Goal: Information Seeking & Learning: Check status

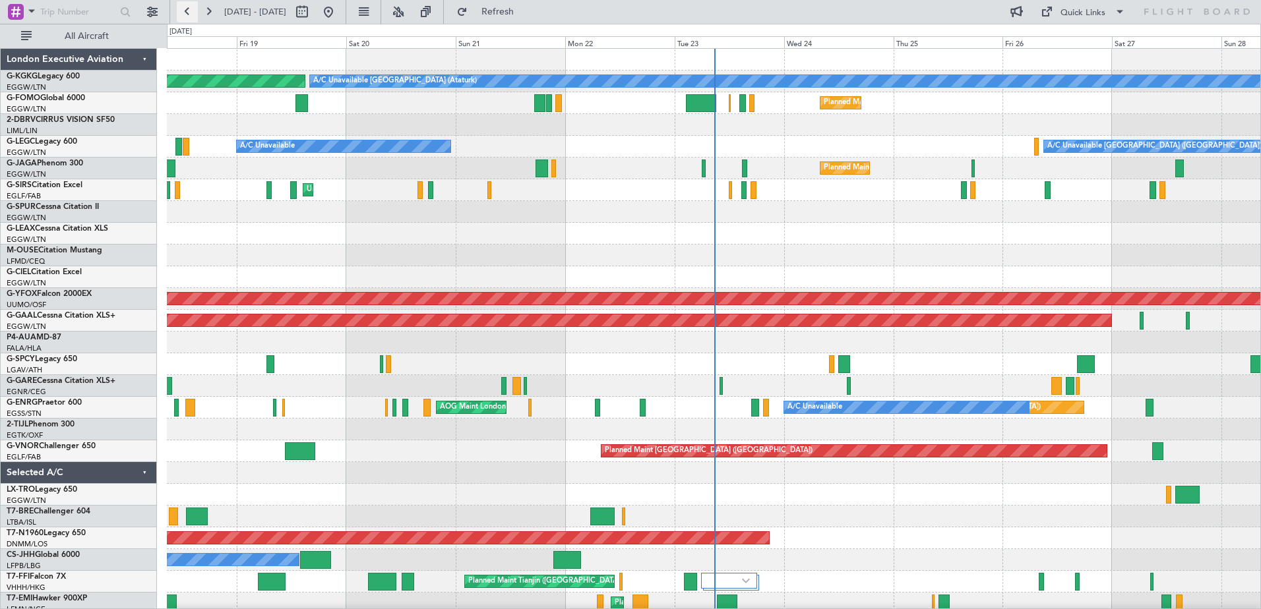
click at [191, 9] on button at bounding box center [187, 11] width 21 height 21
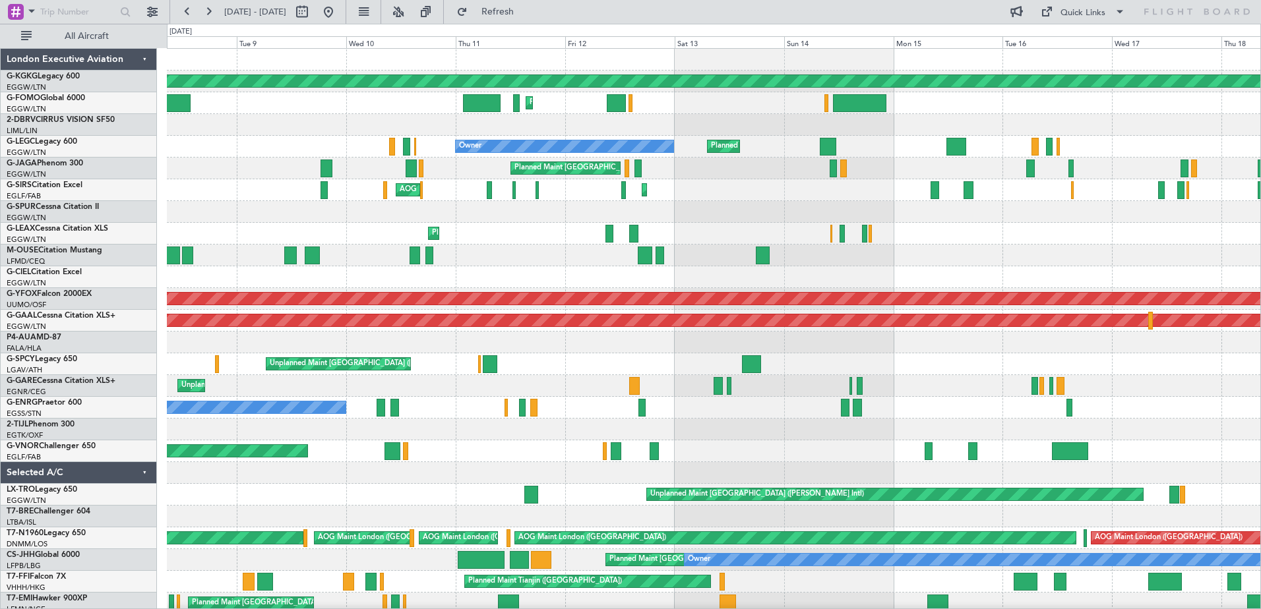
click at [502, 44] on div "Thu 11" at bounding box center [510, 42] width 109 height 12
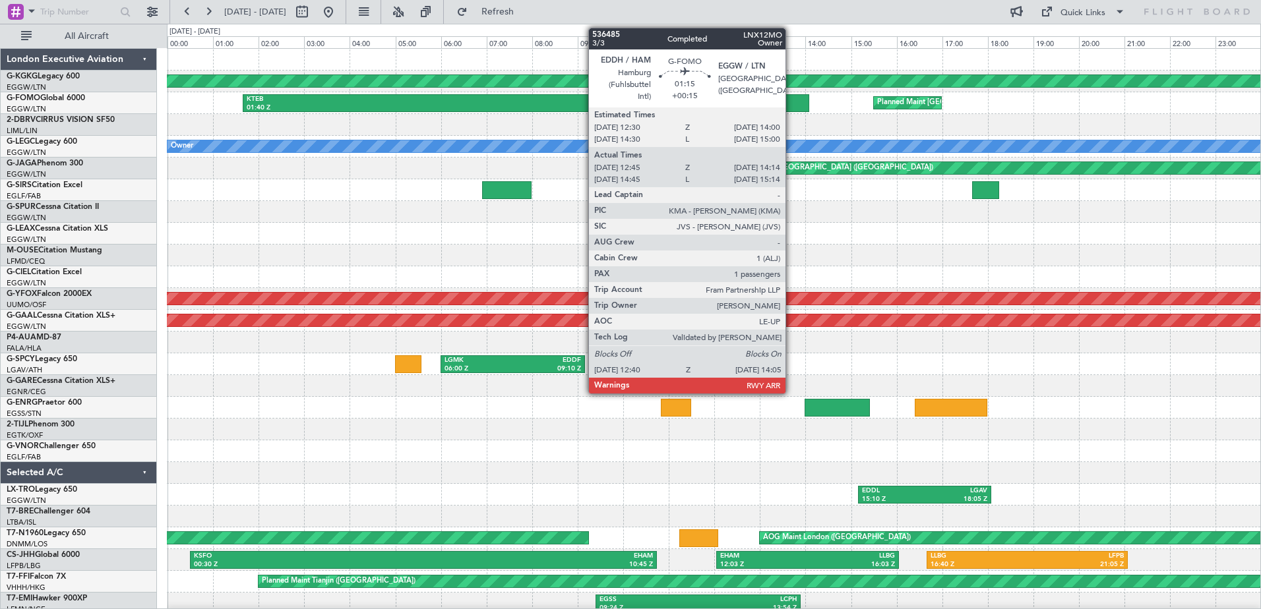
click at [792, 98] on div at bounding box center [776, 103] width 65 height 18
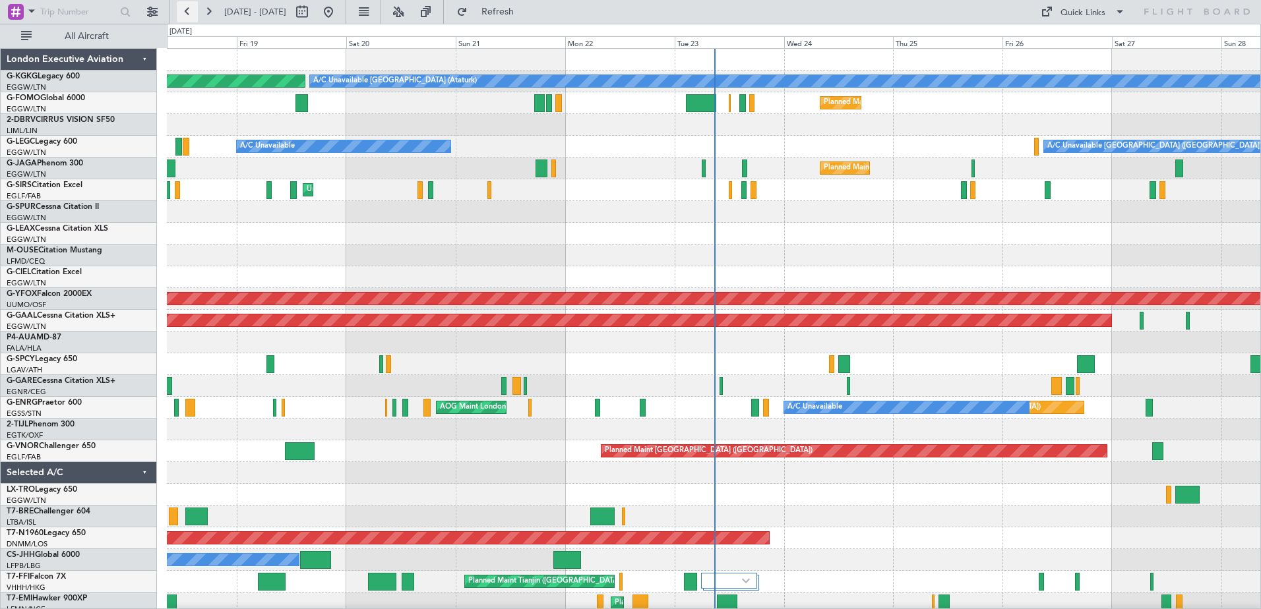
click at [181, 11] on button at bounding box center [187, 11] width 21 height 21
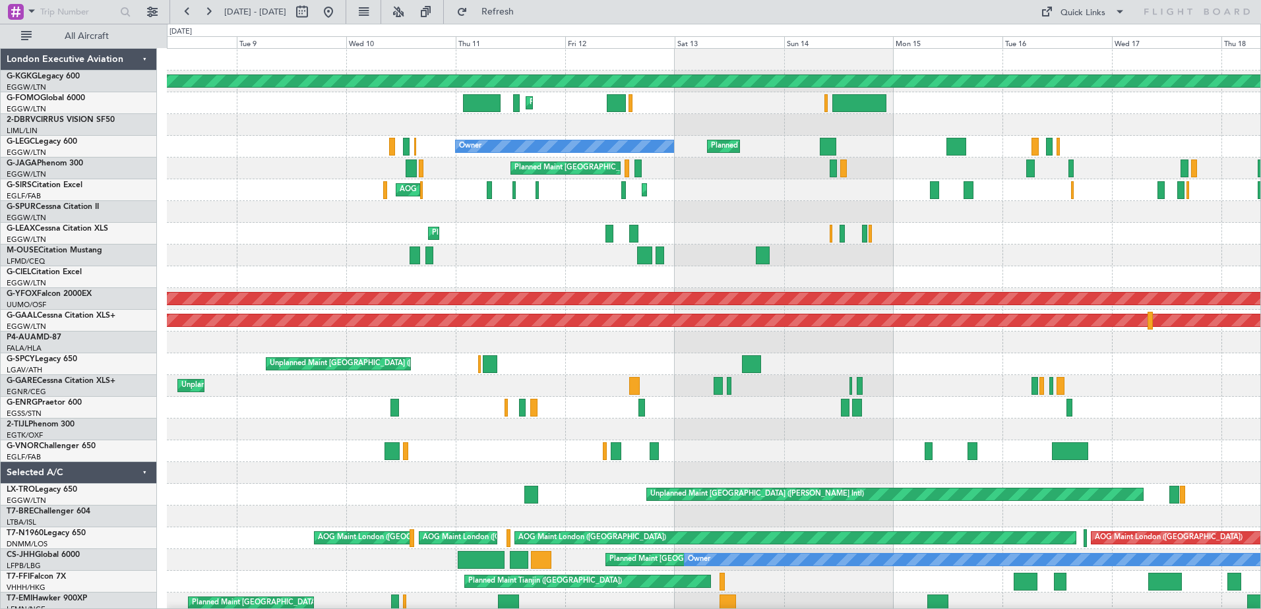
click at [492, 44] on div "Thu 11" at bounding box center [510, 42] width 109 height 12
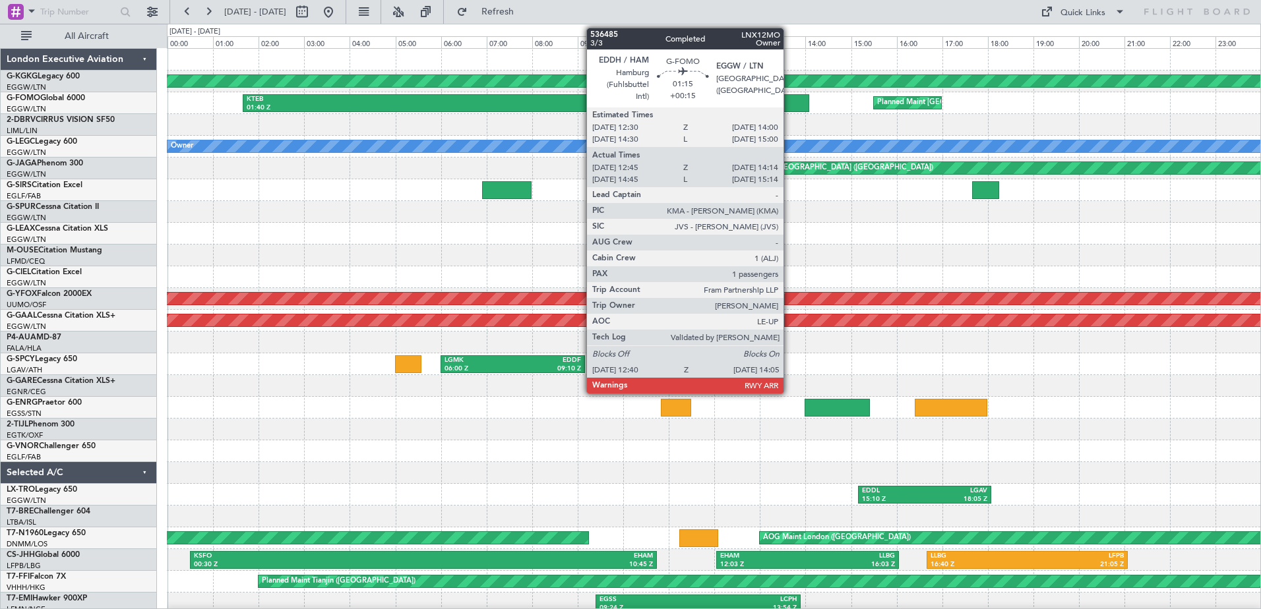
click at [790, 102] on div at bounding box center [776, 103] width 65 height 18
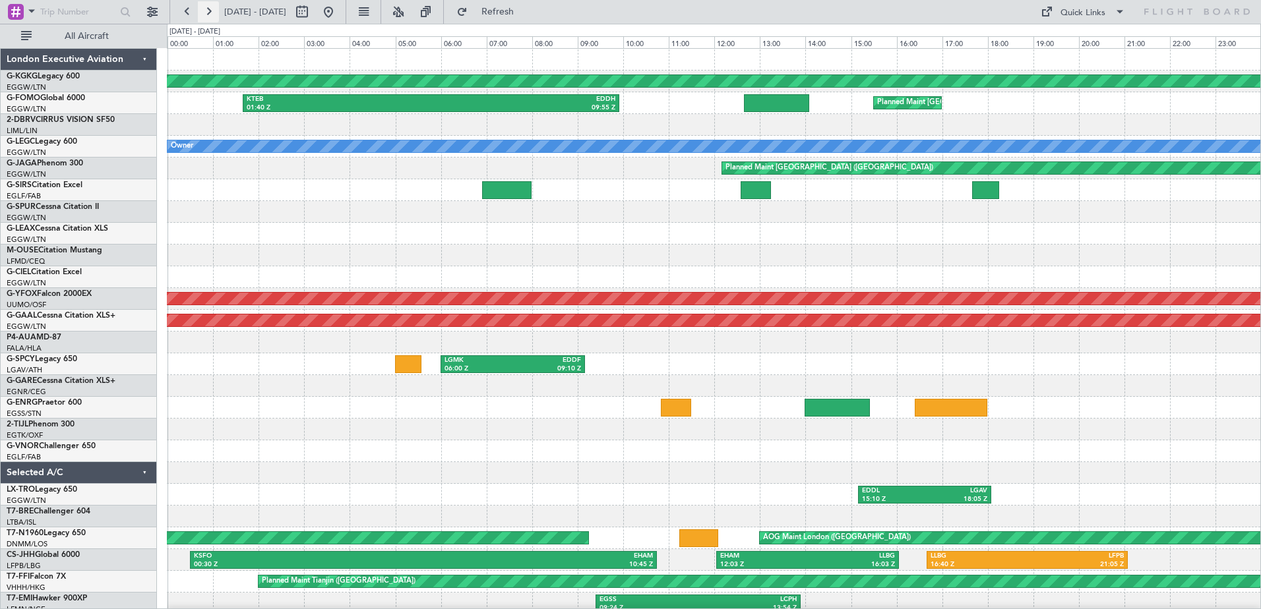
click at [209, 15] on button at bounding box center [208, 11] width 21 height 21
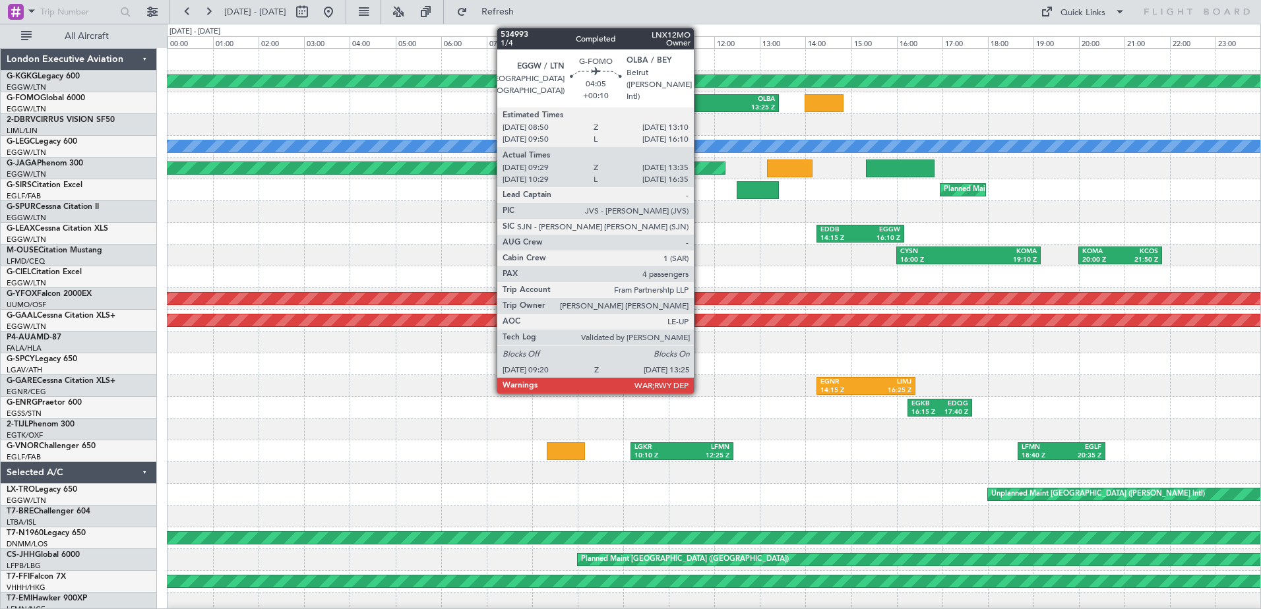
click at [700, 100] on div "OLBA" at bounding box center [729, 99] width 89 height 9
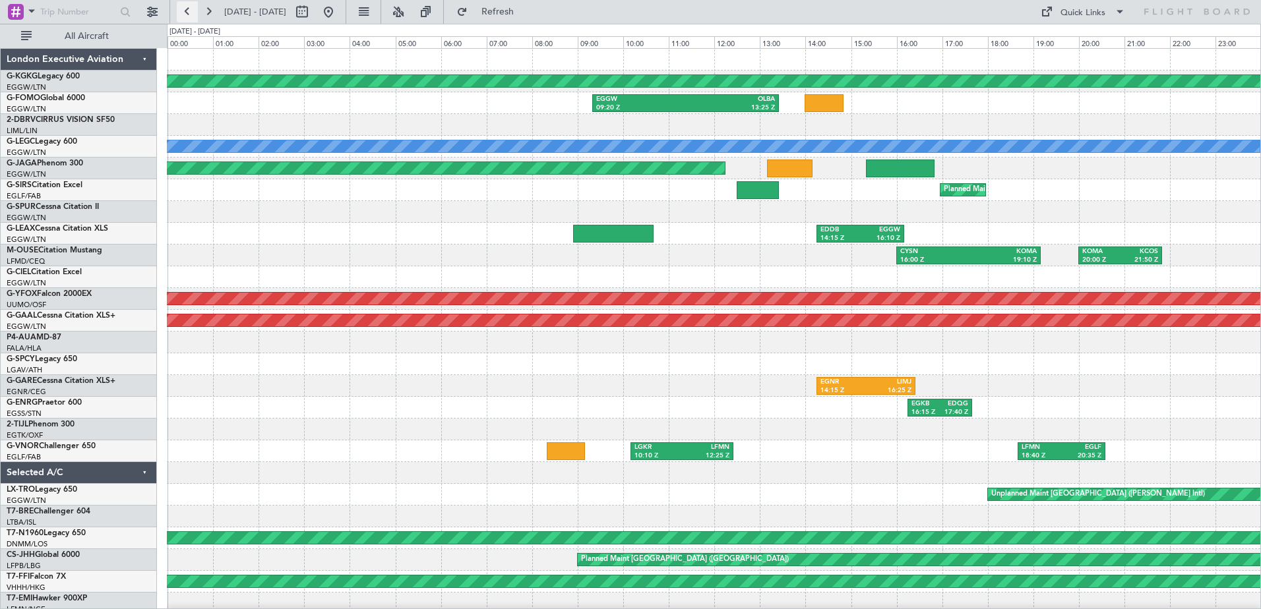
click at [185, 11] on button at bounding box center [187, 11] width 21 height 21
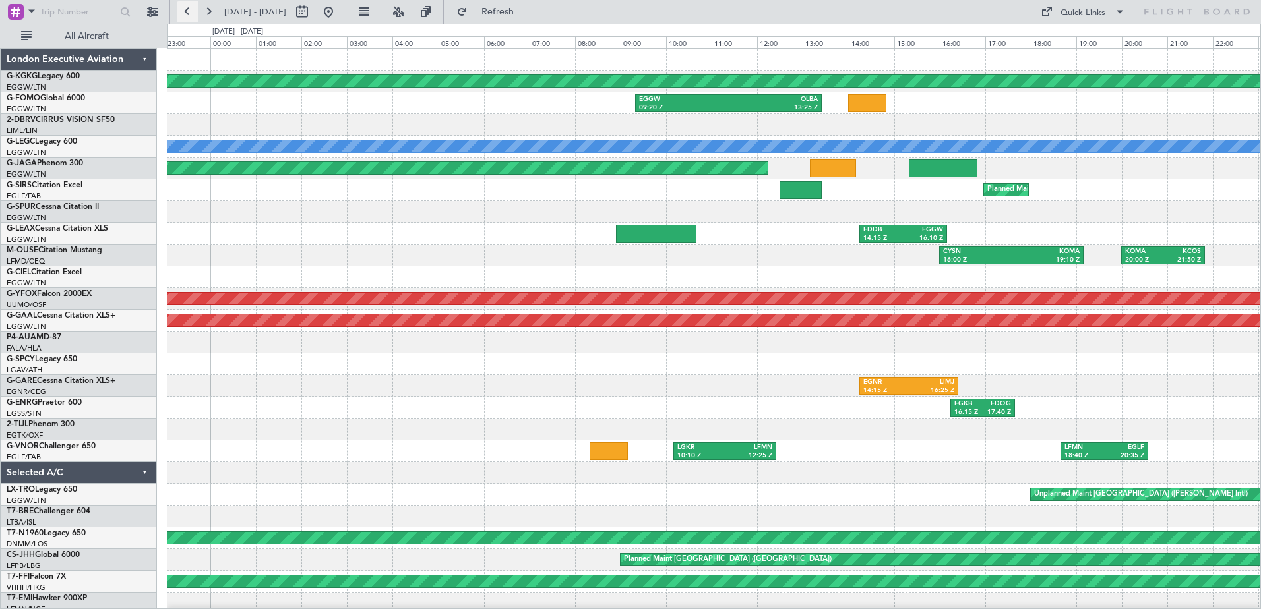
click at [185, 11] on button at bounding box center [187, 11] width 21 height 21
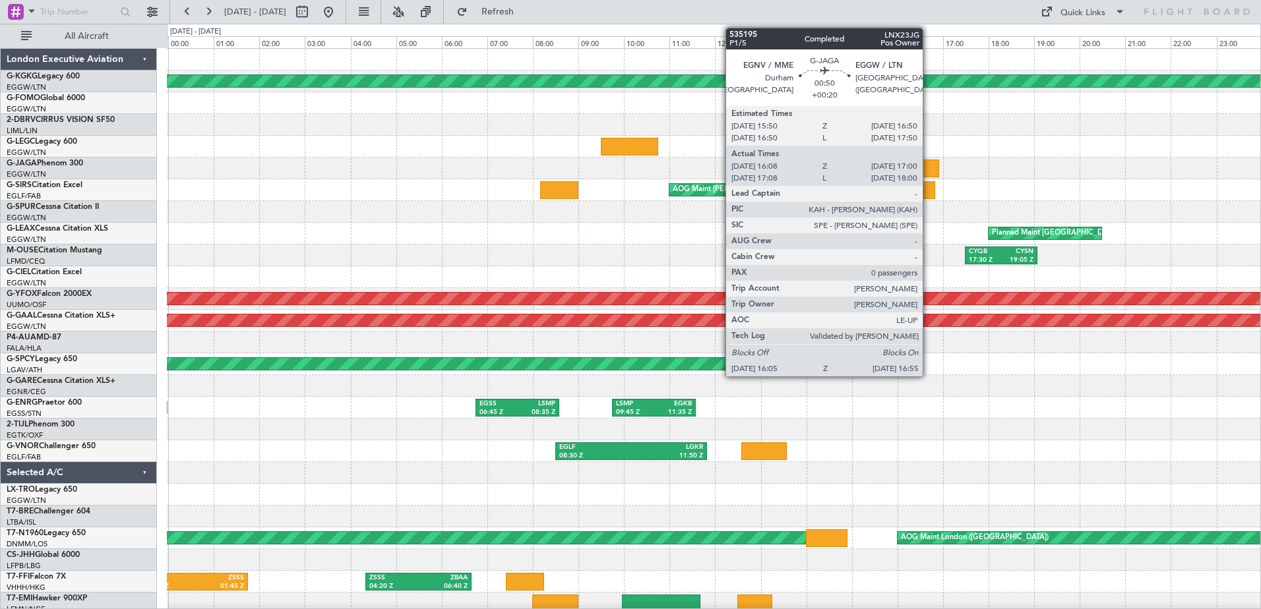
click at [929, 168] on div at bounding box center [920, 169] width 38 height 18
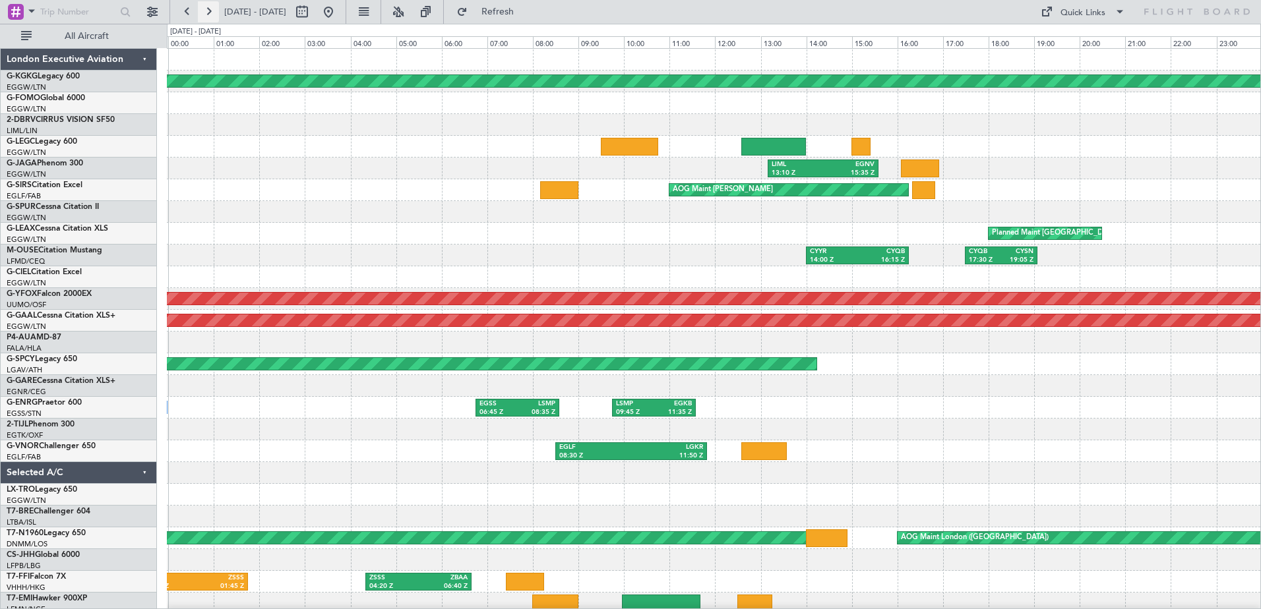
click at [209, 13] on button at bounding box center [208, 11] width 21 height 21
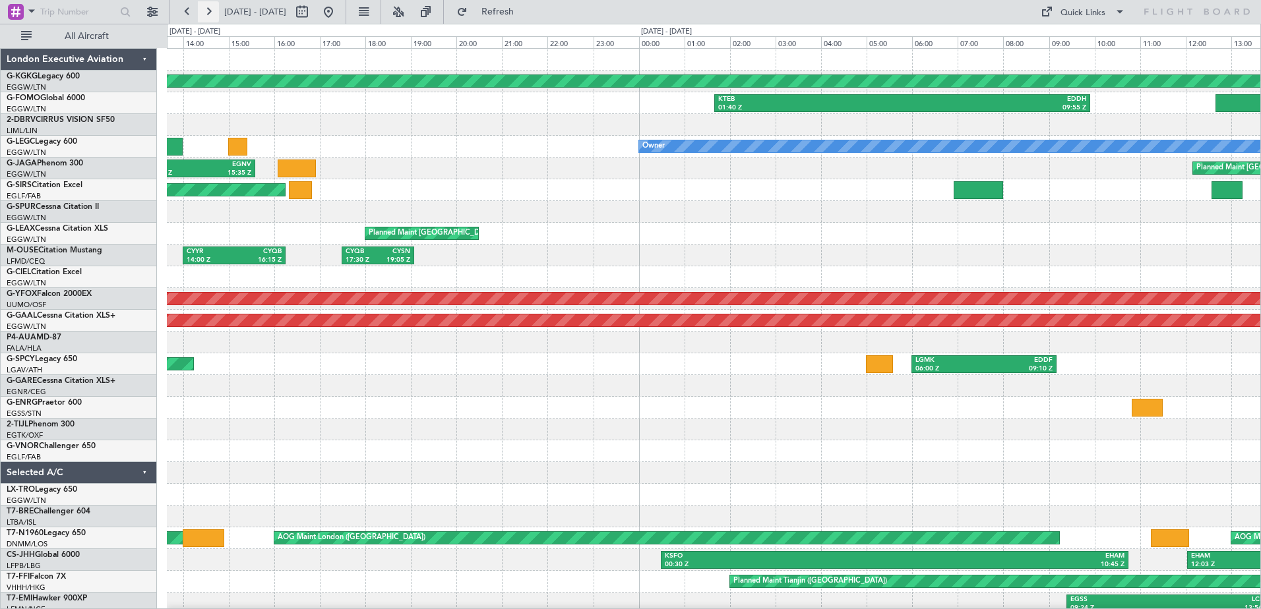
click at [209, 13] on button at bounding box center [208, 11] width 21 height 21
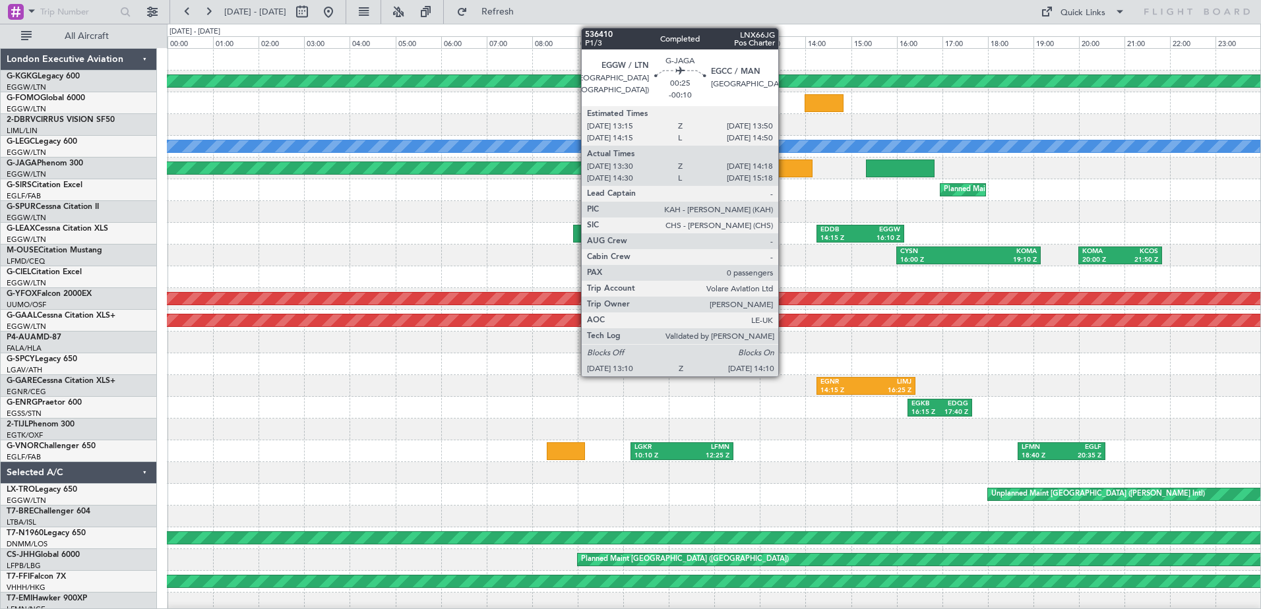
click at [784, 166] on div at bounding box center [790, 169] width 46 height 18
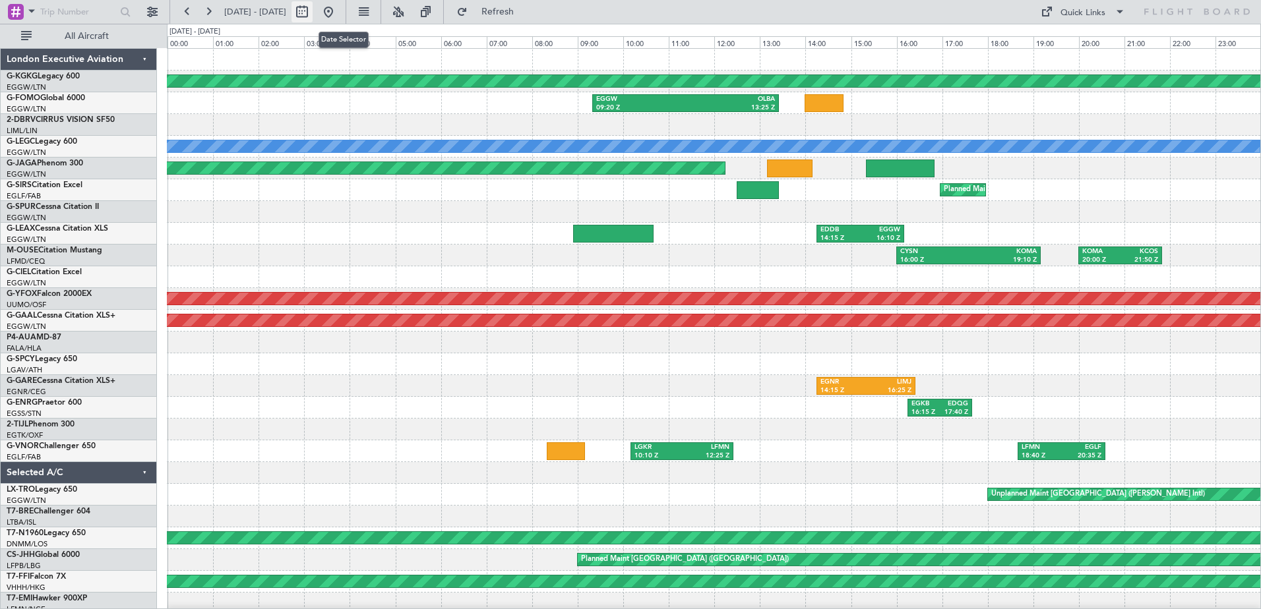
click at [313, 9] on button at bounding box center [302, 11] width 21 height 21
select select "9"
select select "2025"
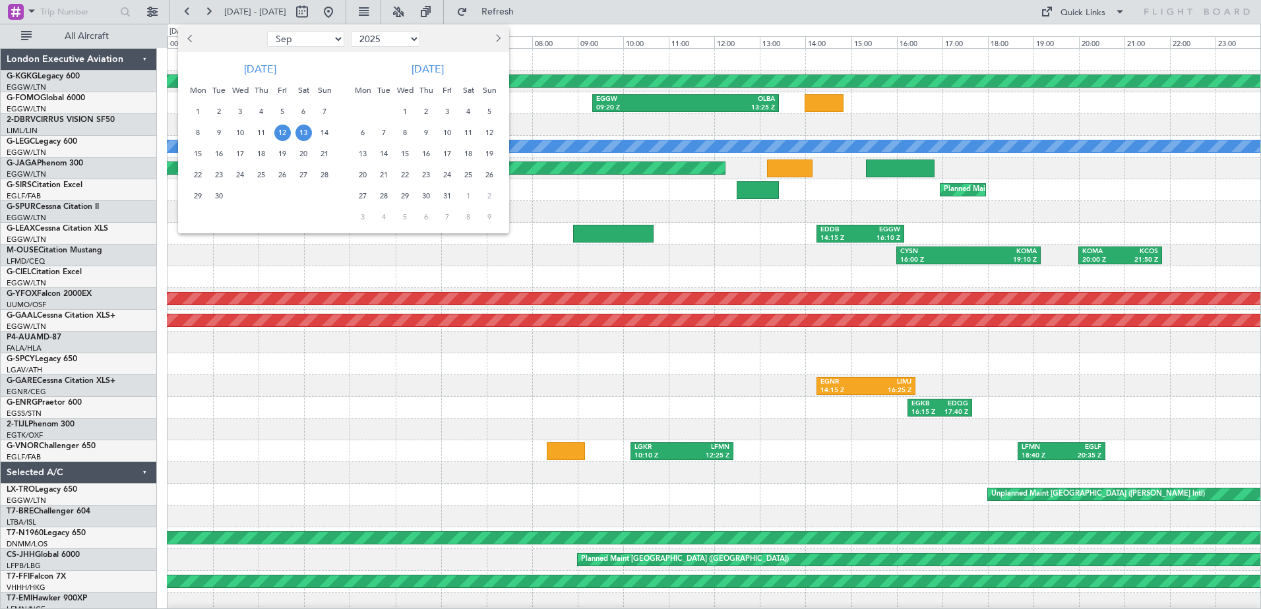
click at [192, 39] on span "Previous month" at bounding box center [191, 38] width 8 height 8
select select "8"
click at [218, 197] on span "26" at bounding box center [219, 196] width 16 height 16
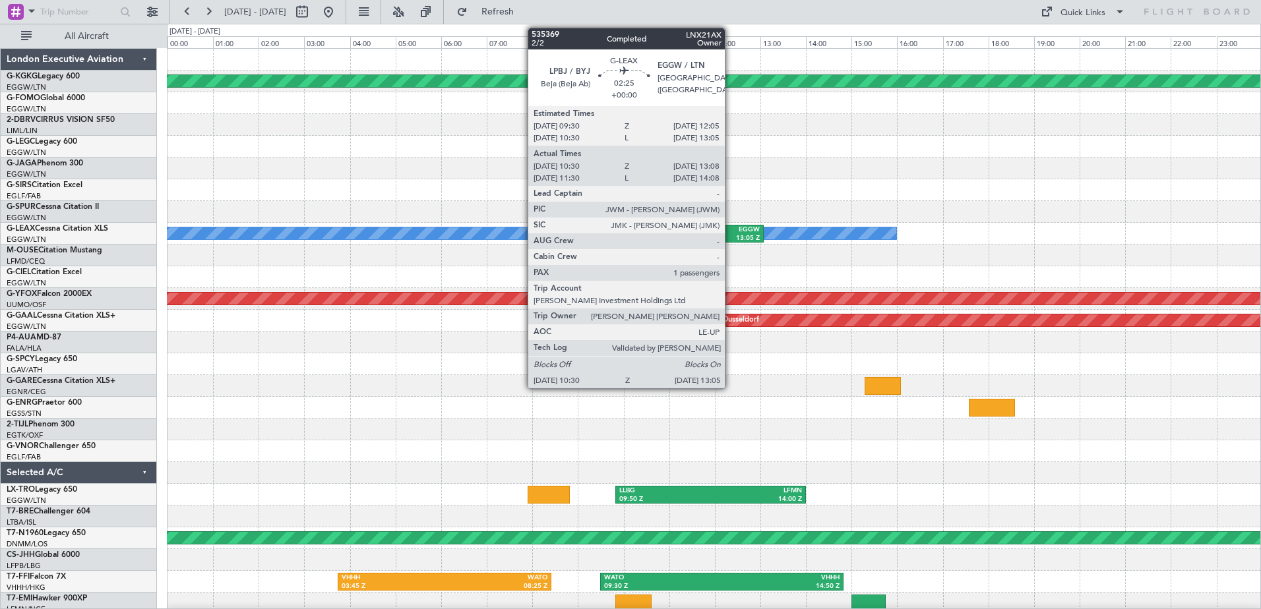
click at [731, 228] on div "EGGW" at bounding box center [732, 230] width 55 height 9
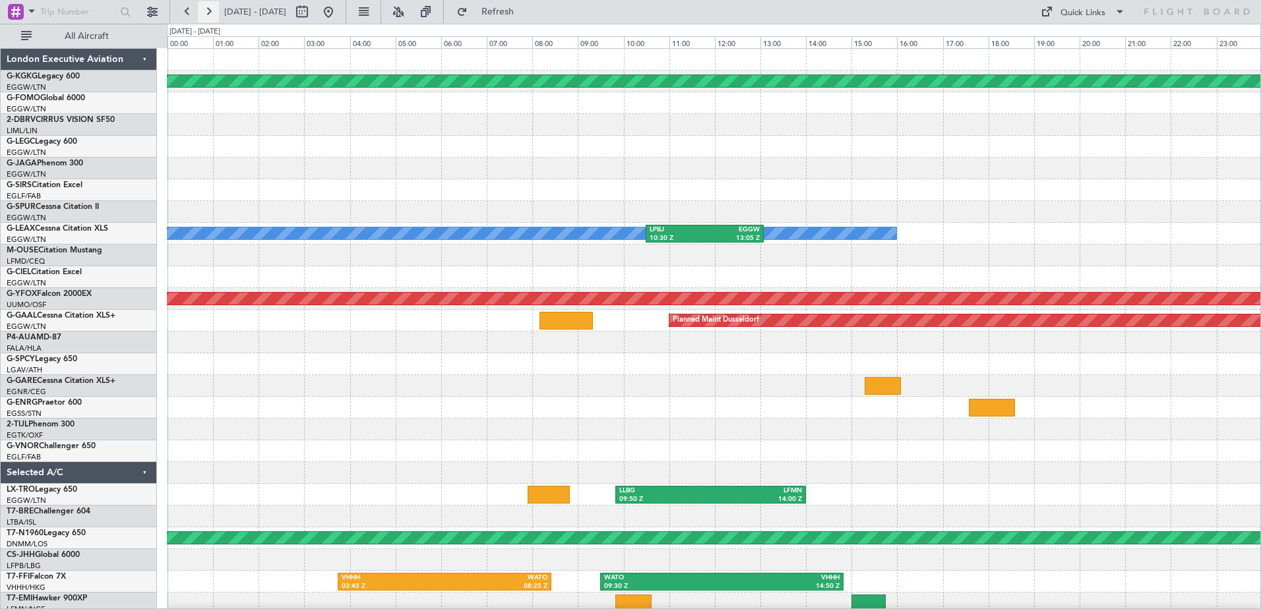
click at [214, 11] on button at bounding box center [208, 11] width 21 height 21
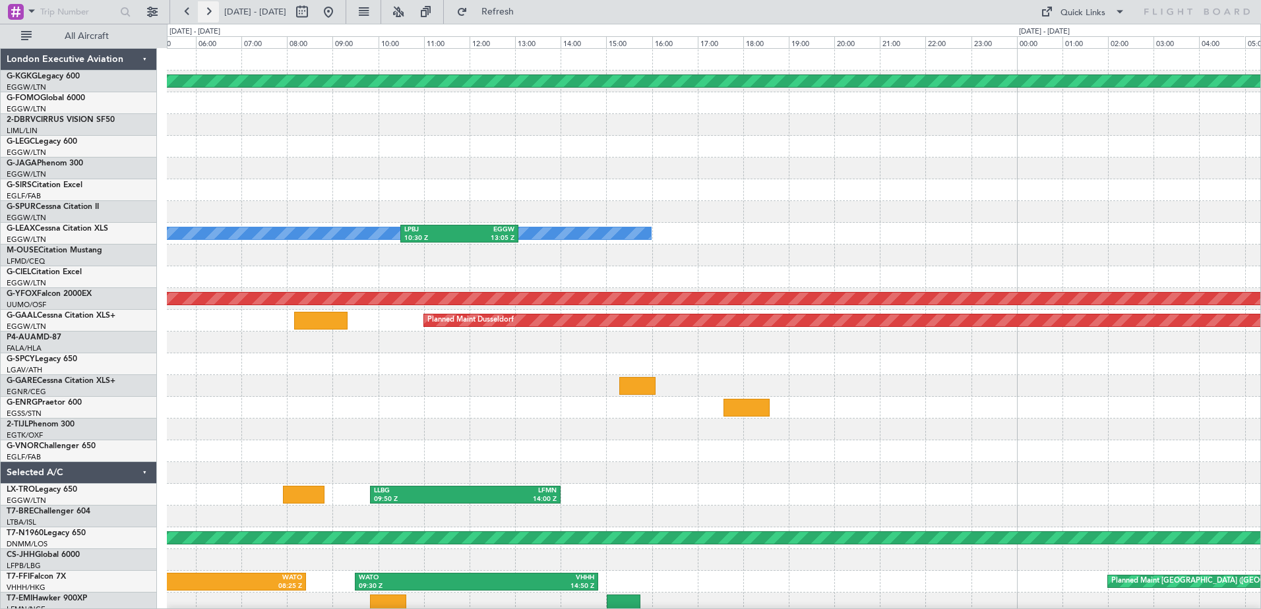
click at [214, 11] on button at bounding box center [208, 11] width 21 height 21
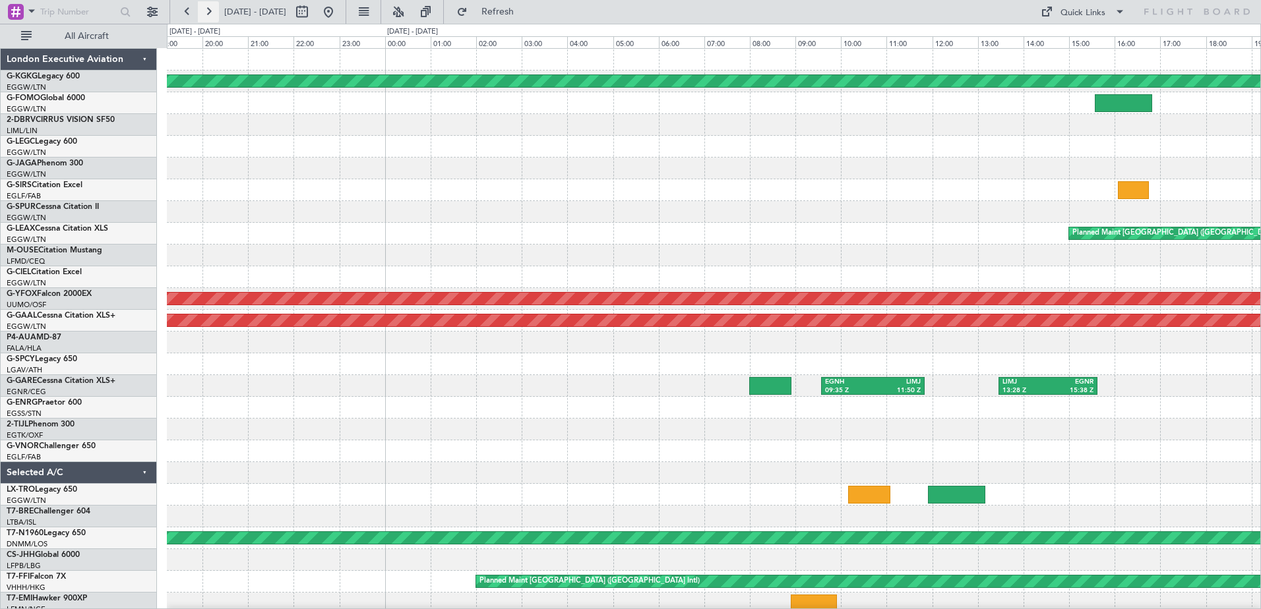
click at [214, 11] on button at bounding box center [208, 11] width 21 height 21
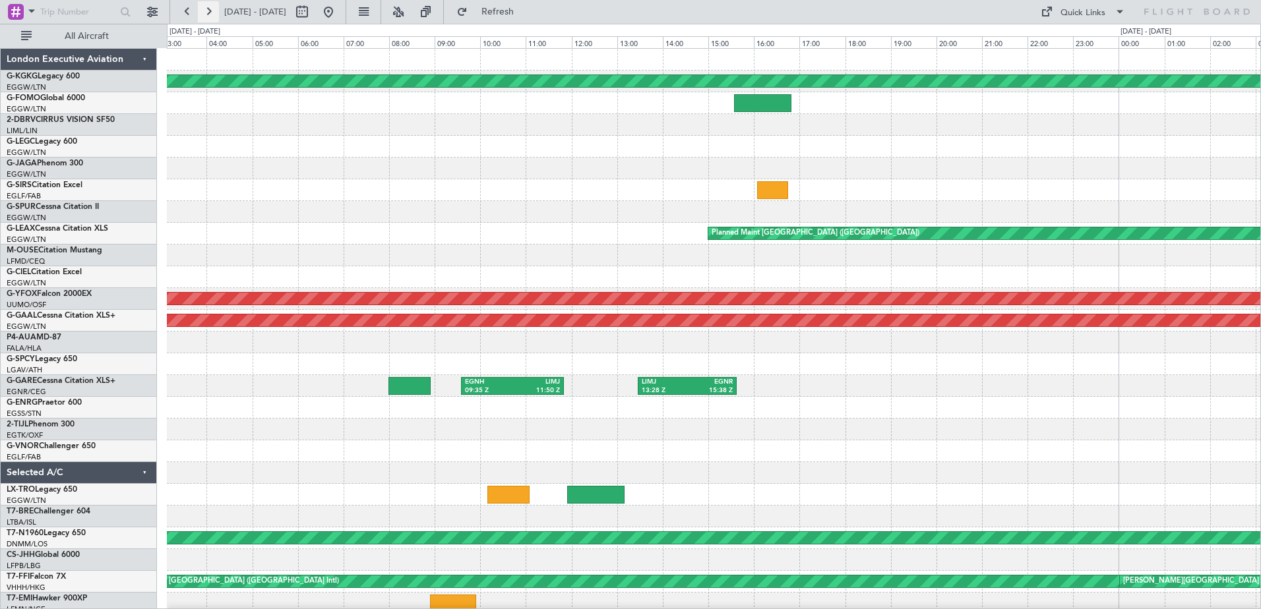
click at [214, 11] on button at bounding box center [208, 11] width 21 height 21
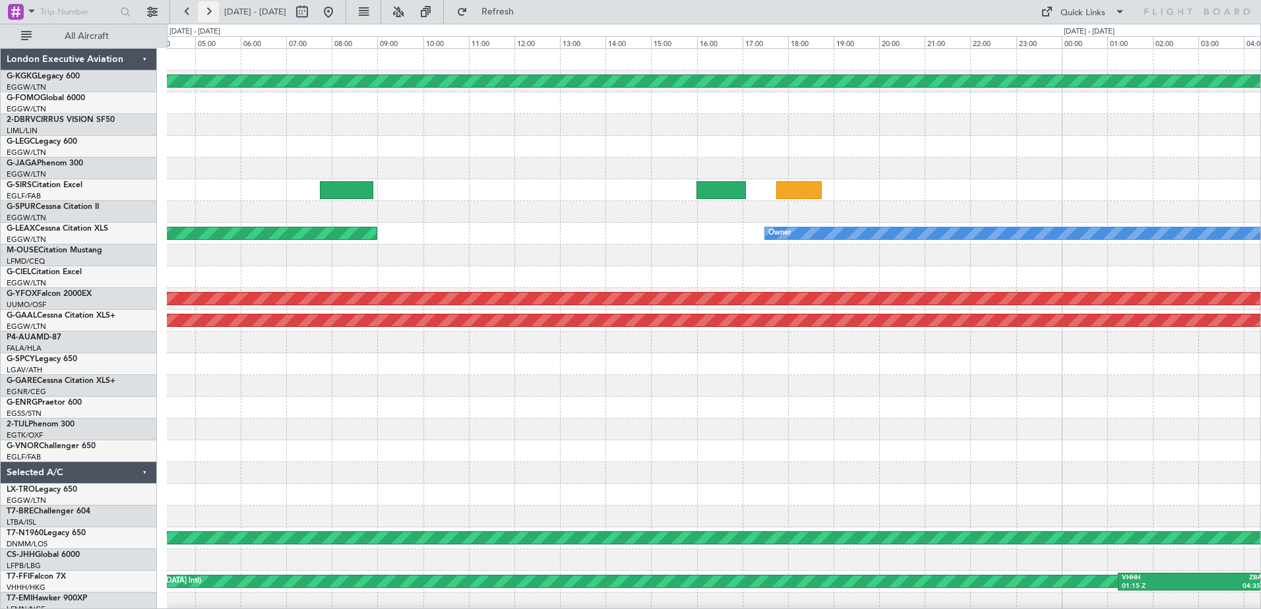
click at [214, 11] on button at bounding box center [208, 11] width 21 height 21
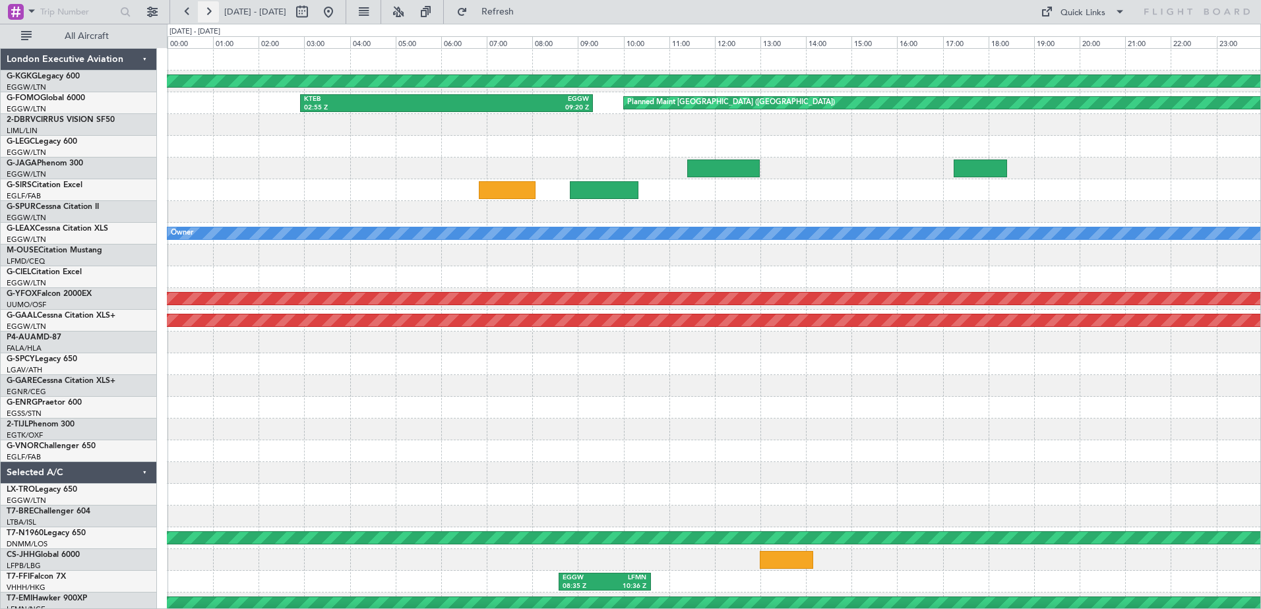
click at [214, 11] on button at bounding box center [208, 11] width 21 height 21
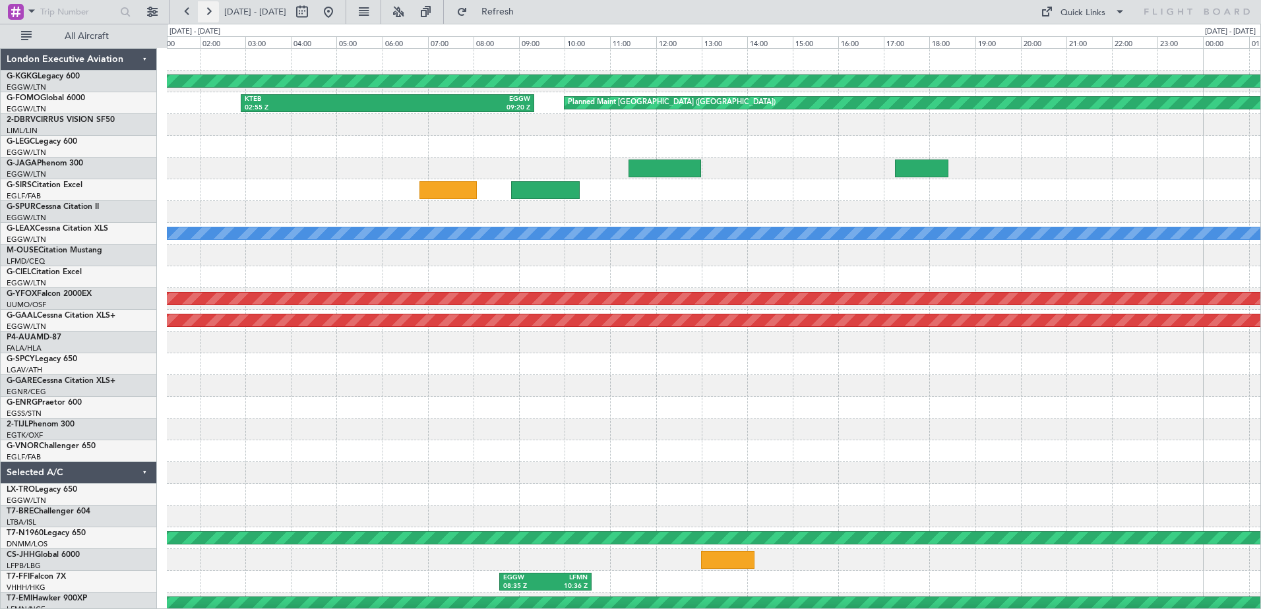
click at [214, 11] on button at bounding box center [208, 11] width 21 height 21
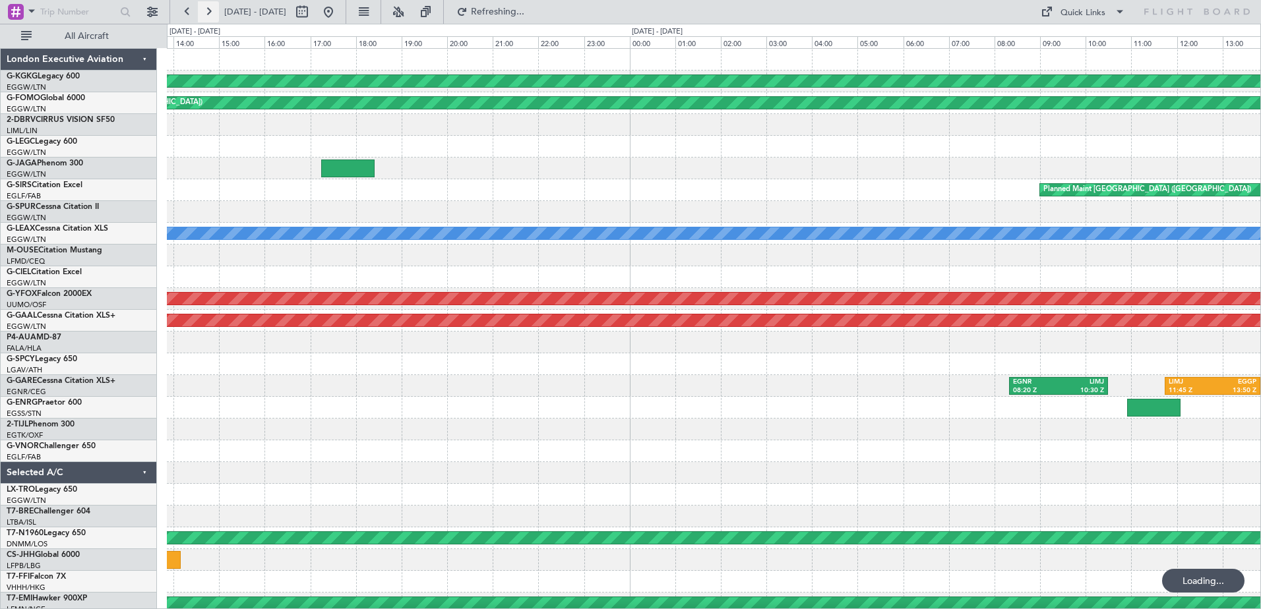
click at [214, 11] on button at bounding box center [208, 11] width 21 height 21
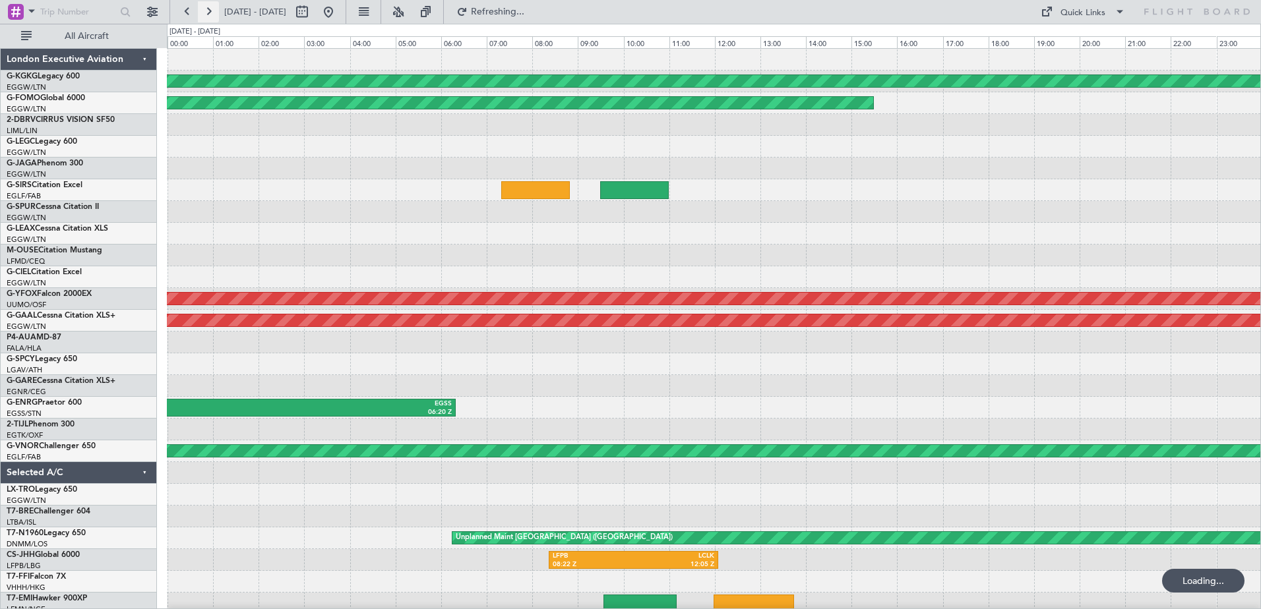
click at [214, 11] on button at bounding box center [208, 11] width 21 height 21
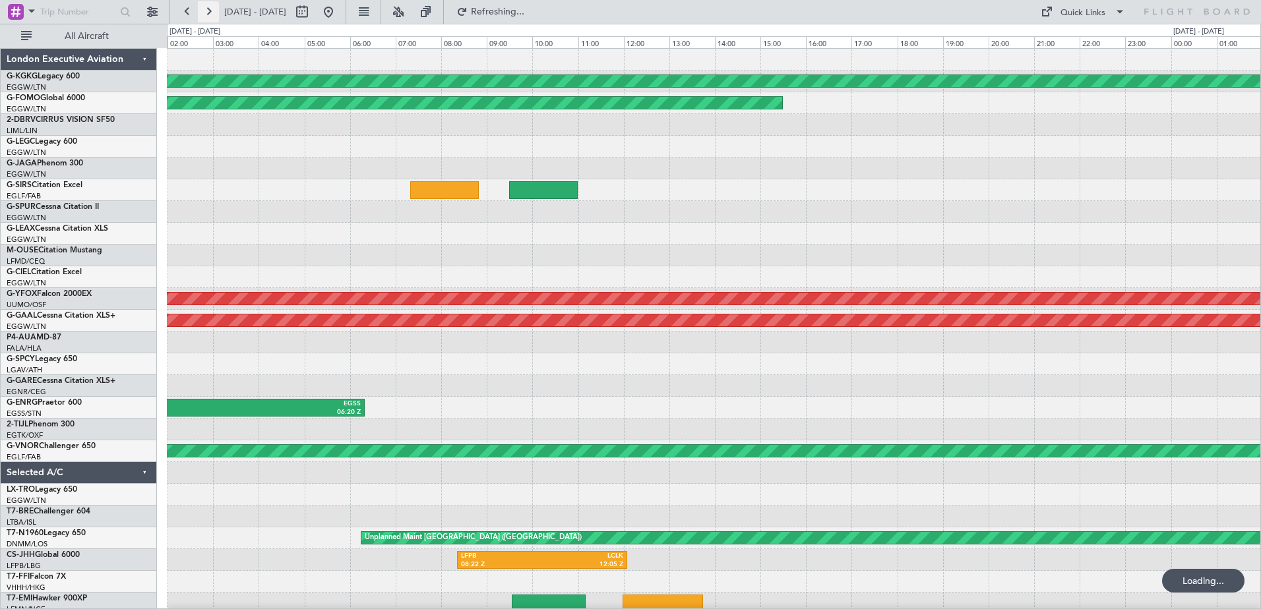
click at [214, 11] on button at bounding box center [208, 11] width 21 height 21
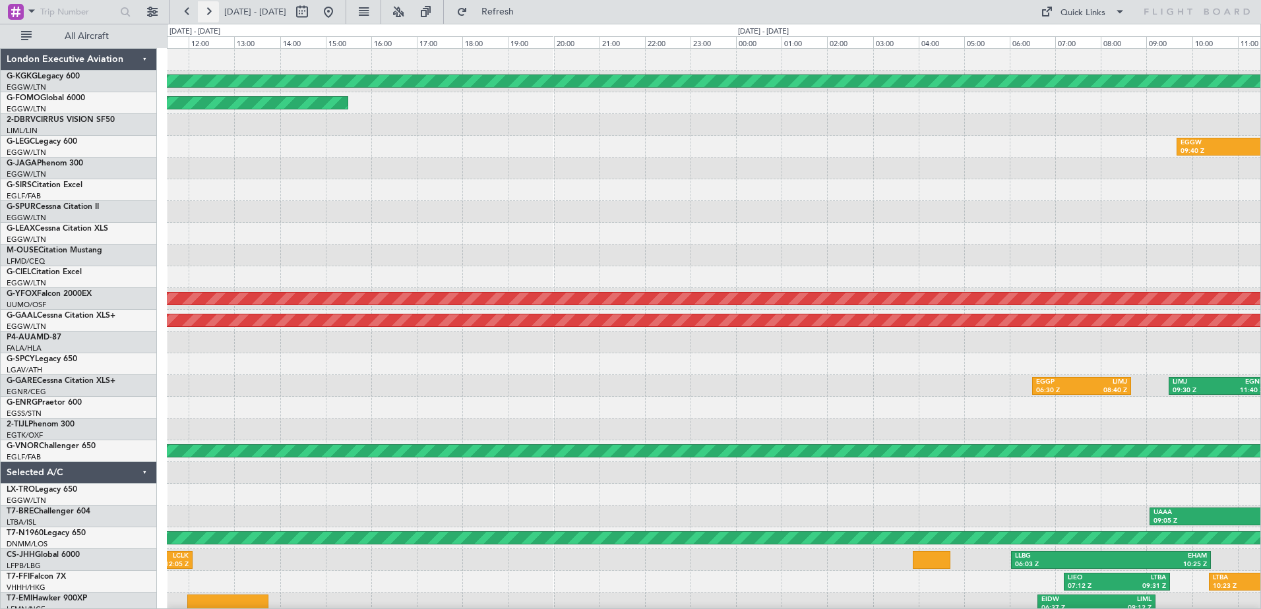
click at [214, 11] on button at bounding box center [208, 11] width 21 height 21
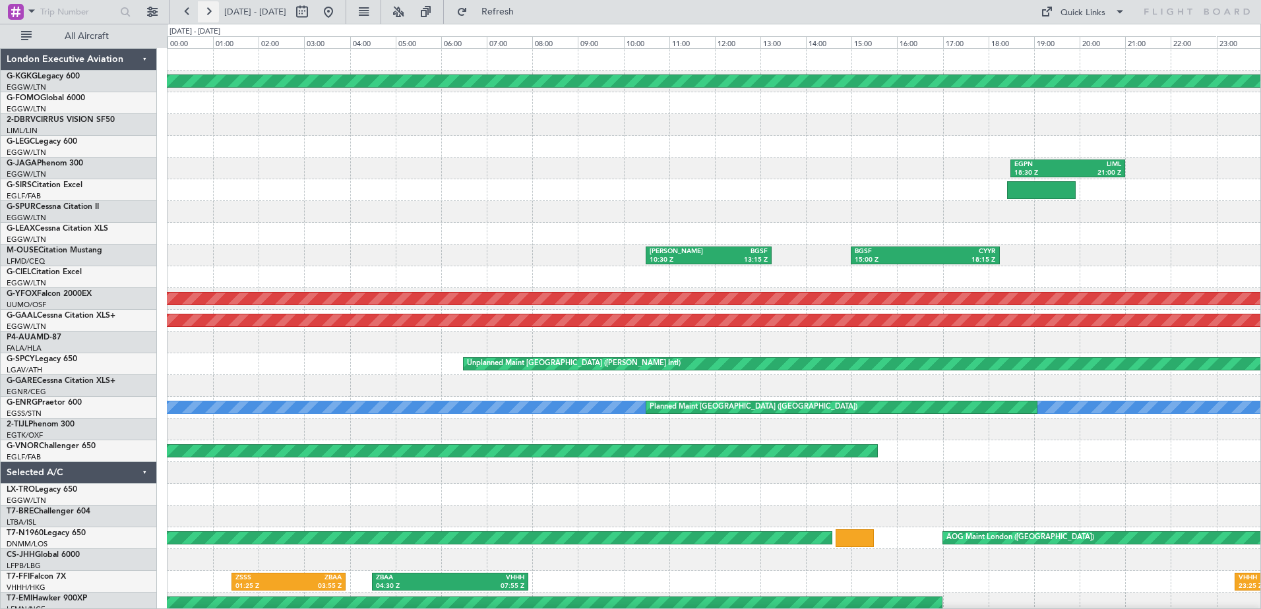
click at [214, 11] on button at bounding box center [208, 11] width 21 height 21
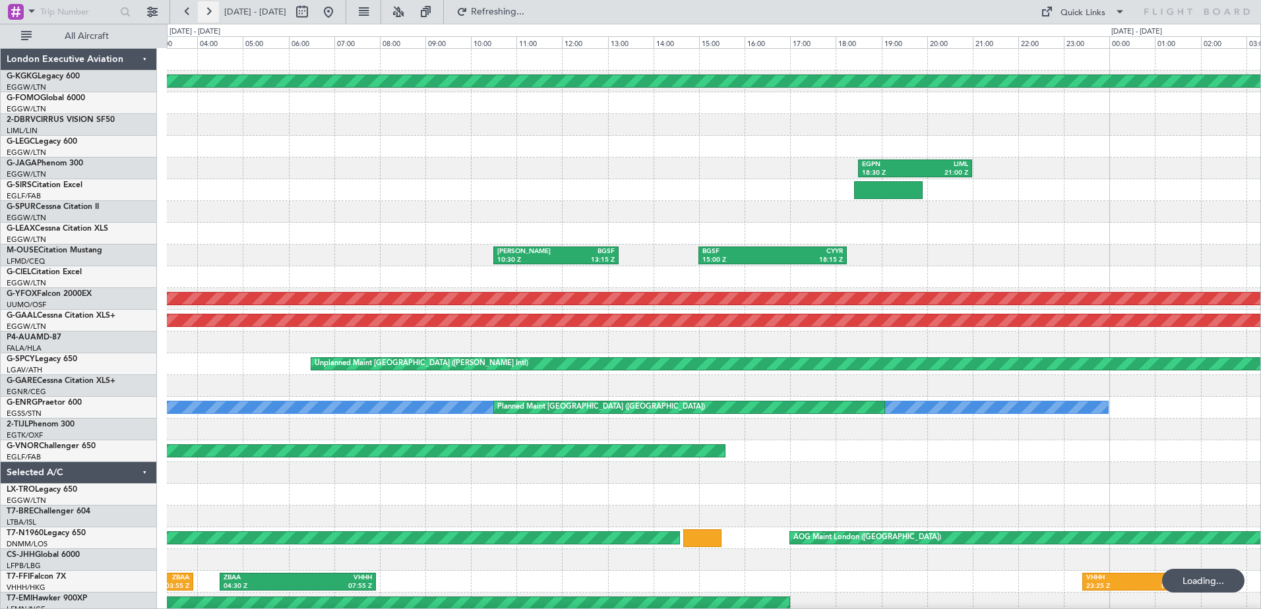
click at [214, 11] on button at bounding box center [208, 11] width 21 height 21
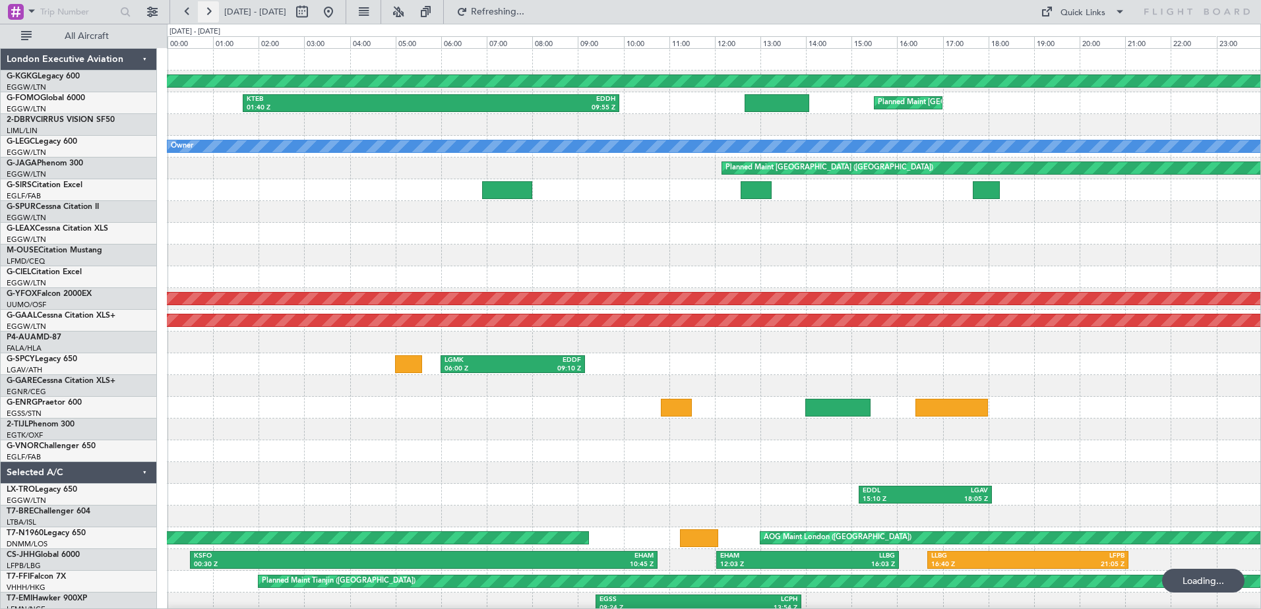
click at [214, 11] on button at bounding box center [208, 11] width 21 height 21
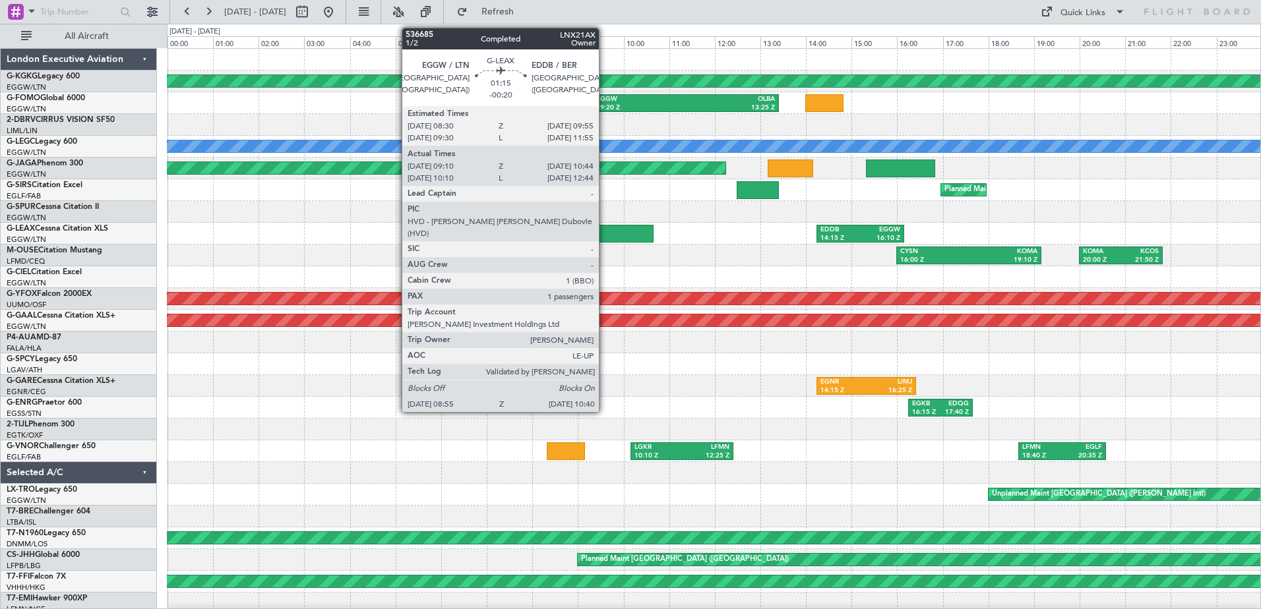
click at [605, 230] on div at bounding box center [614, 234] width 80 height 18
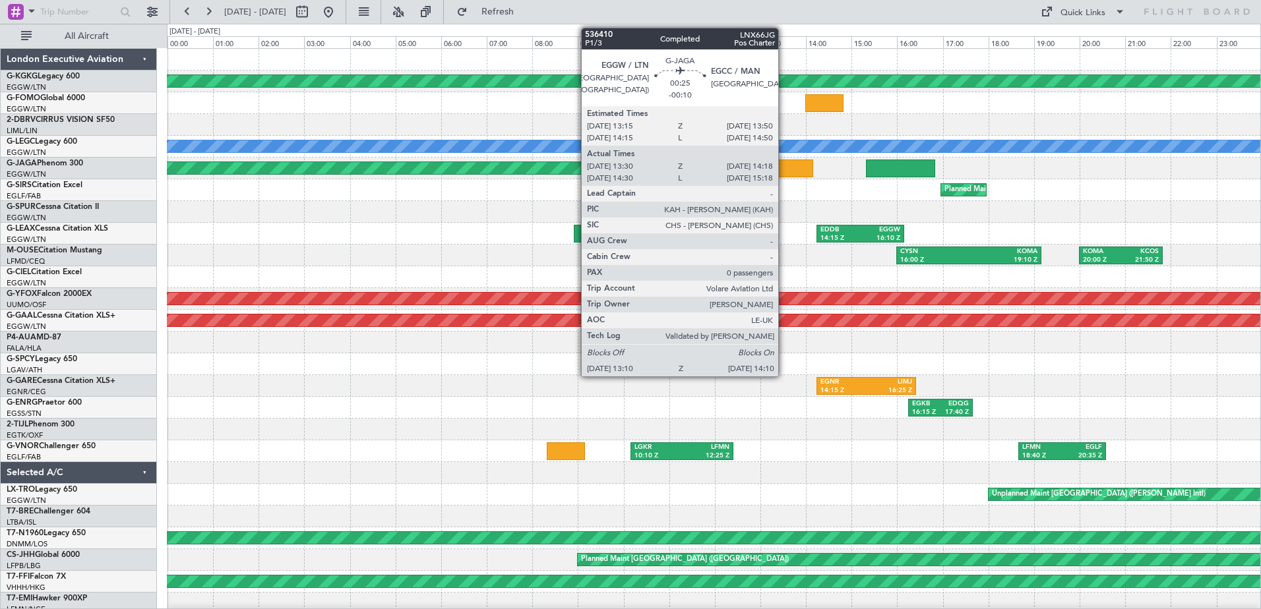
click at [784, 162] on div at bounding box center [791, 169] width 46 height 18
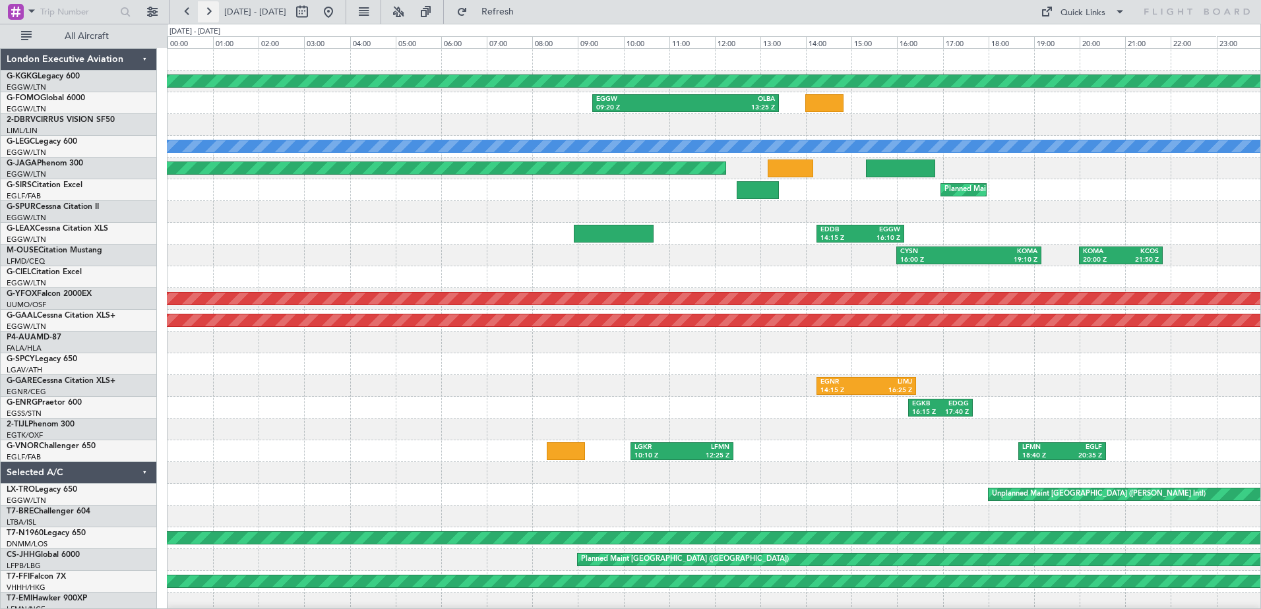
click at [206, 4] on button at bounding box center [208, 11] width 21 height 21
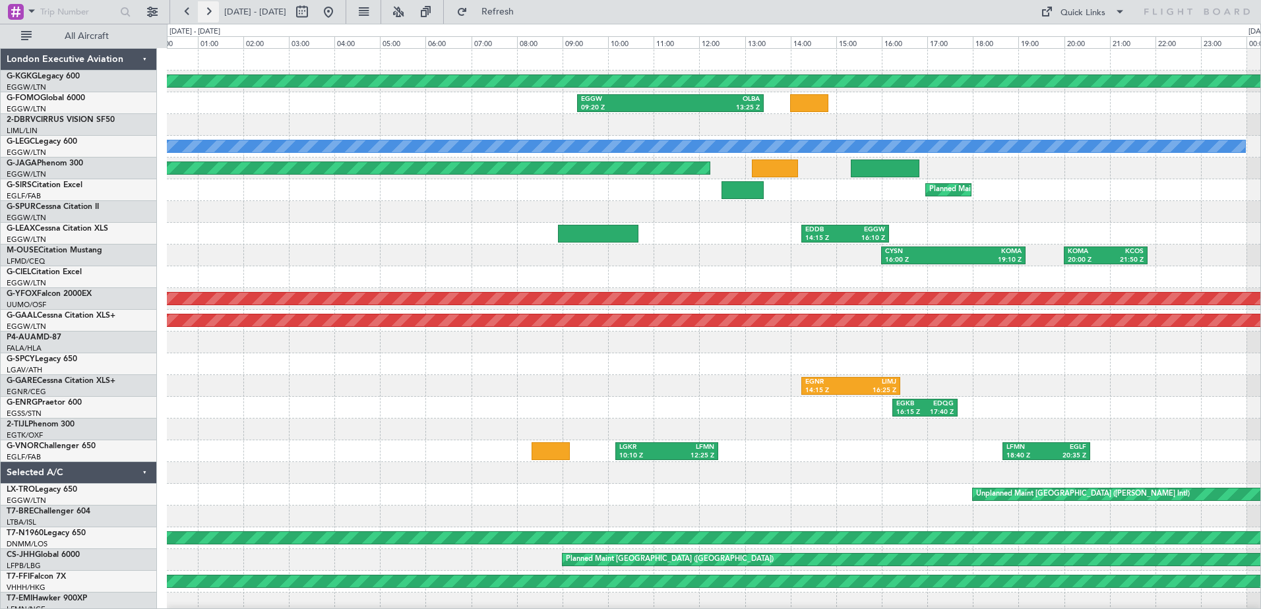
click at [206, 4] on button at bounding box center [208, 11] width 21 height 21
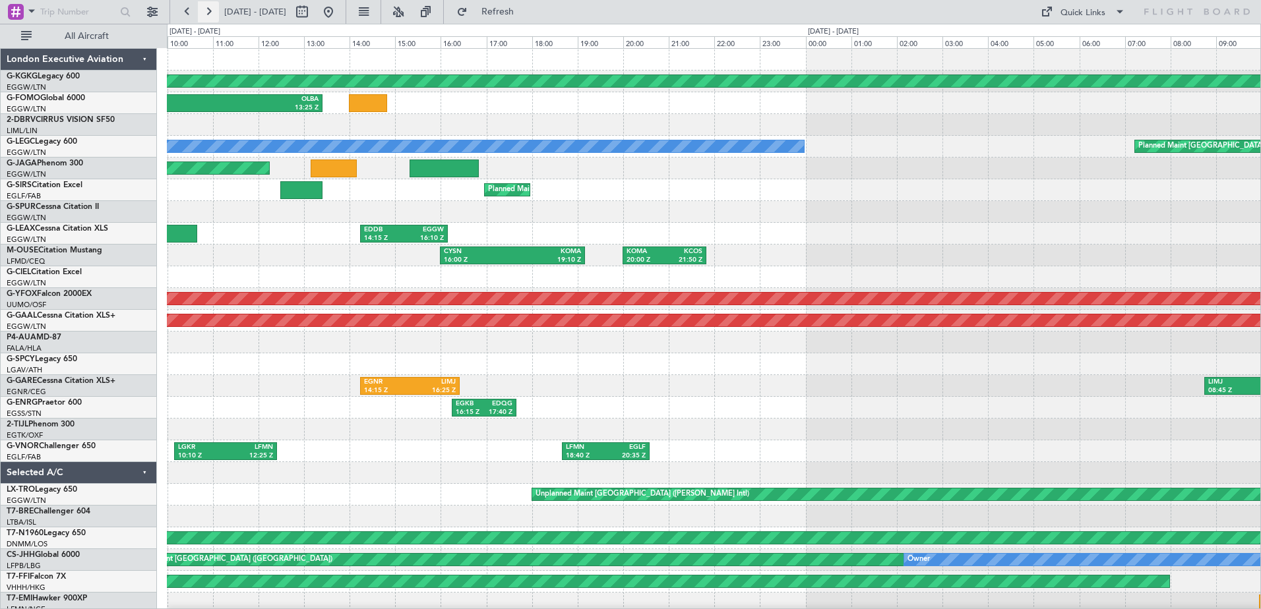
click at [206, 4] on button at bounding box center [208, 11] width 21 height 21
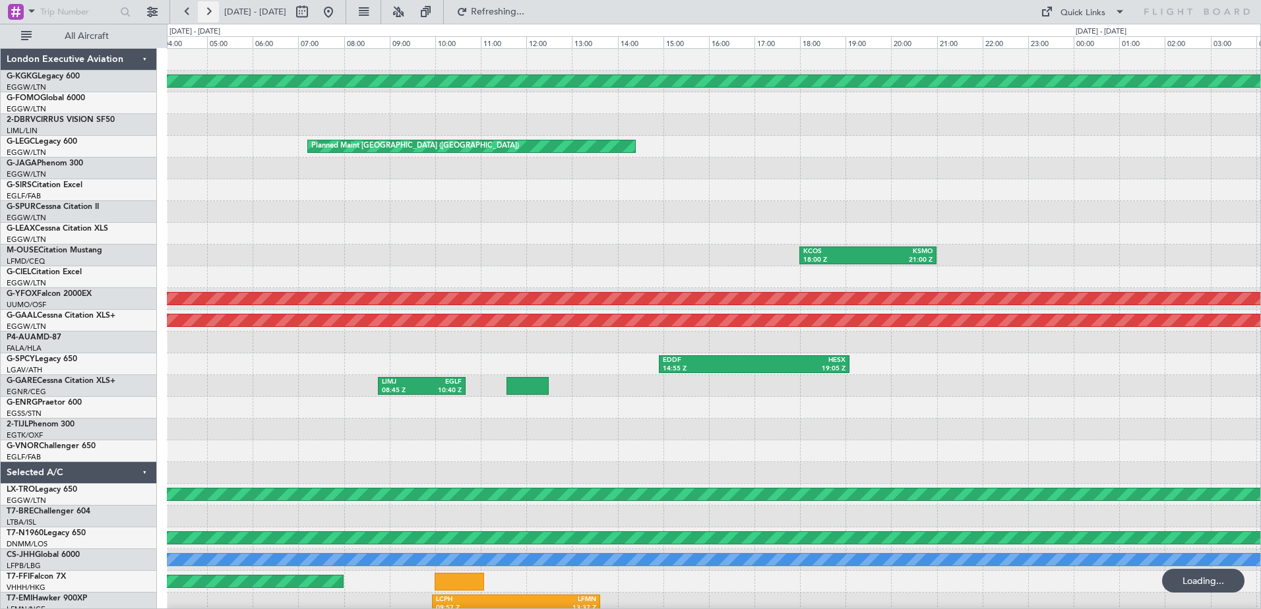
click at [206, 4] on button at bounding box center [208, 11] width 21 height 21
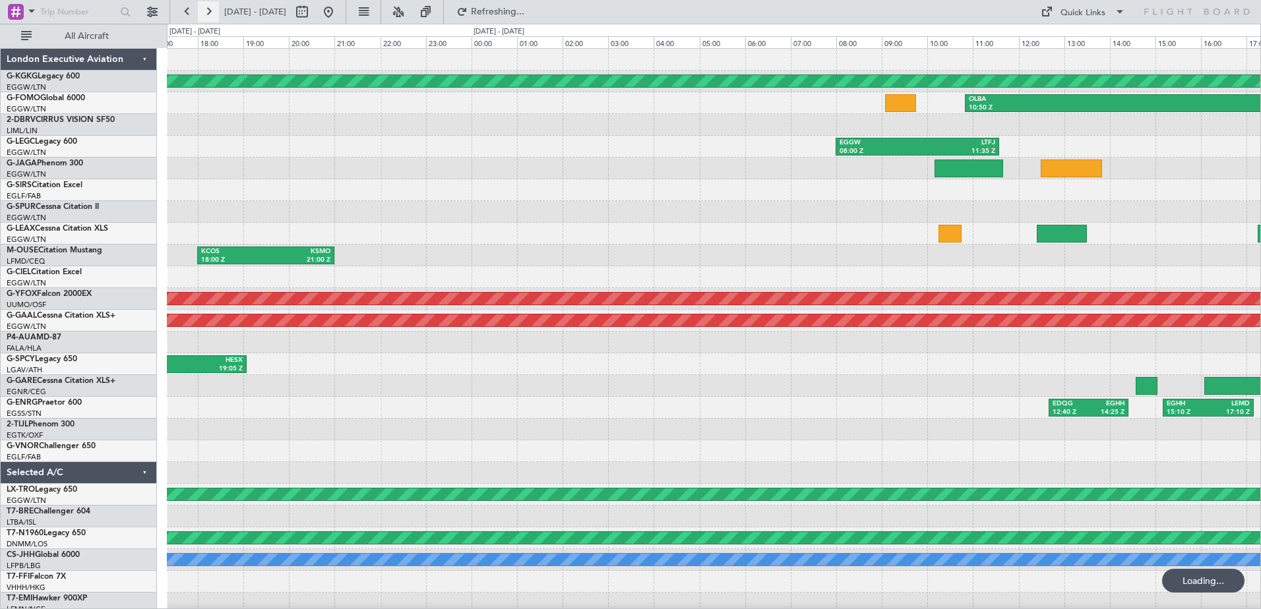
click at [206, 4] on button at bounding box center [208, 11] width 21 height 21
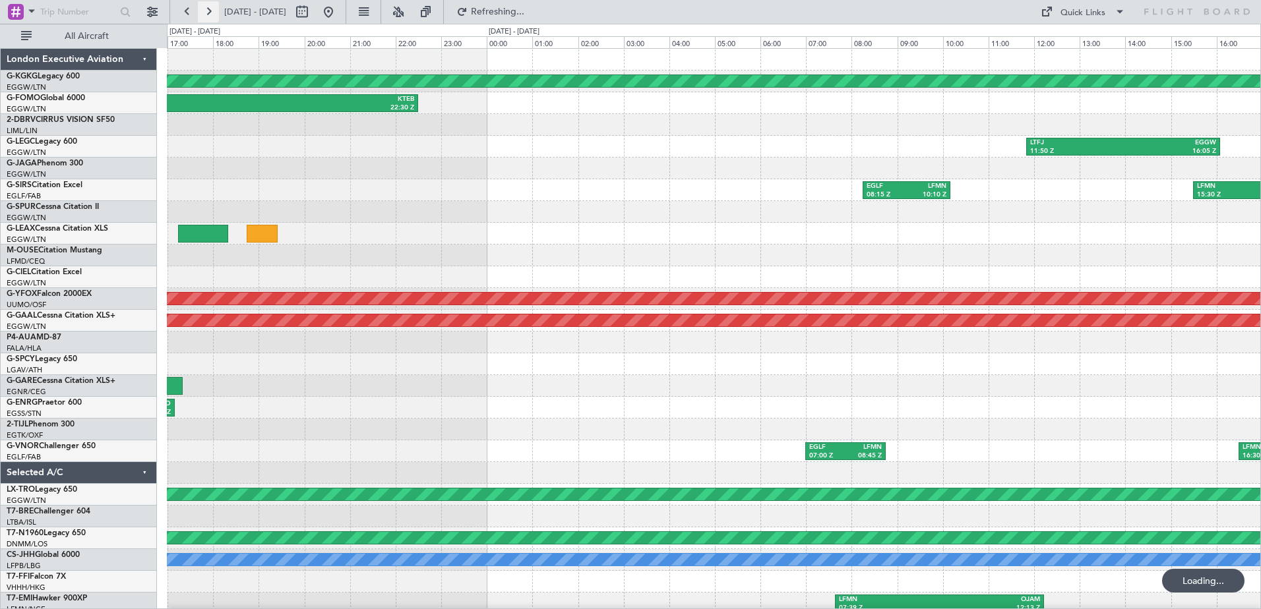
click at [206, 4] on button at bounding box center [208, 11] width 21 height 21
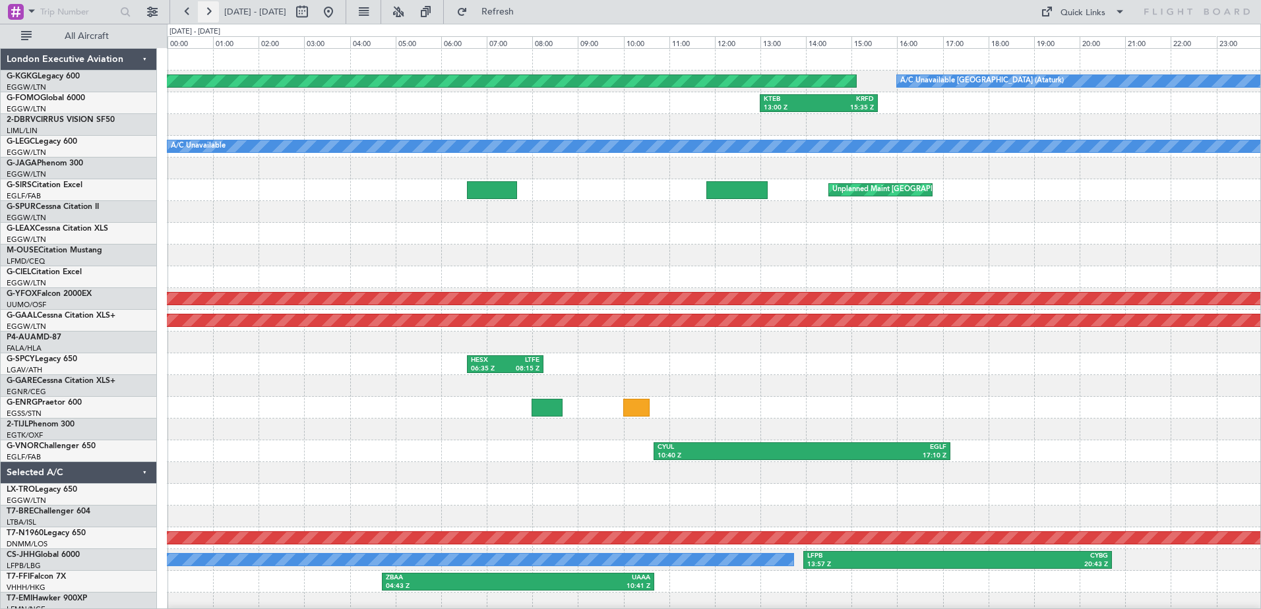
click at [206, 4] on button at bounding box center [208, 11] width 21 height 21
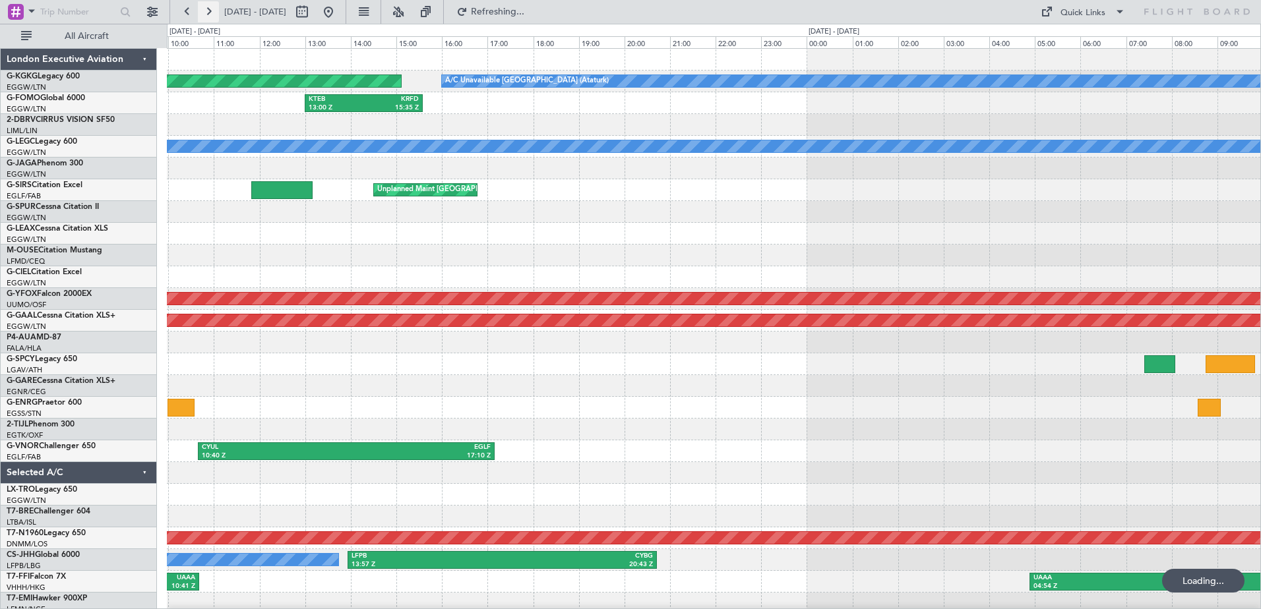
click at [206, 4] on button at bounding box center [208, 11] width 21 height 21
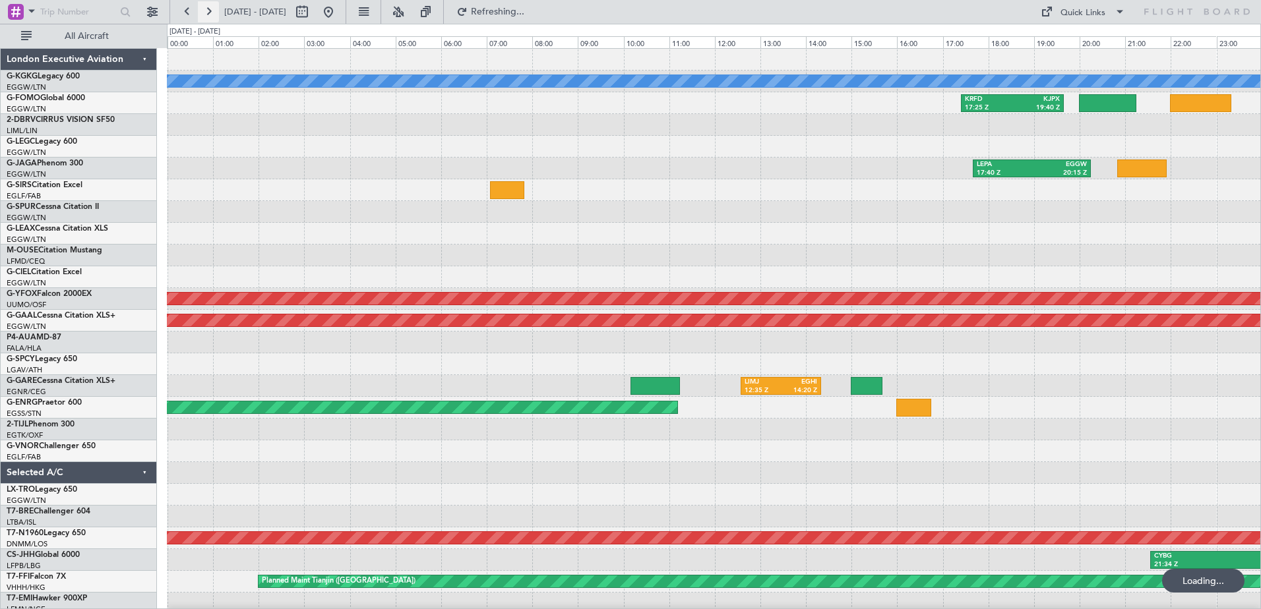
click at [206, 4] on button at bounding box center [208, 11] width 21 height 21
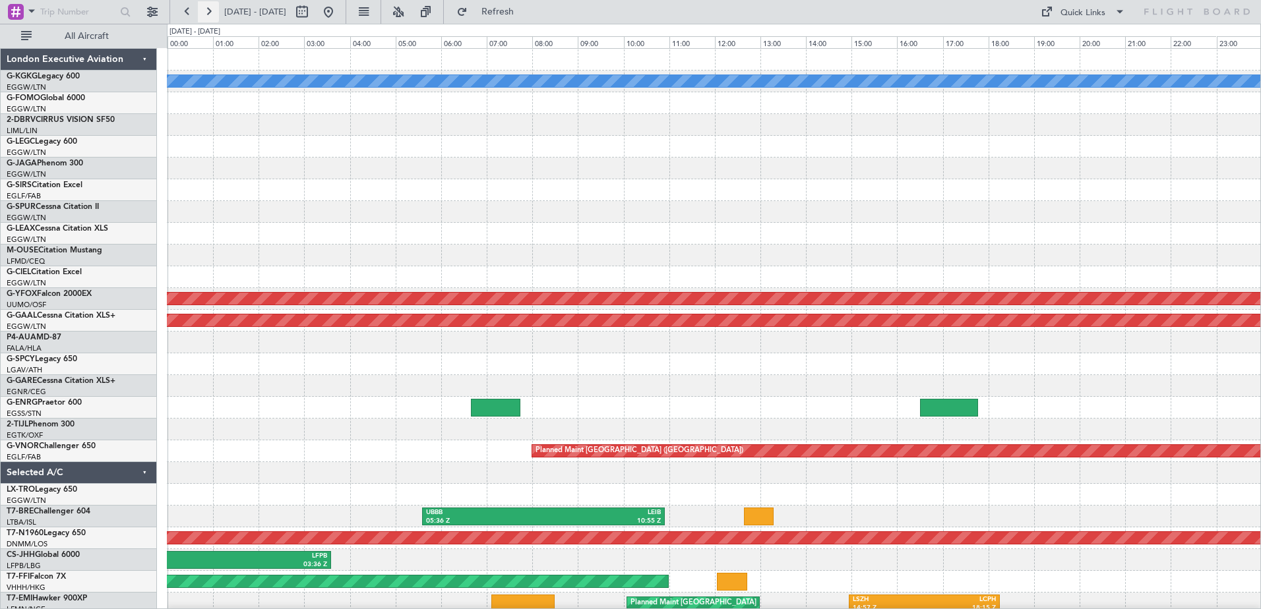
click at [209, 15] on button at bounding box center [208, 11] width 21 height 21
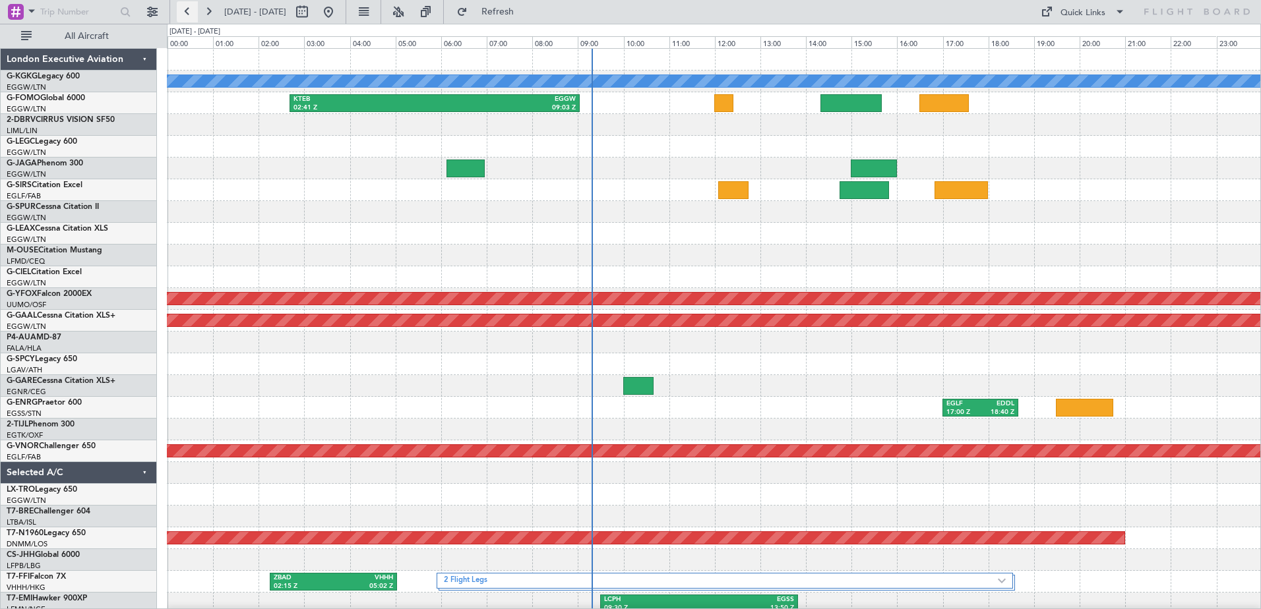
click at [185, 11] on button at bounding box center [187, 11] width 21 height 21
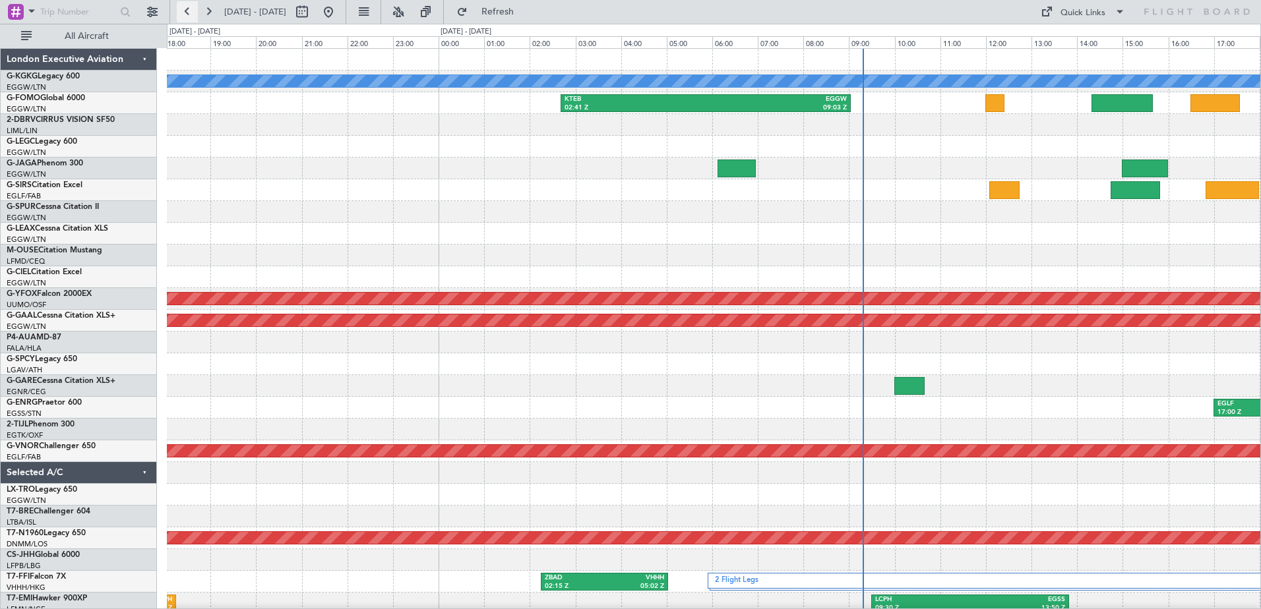
click at [185, 11] on button at bounding box center [187, 11] width 21 height 21
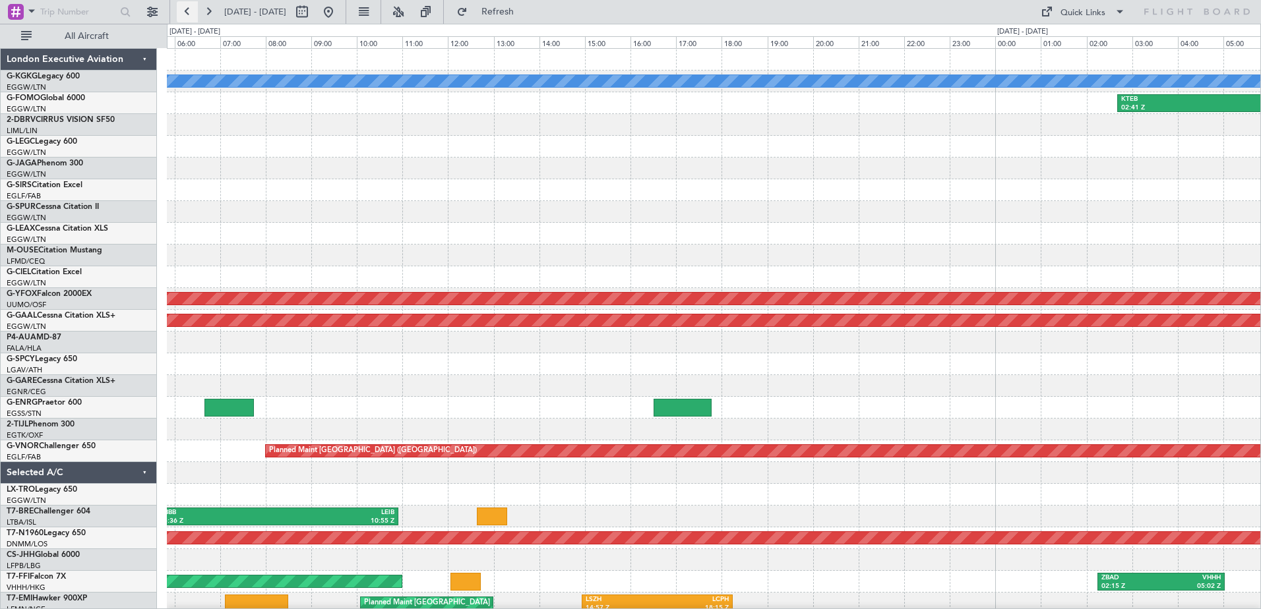
click at [185, 11] on button at bounding box center [187, 11] width 21 height 21
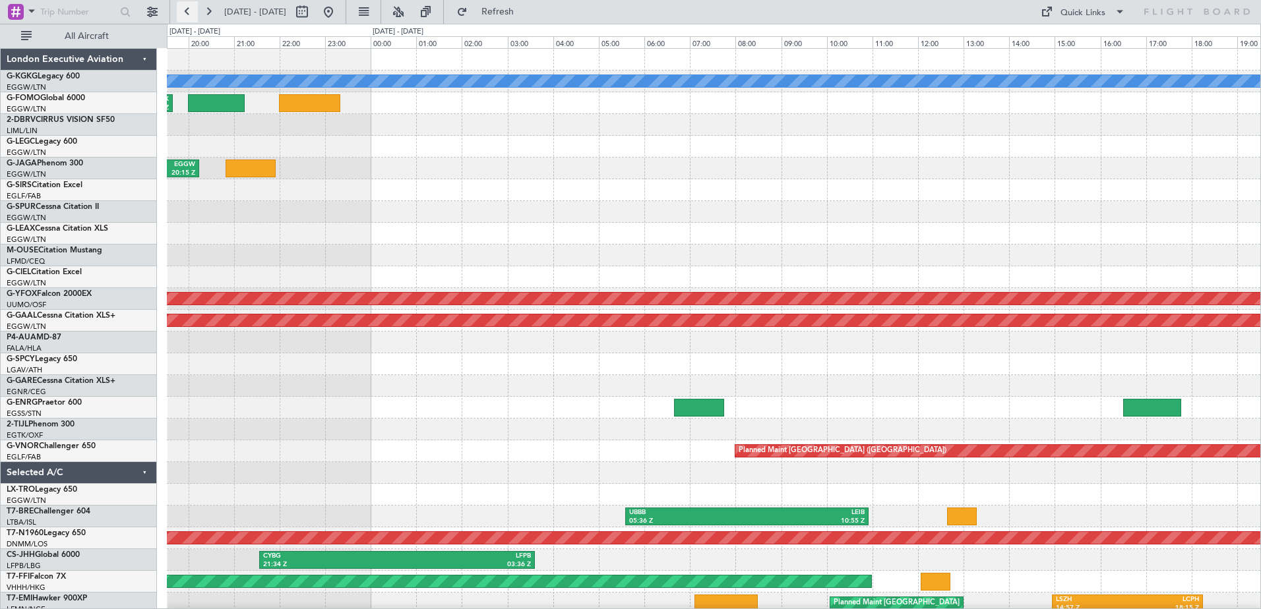
click at [185, 11] on button at bounding box center [187, 11] width 21 height 21
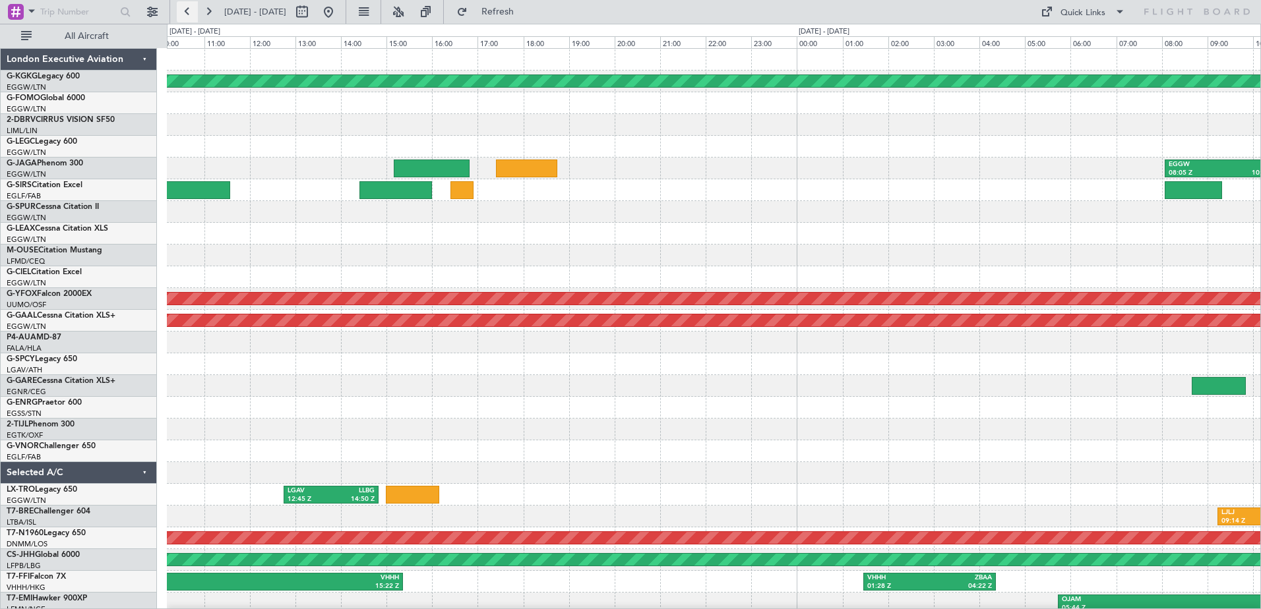
click at [185, 11] on button at bounding box center [187, 11] width 21 height 21
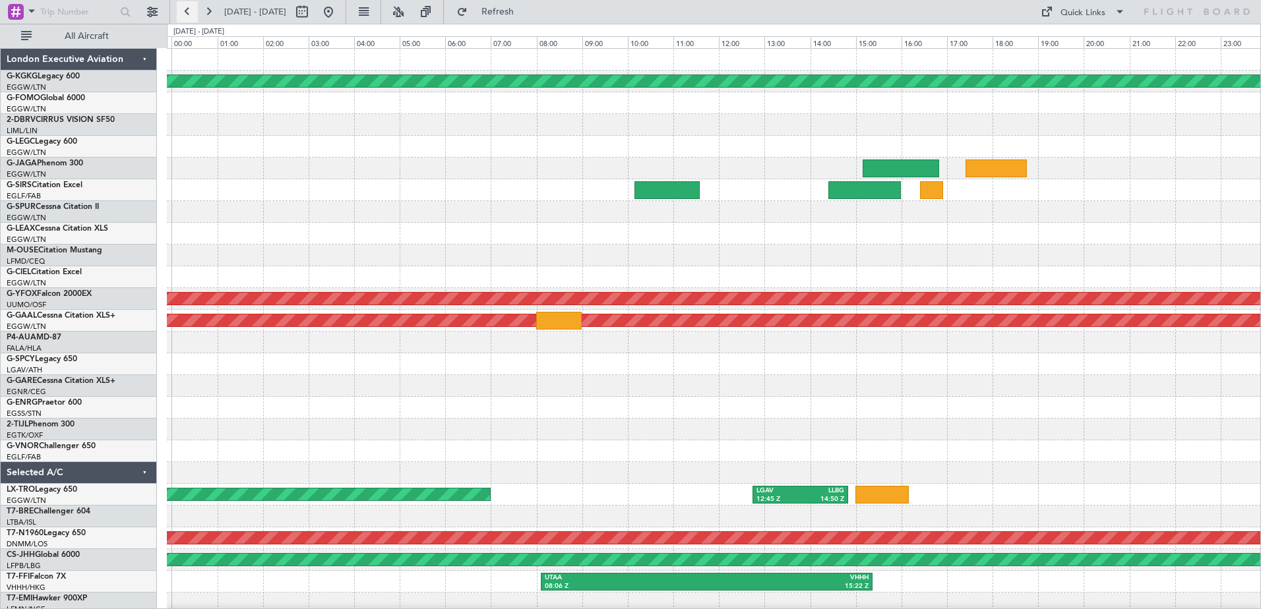
click at [185, 11] on button at bounding box center [187, 11] width 21 height 21
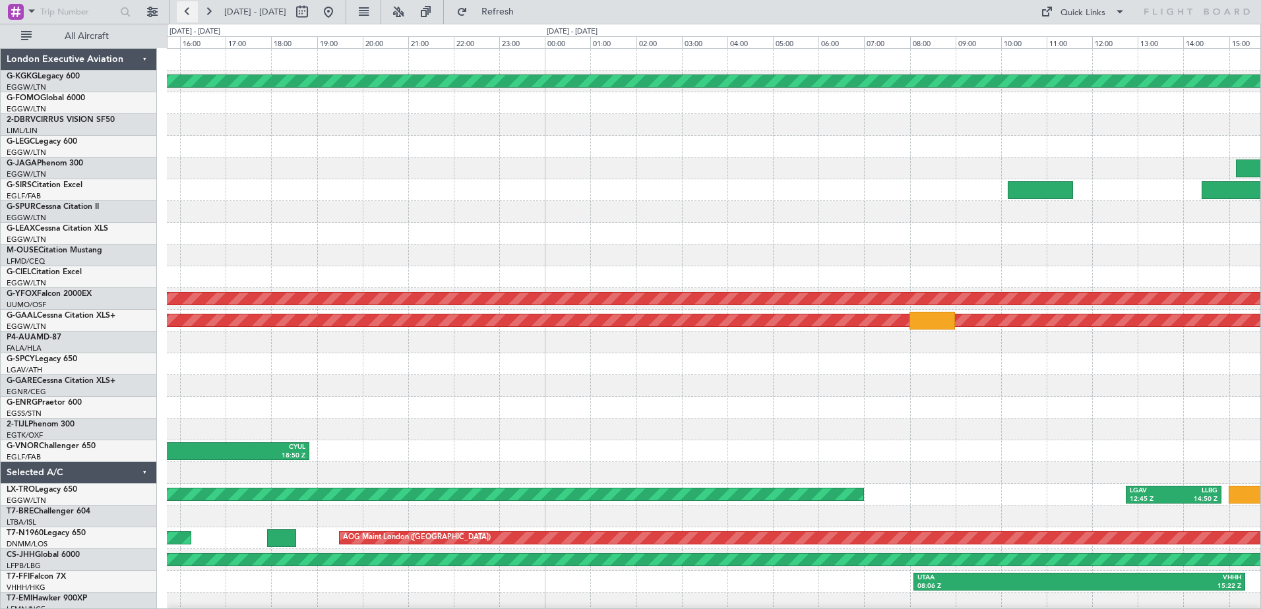
click at [185, 11] on button at bounding box center [187, 11] width 21 height 21
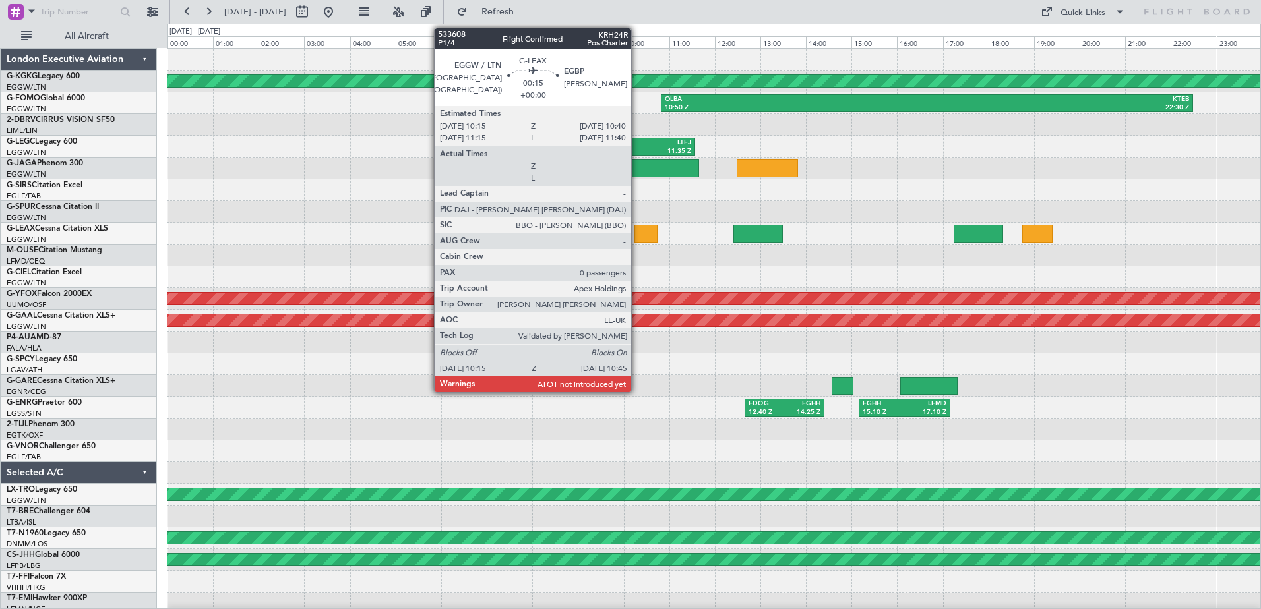
click at [637, 232] on div at bounding box center [646, 234] width 23 height 18
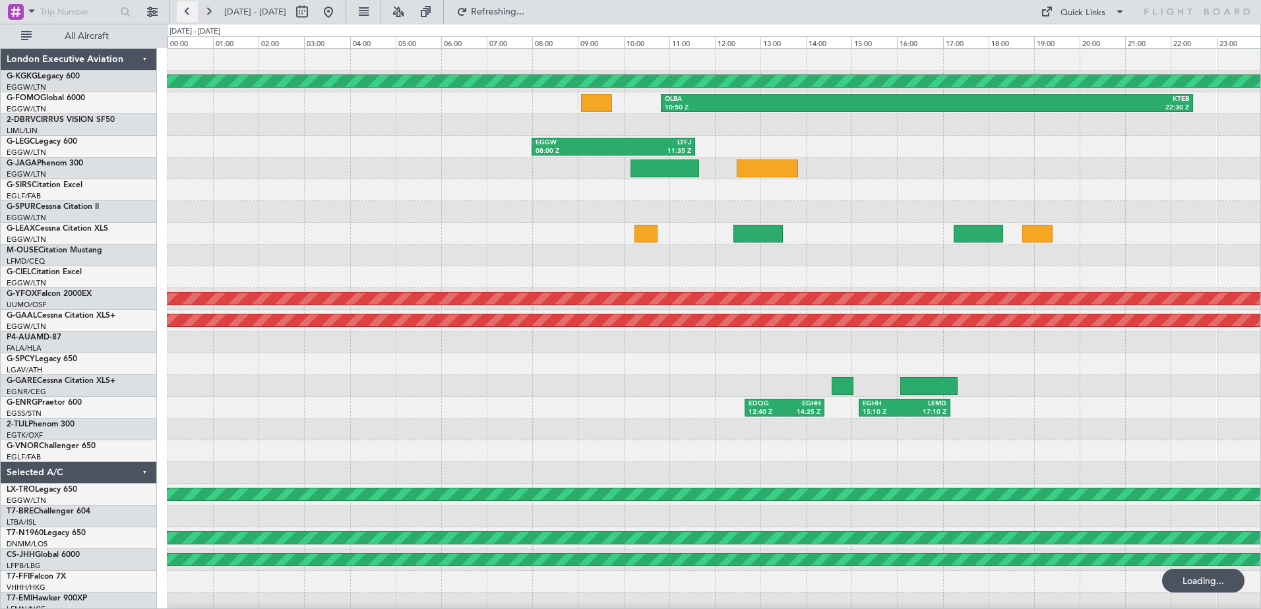
click at [189, 9] on button at bounding box center [187, 11] width 21 height 21
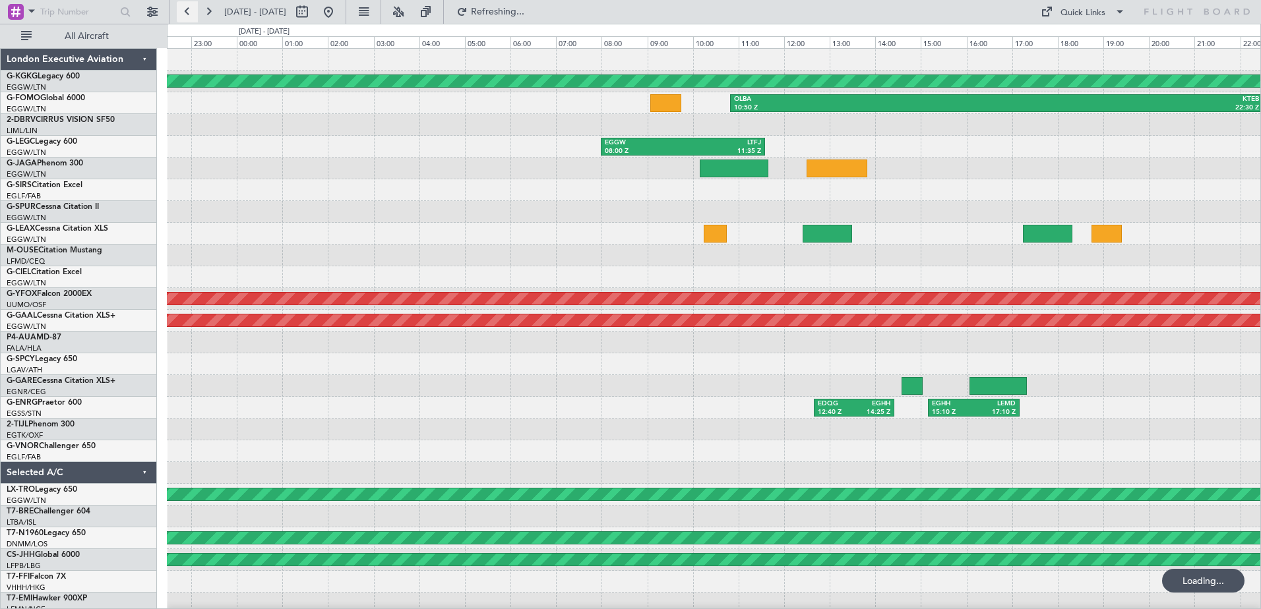
click at [189, 9] on button at bounding box center [187, 11] width 21 height 21
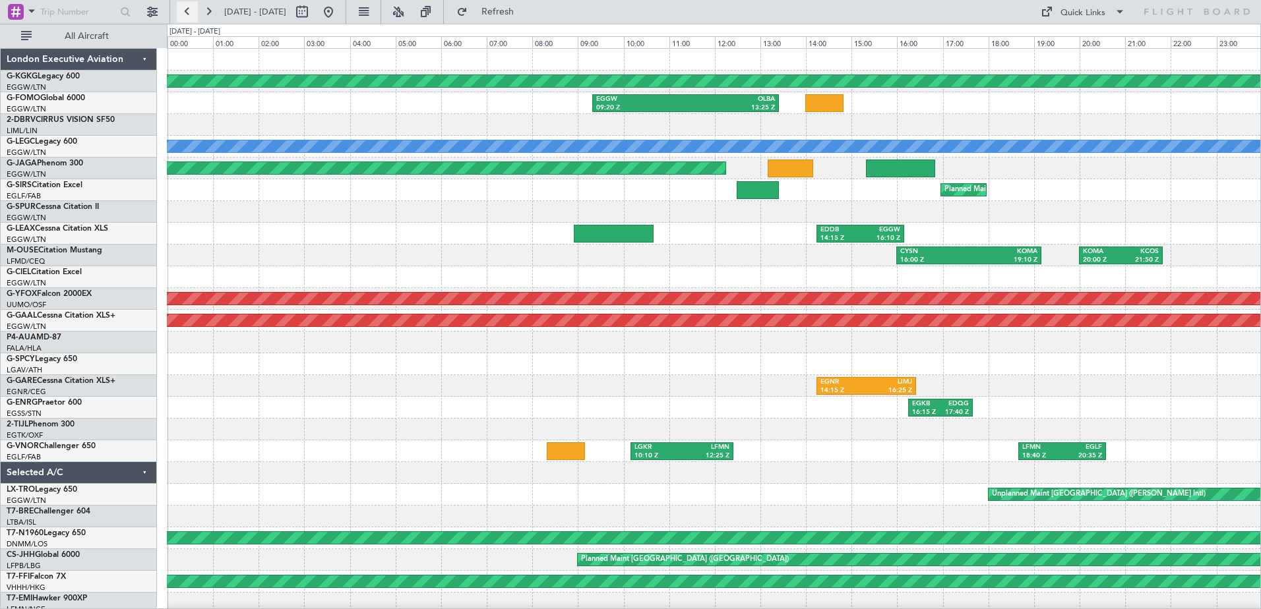
click at [189, 9] on button at bounding box center [187, 11] width 21 height 21
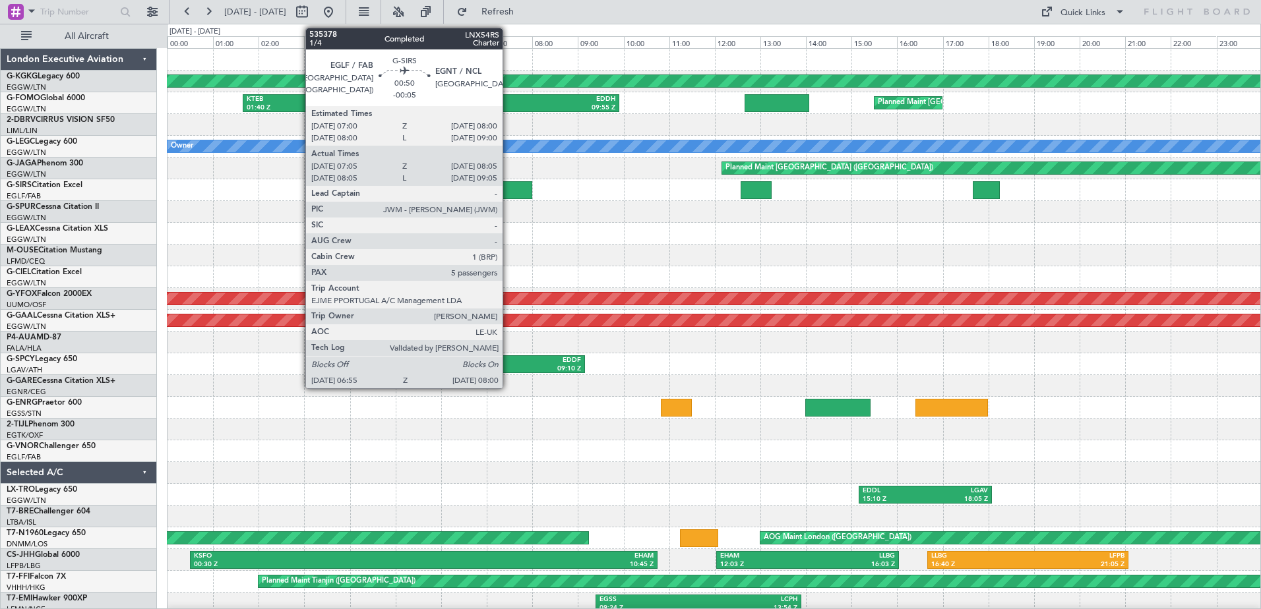
click at [509, 191] on div at bounding box center [506, 190] width 49 height 18
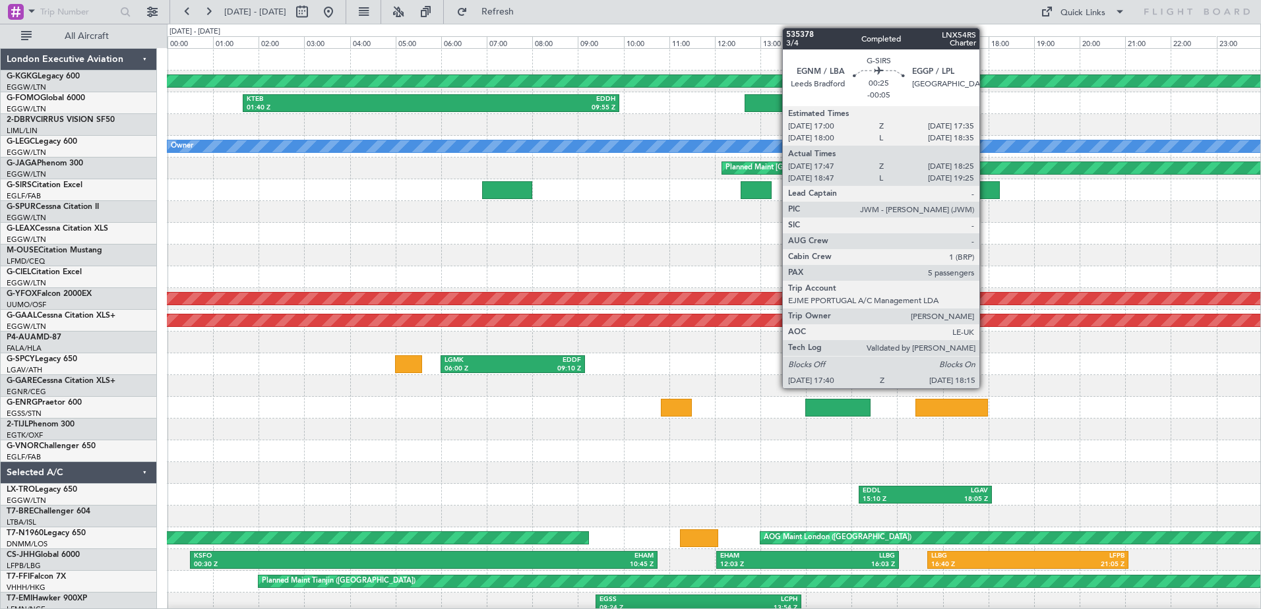
click at [985, 189] on div at bounding box center [986, 190] width 27 height 18
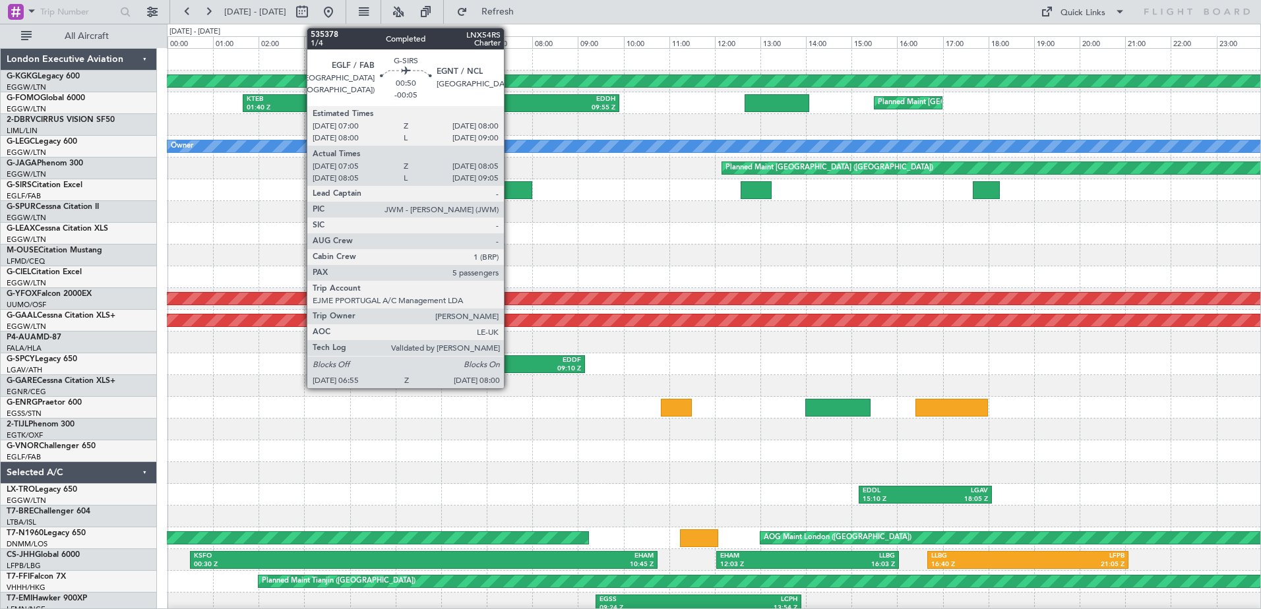
click at [510, 189] on div at bounding box center [506, 190] width 49 height 18
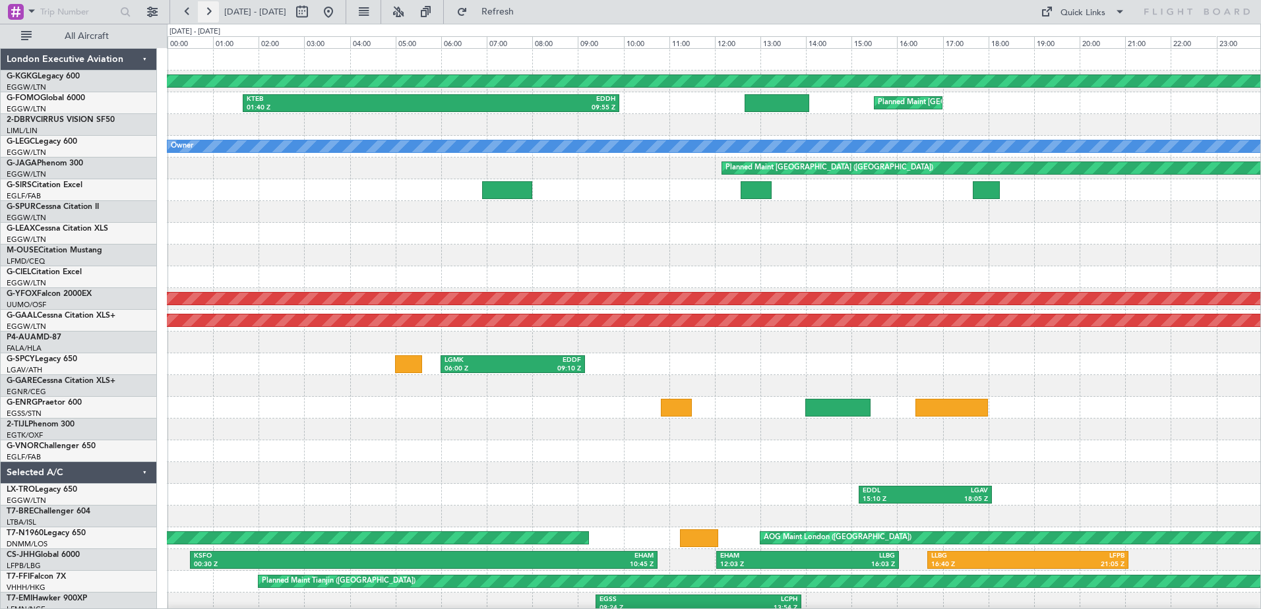
click at [210, 15] on button at bounding box center [208, 11] width 21 height 21
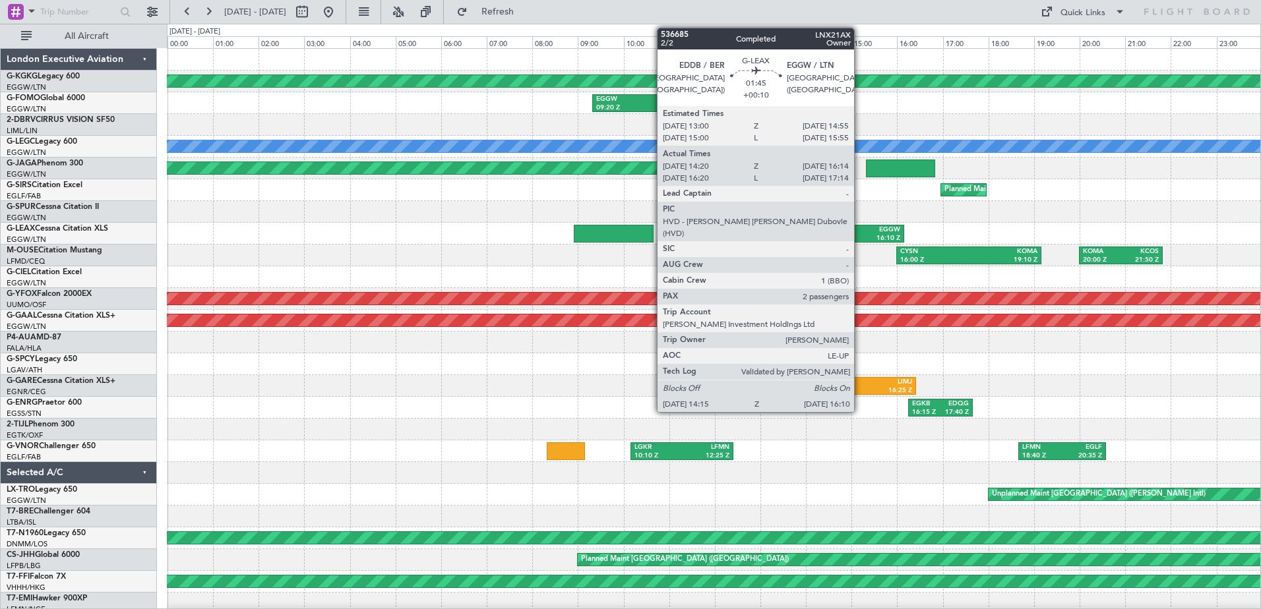
click at [861, 232] on div "EGGW" at bounding box center [881, 230] width 40 height 9
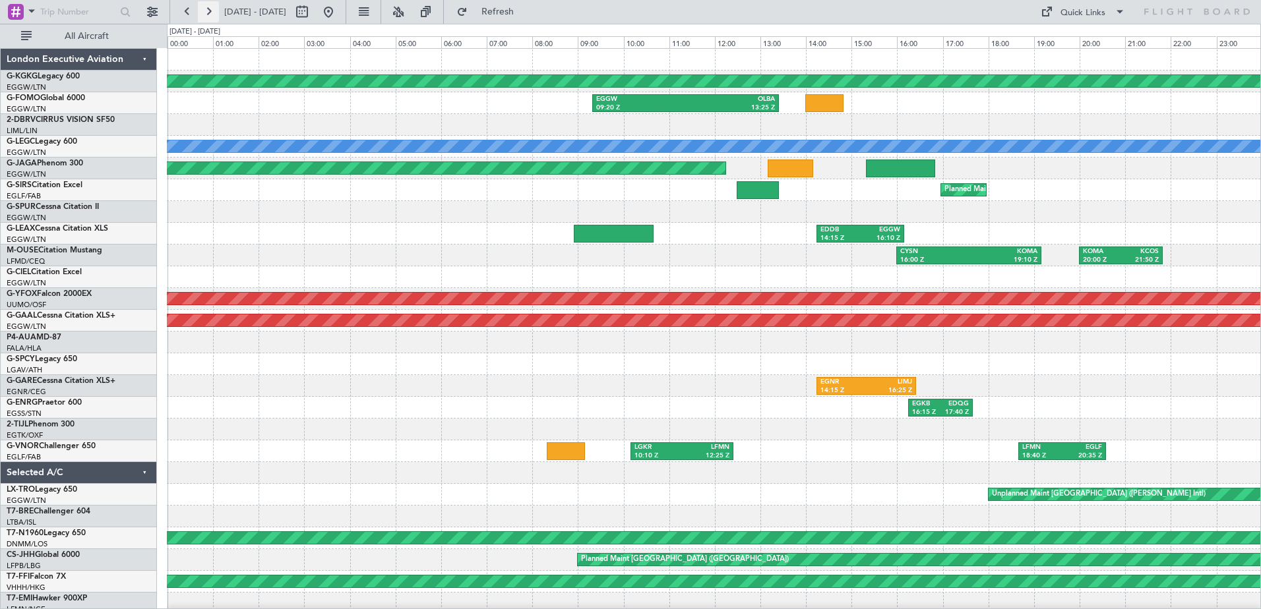
click at [204, 15] on button at bounding box center [208, 11] width 21 height 21
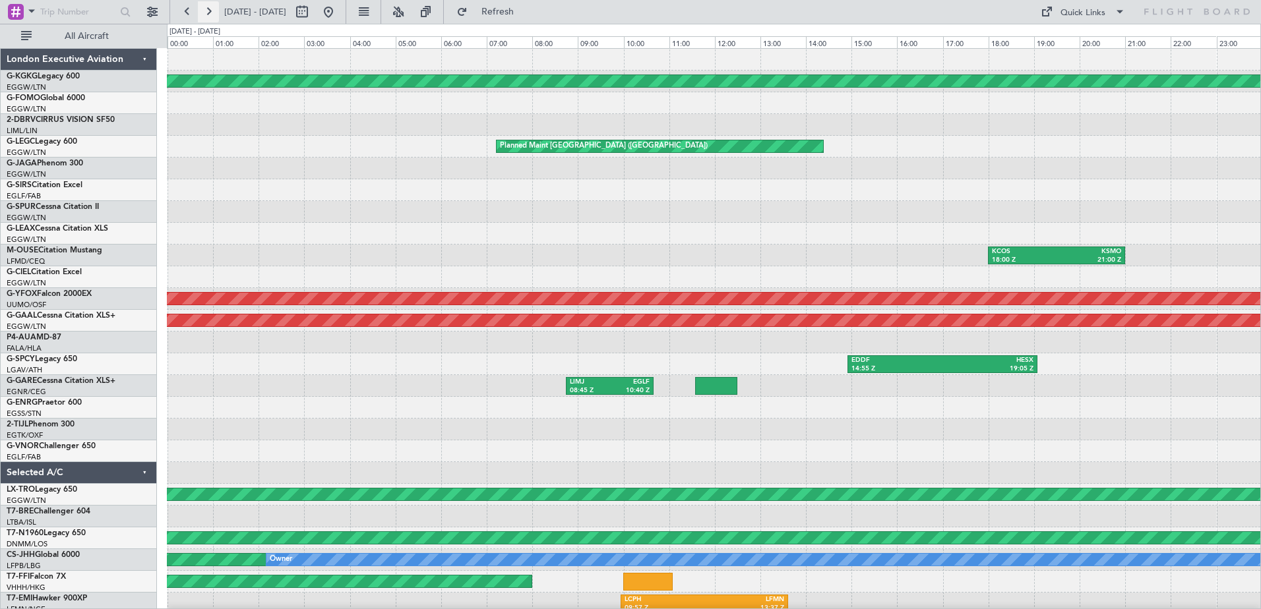
click at [204, 15] on button at bounding box center [208, 11] width 21 height 21
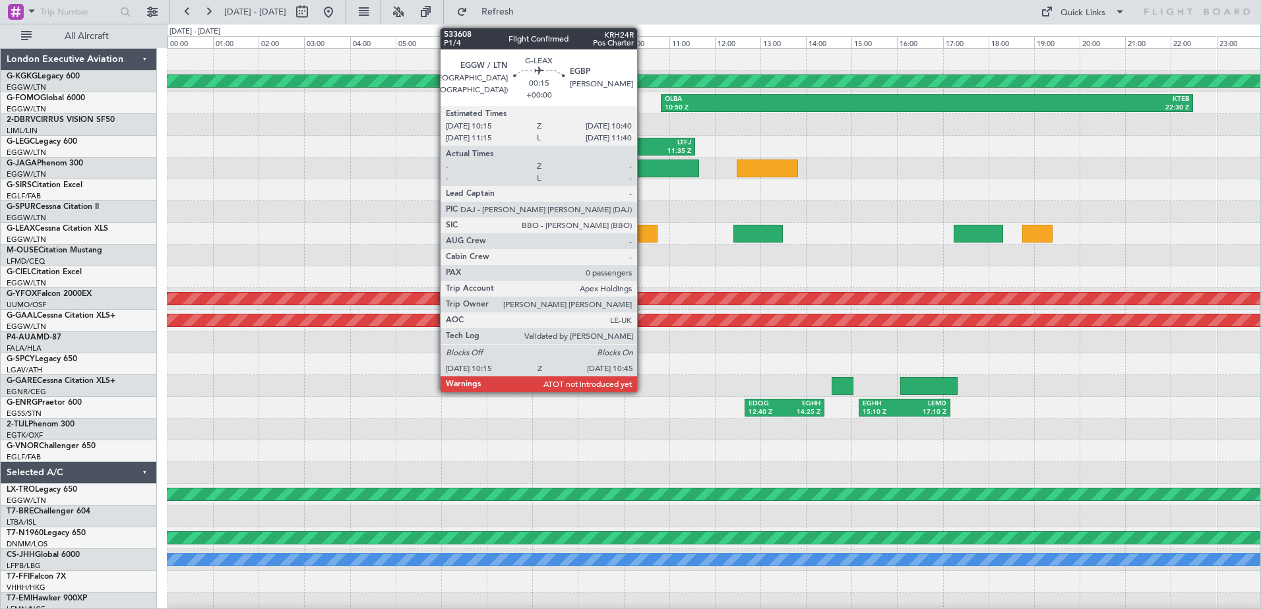
click at [643, 236] on div at bounding box center [646, 234] width 23 height 18
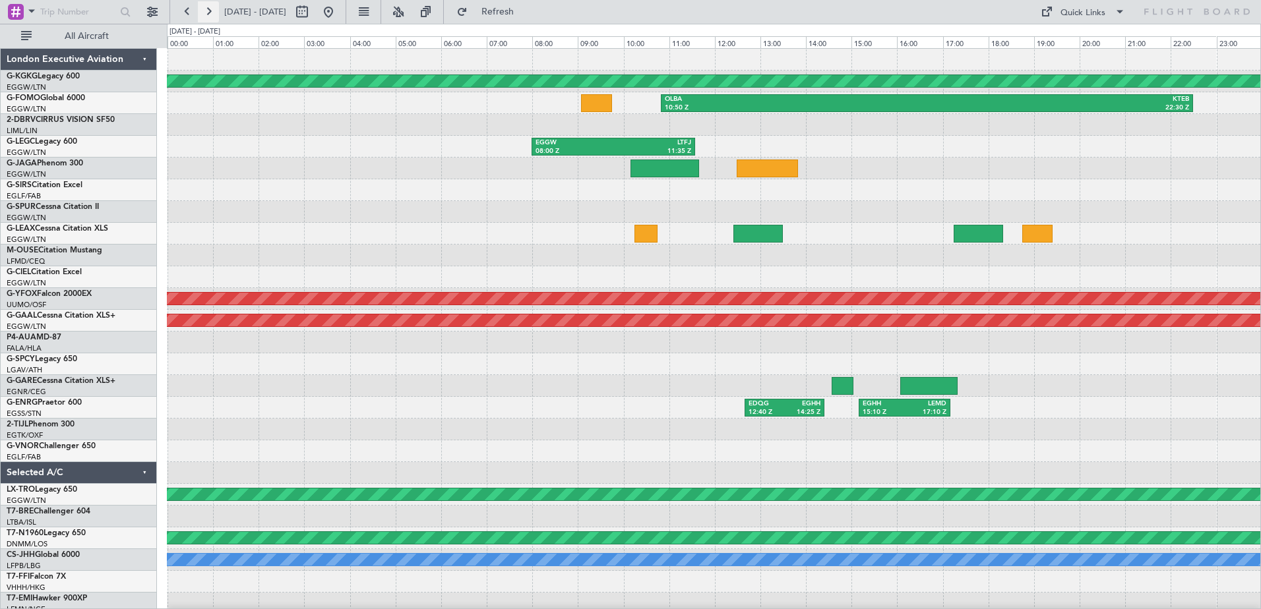
click at [205, 13] on button at bounding box center [208, 11] width 21 height 21
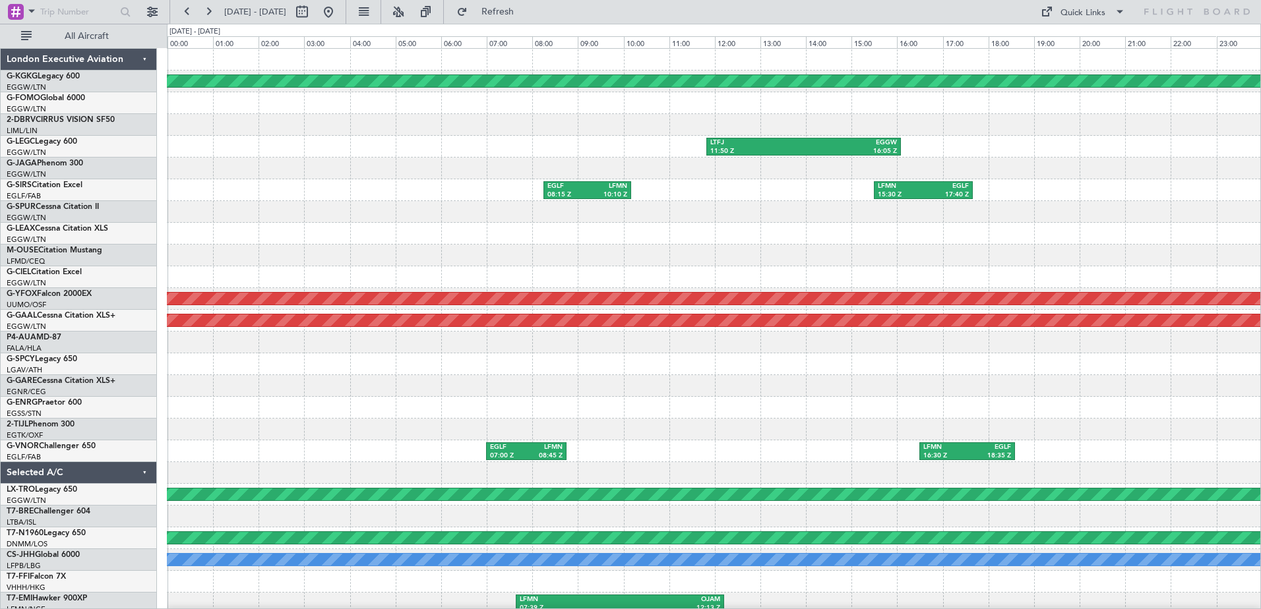
click at [808, 157] on div "LTFJ 11:50 Z EGGW 16:05 Z" at bounding box center [714, 147] width 1094 height 22
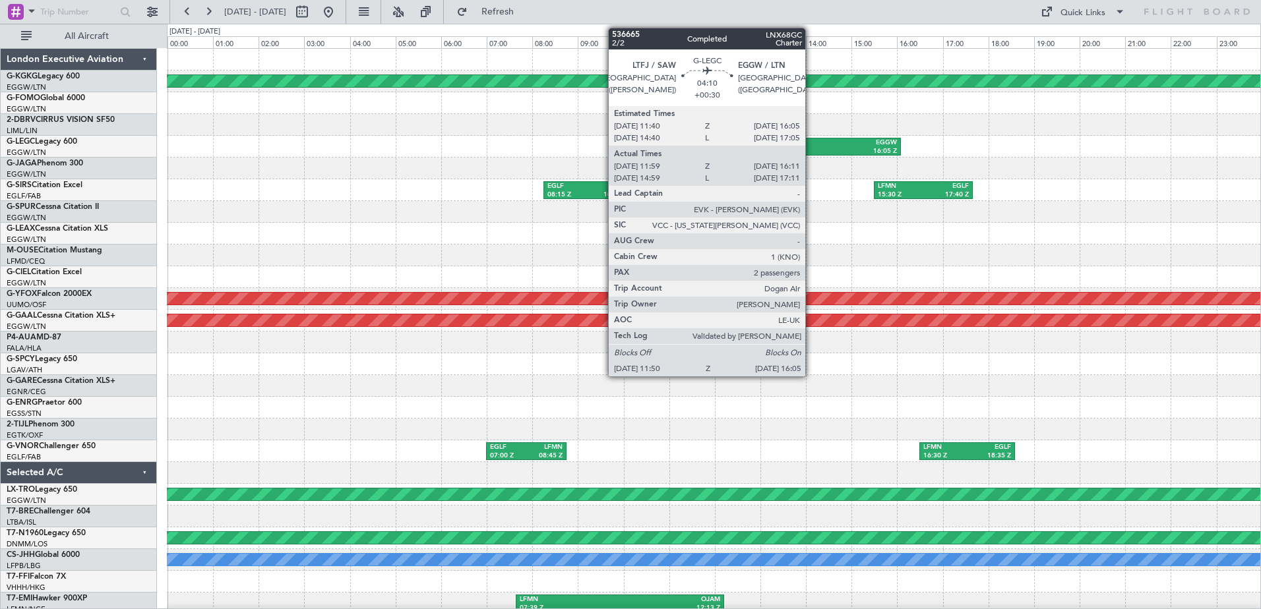
click at [811, 146] on div "EGGW" at bounding box center [849, 143] width 93 height 9
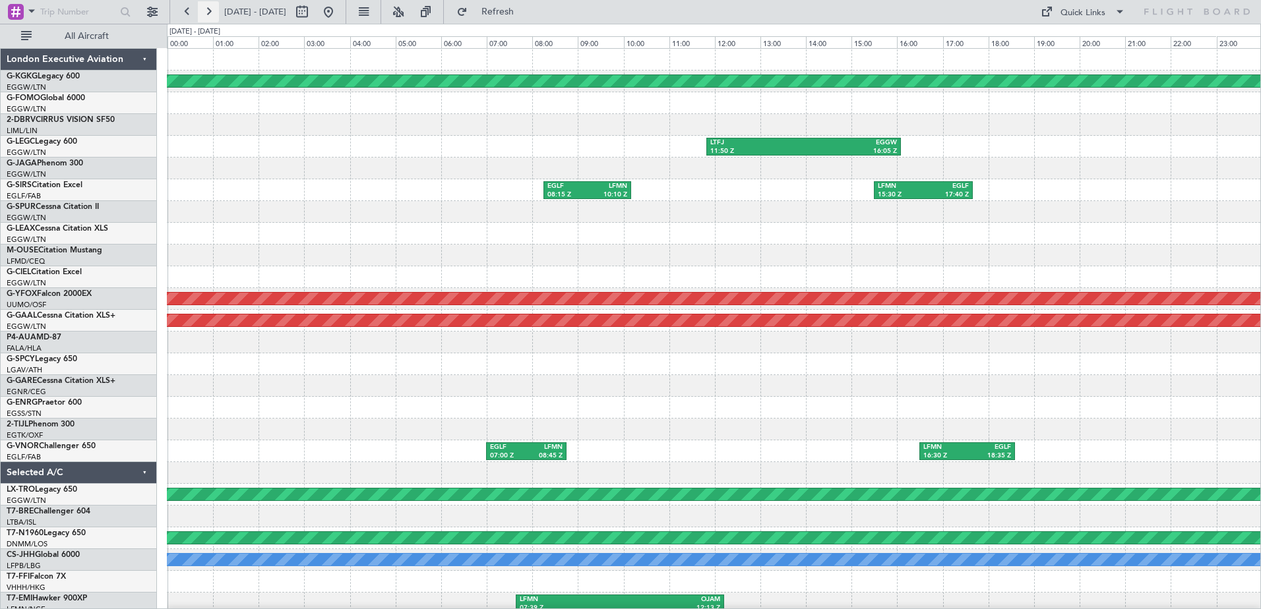
click at [206, 13] on button at bounding box center [208, 11] width 21 height 21
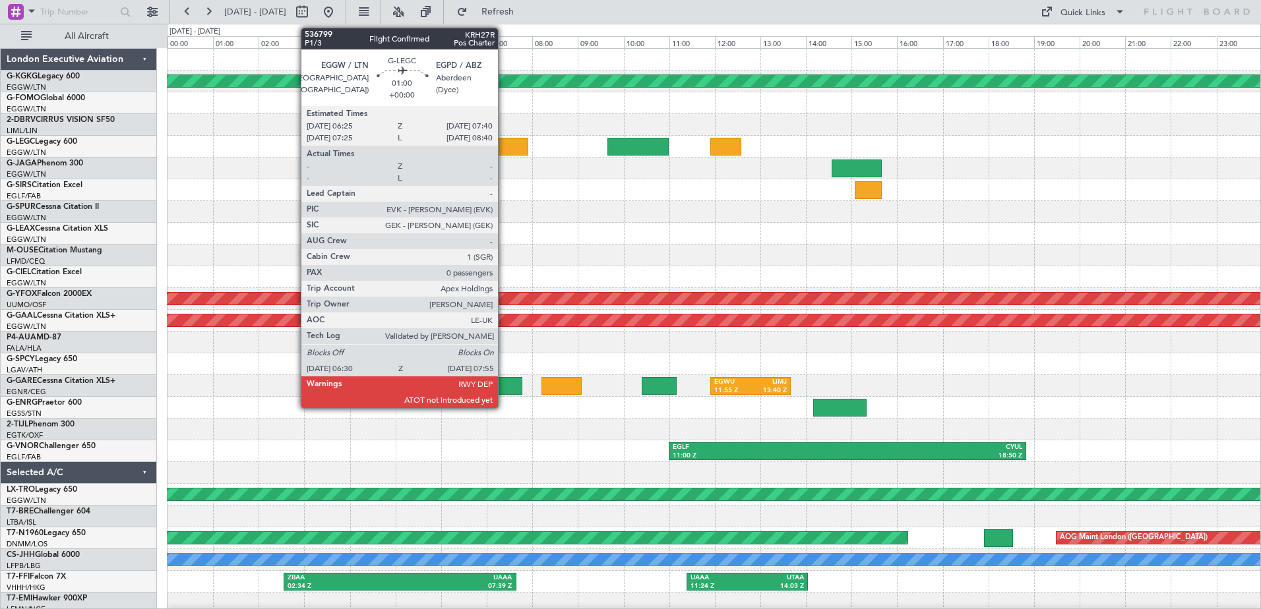
click at [504, 141] on div at bounding box center [495, 147] width 65 height 18
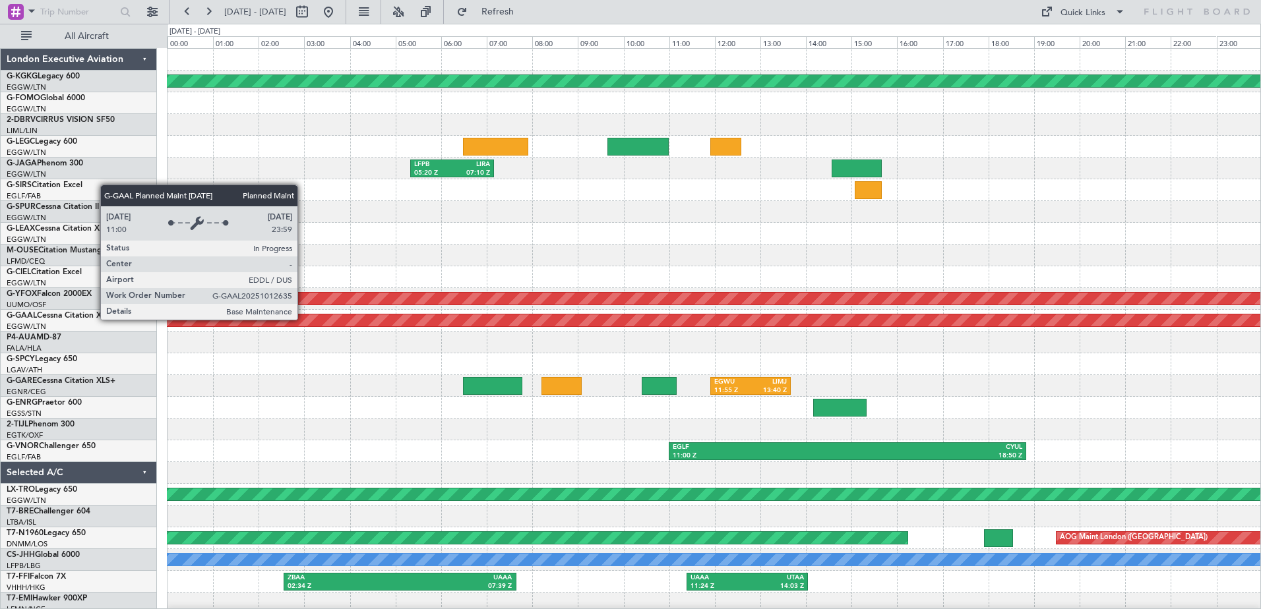
scroll to position [26, 0]
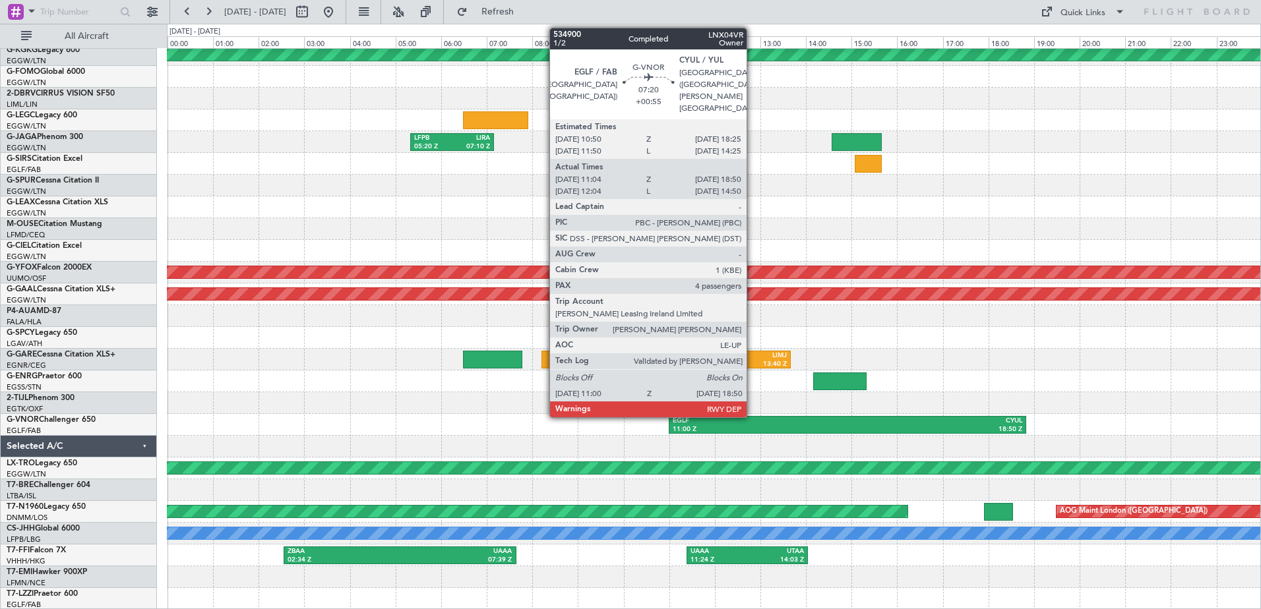
click at [753, 427] on div "11:00 Z" at bounding box center [760, 429] width 175 height 9
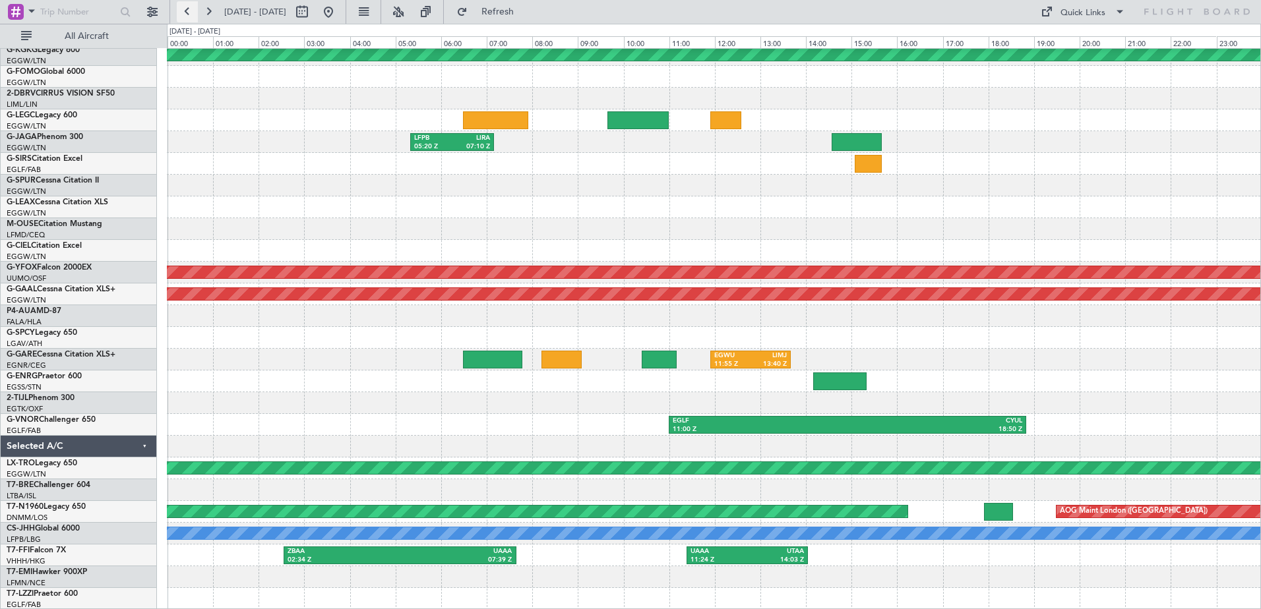
click at [179, 13] on button at bounding box center [187, 11] width 21 height 21
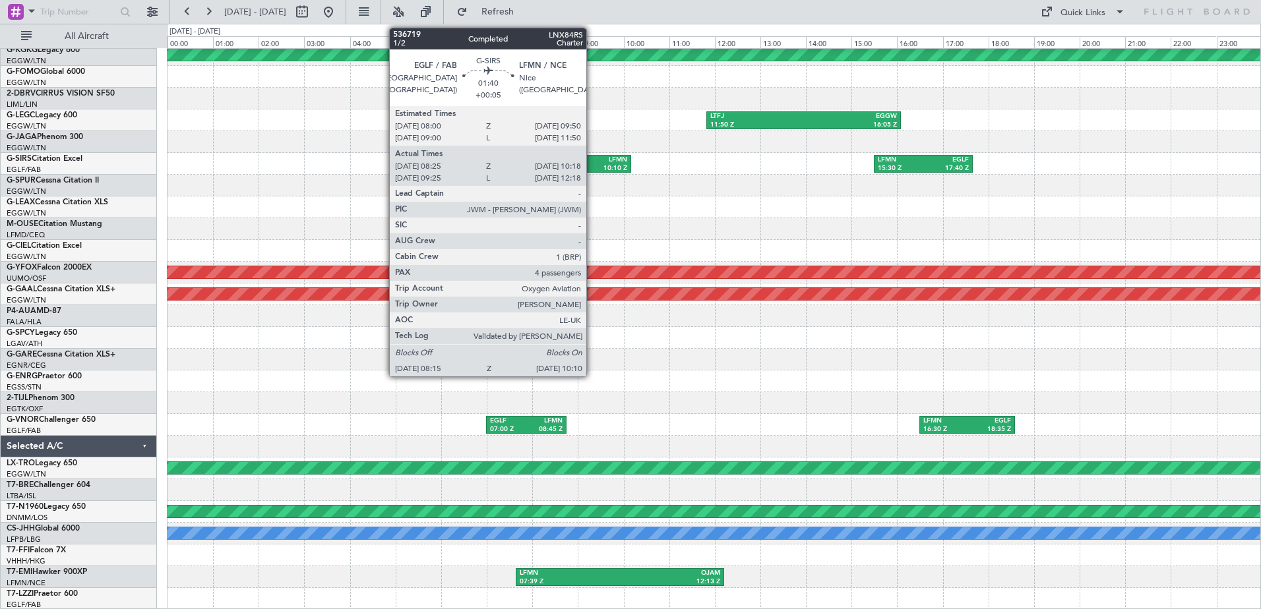
click at [592, 162] on div "LFMN" at bounding box center [607, 160] width 40 height 9
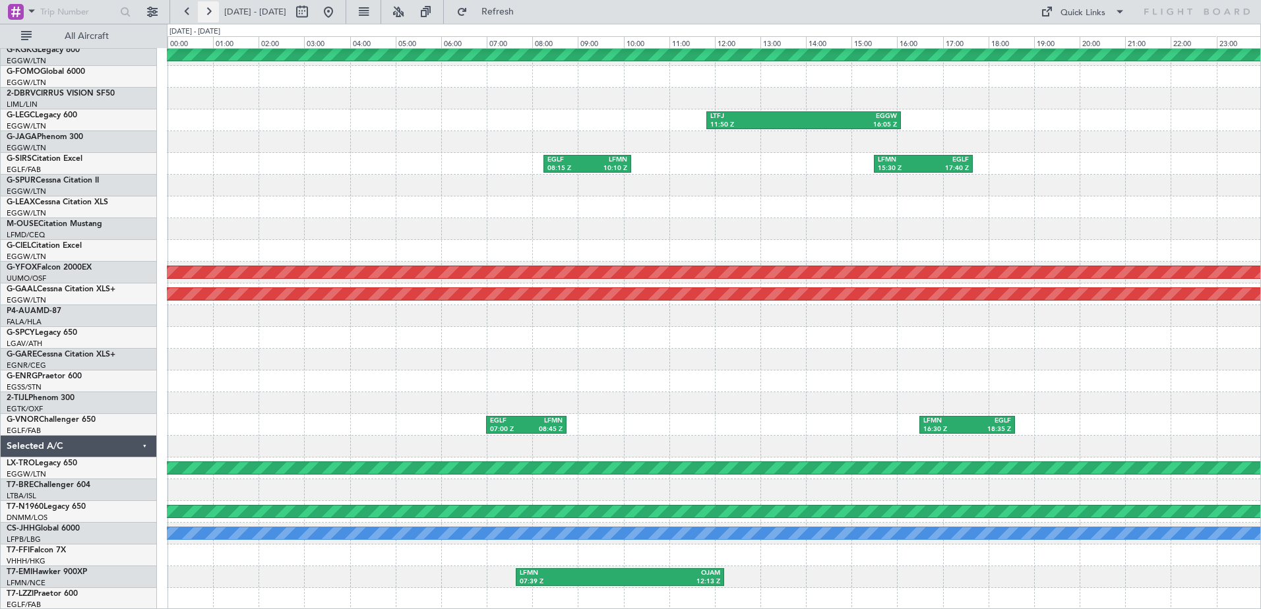
click at [206, 9] on button at bounding box center [208, 11] width 21 height 21
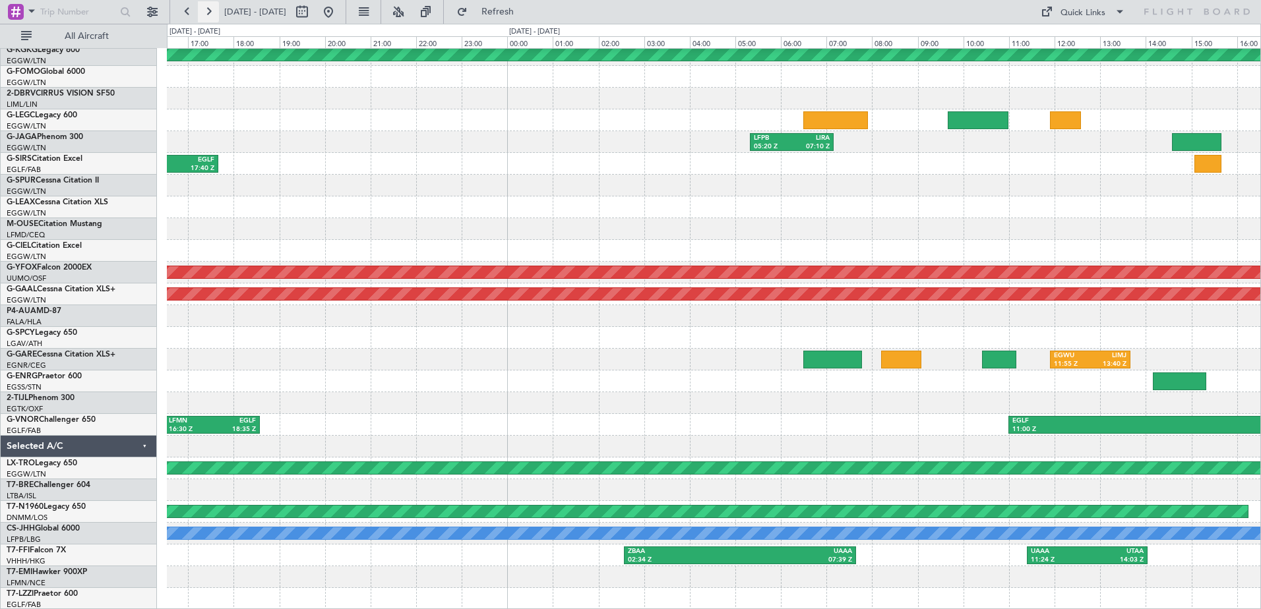
click at [206, 9] on button at bounding box center [208, 11] width 21 height 21
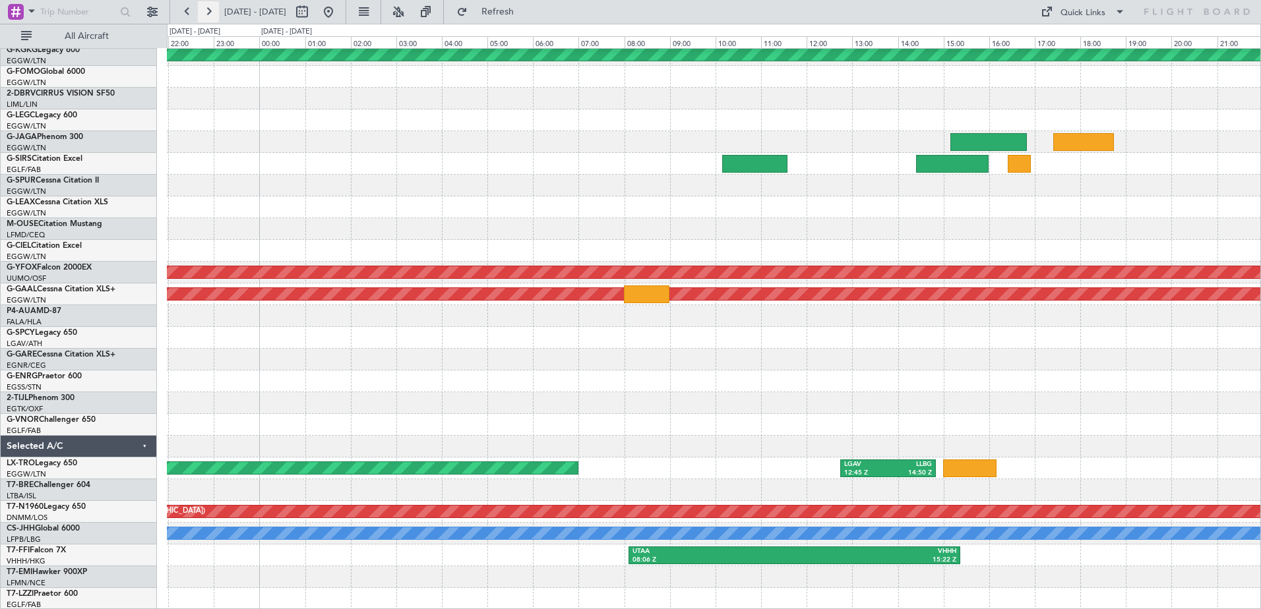
click at [206, 9] on button at bounding box center [208, 11] width 21 height 21
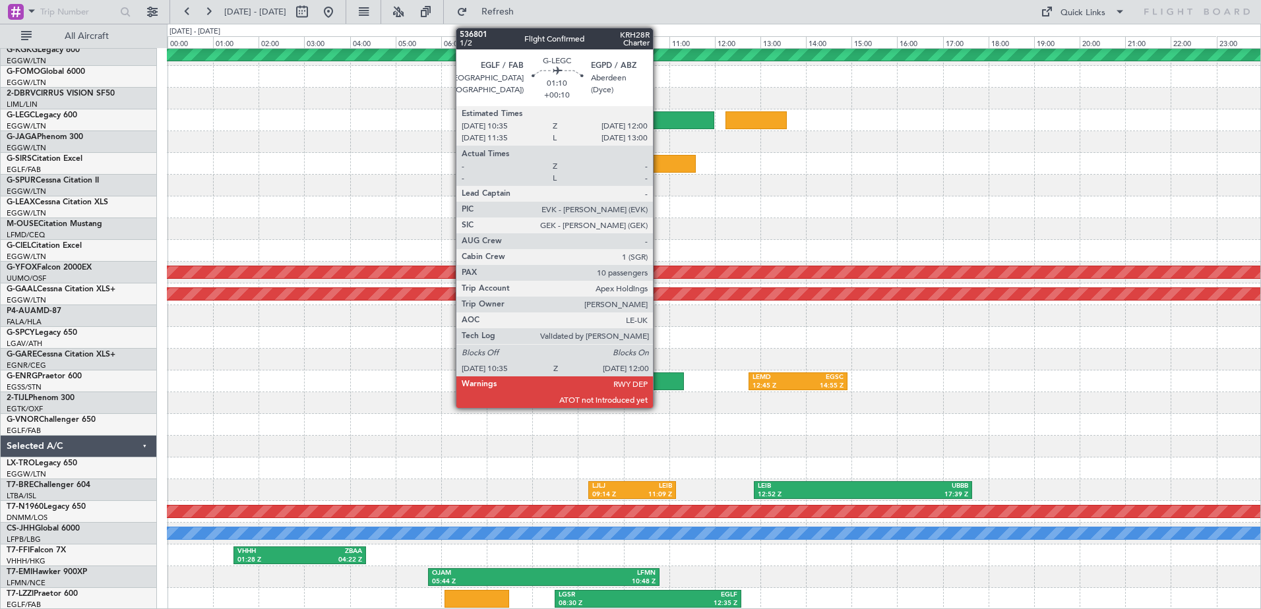
click at [659, 118] on div at bounding box center [682, 120] width 65 height 18
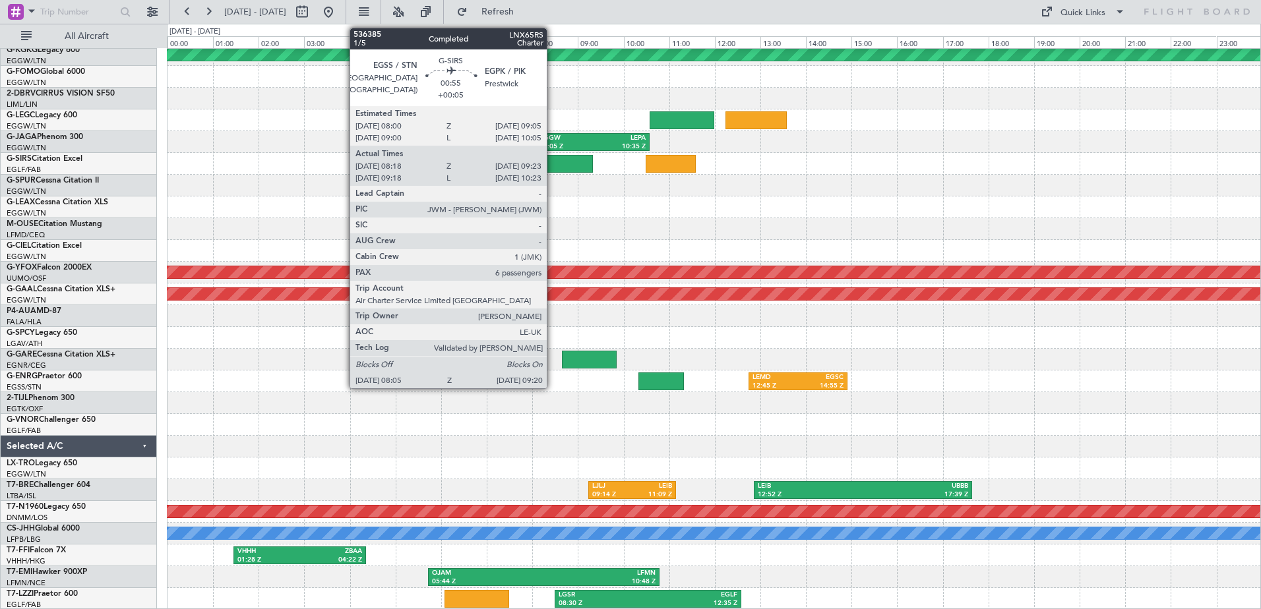
click at [553, 164] on div at bounding box center [564, 164] width 57 height 18
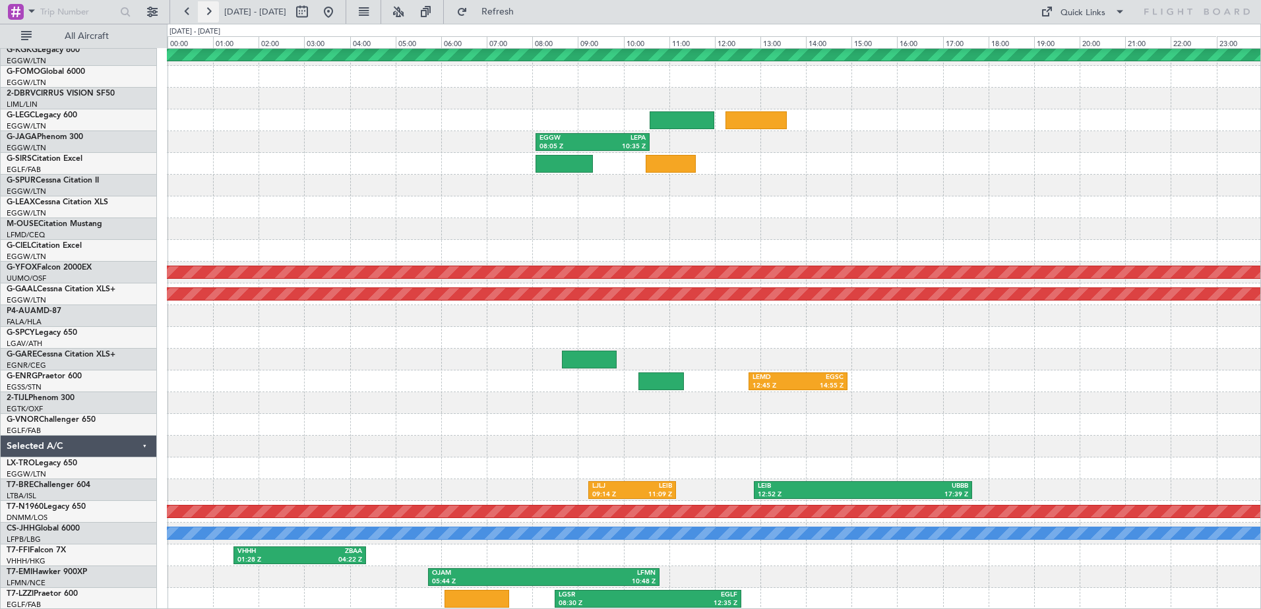
click at [205, 13] on button at bounding box center [208, 11] width 21 height 21
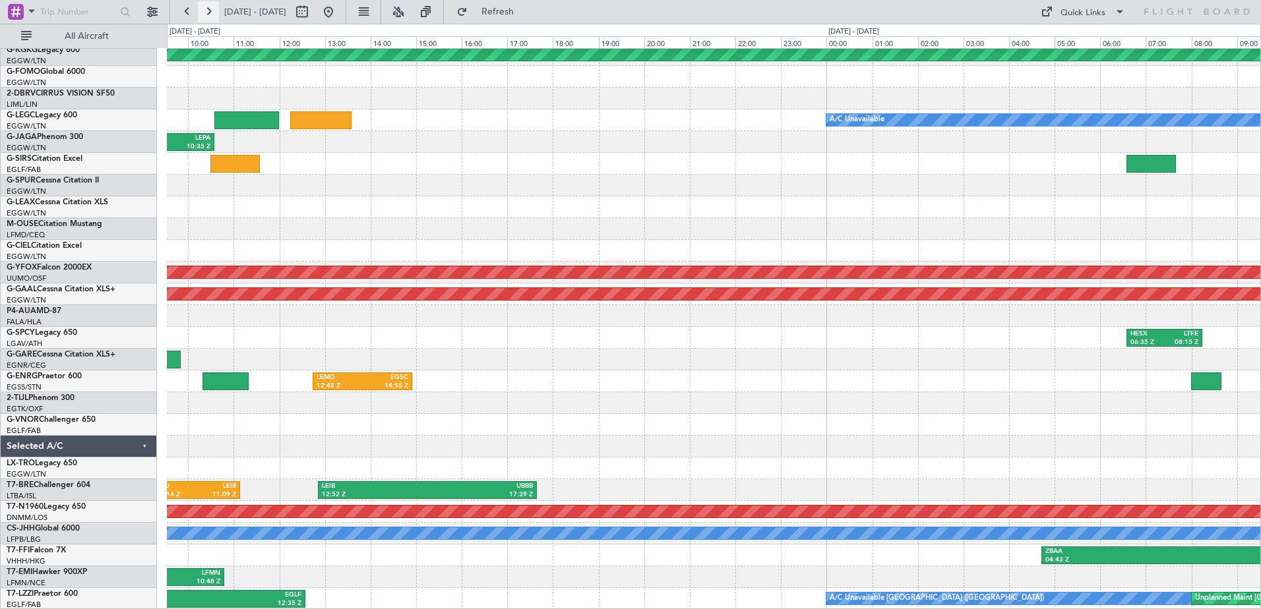
click at [205, 13] on button at bounding box center [208, 11] width 21 height 21
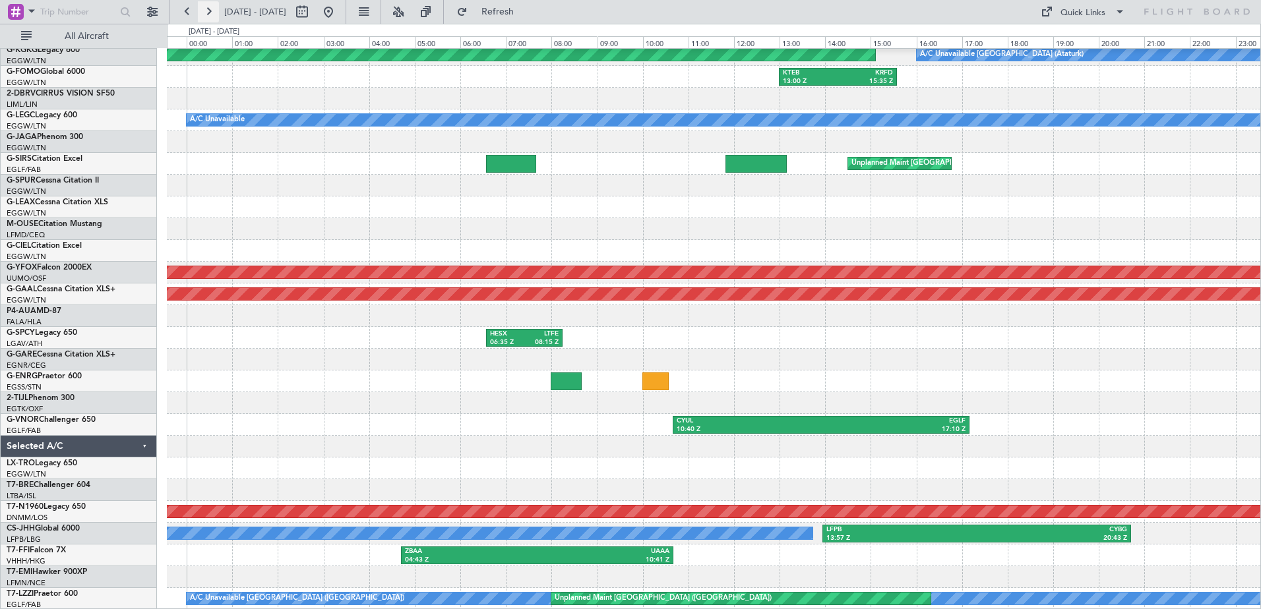
click at [205, 13] on button at bounding box center [208, 11] width 21 height 21
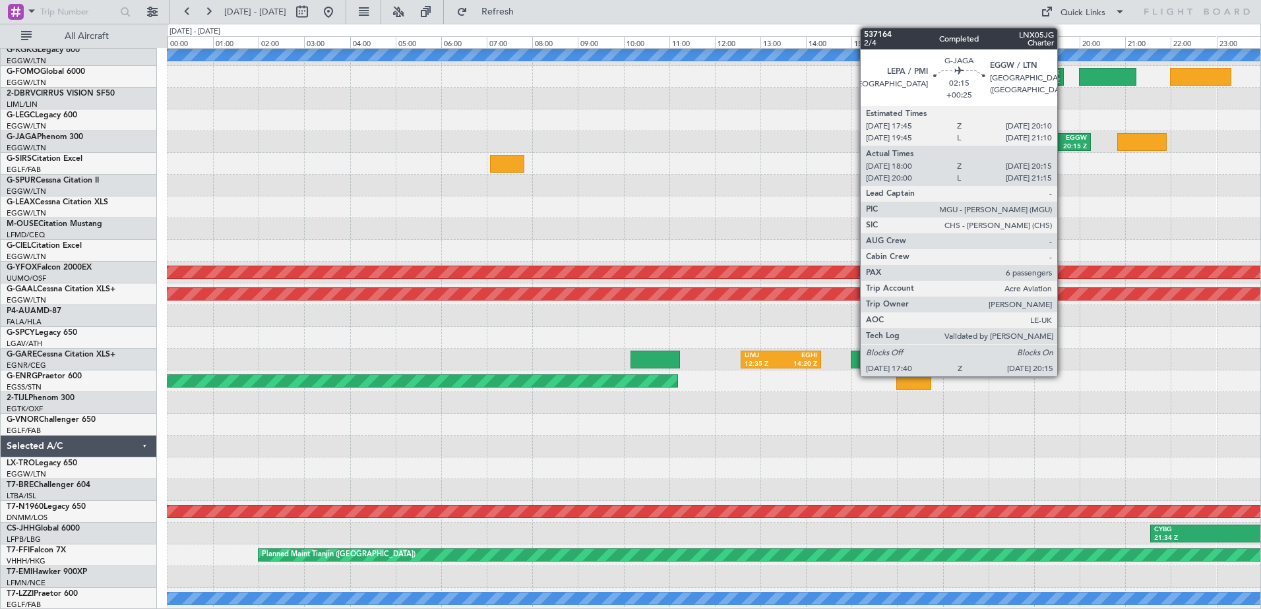
click at [1063, 139] on div "EGGW" at bounding box center [1059, 138] width 55 height 9
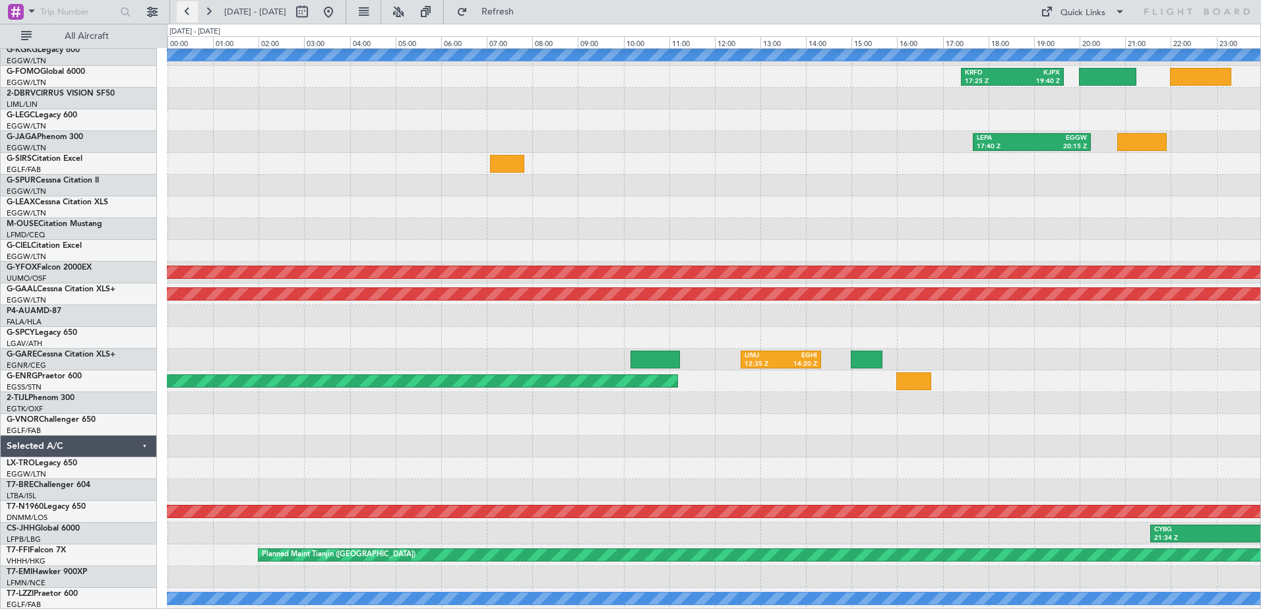
click at [188, 9] on button at bounding box center [187, 11] width 21 height 21
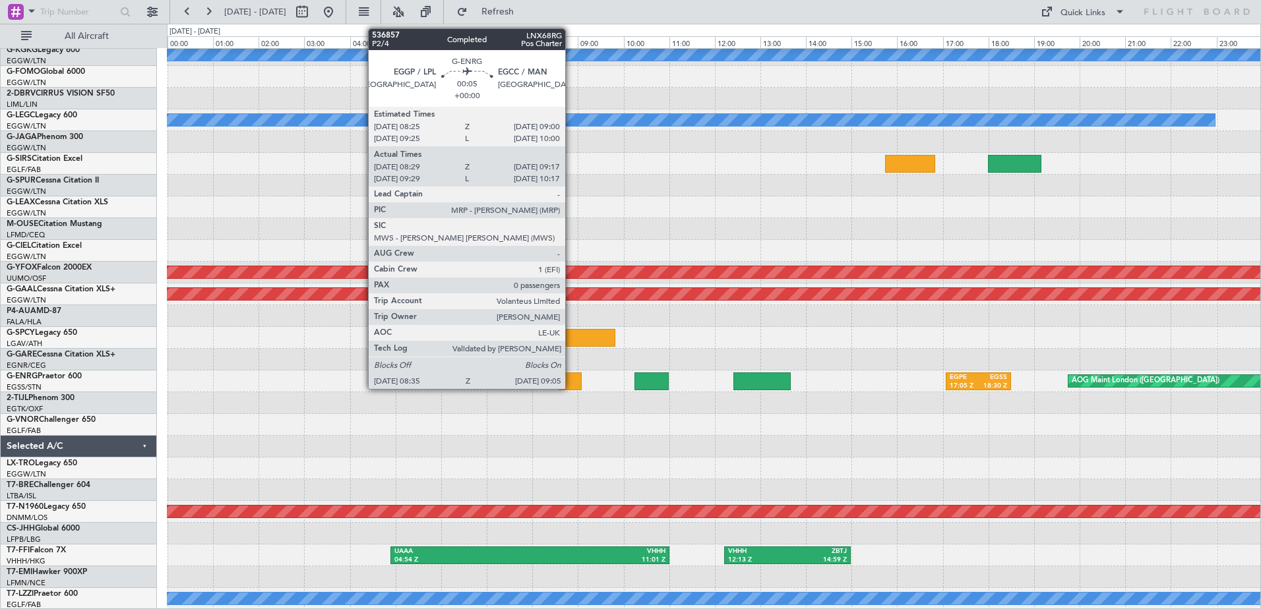
click at [571, 376] on div at bounding box center [570, 382] width 23 height 18
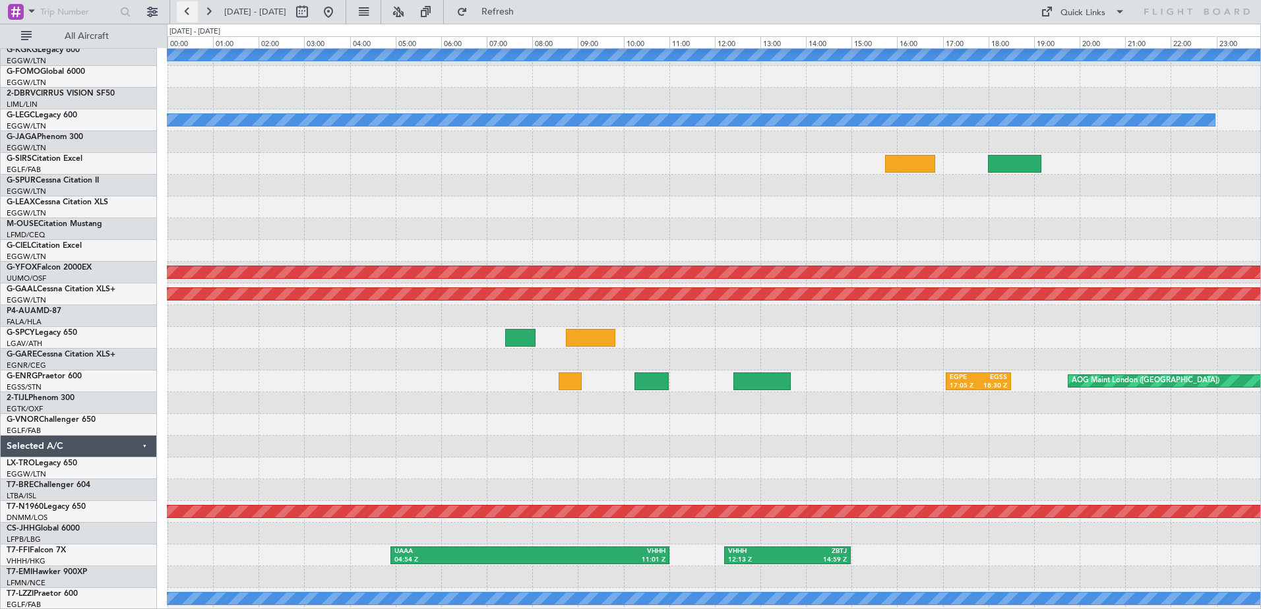
click at [192, 13] on button at bounding box center [187, 11] width 21 height 21
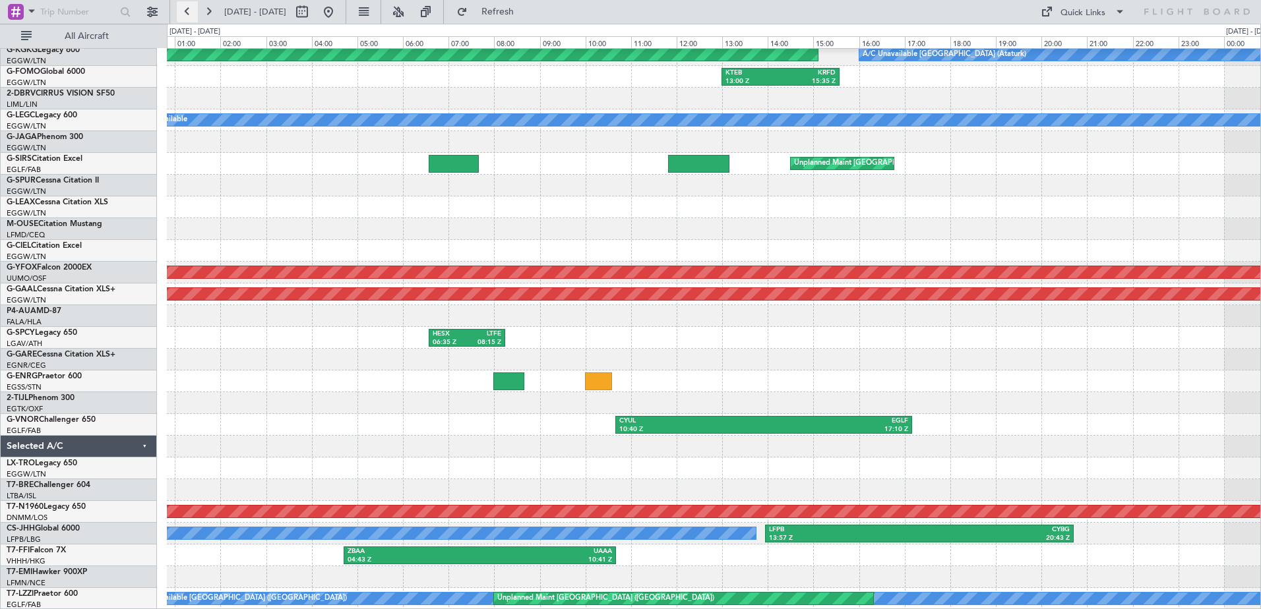
click at [192, 13] on button at bounding box center [187, 11] width 21 height 21
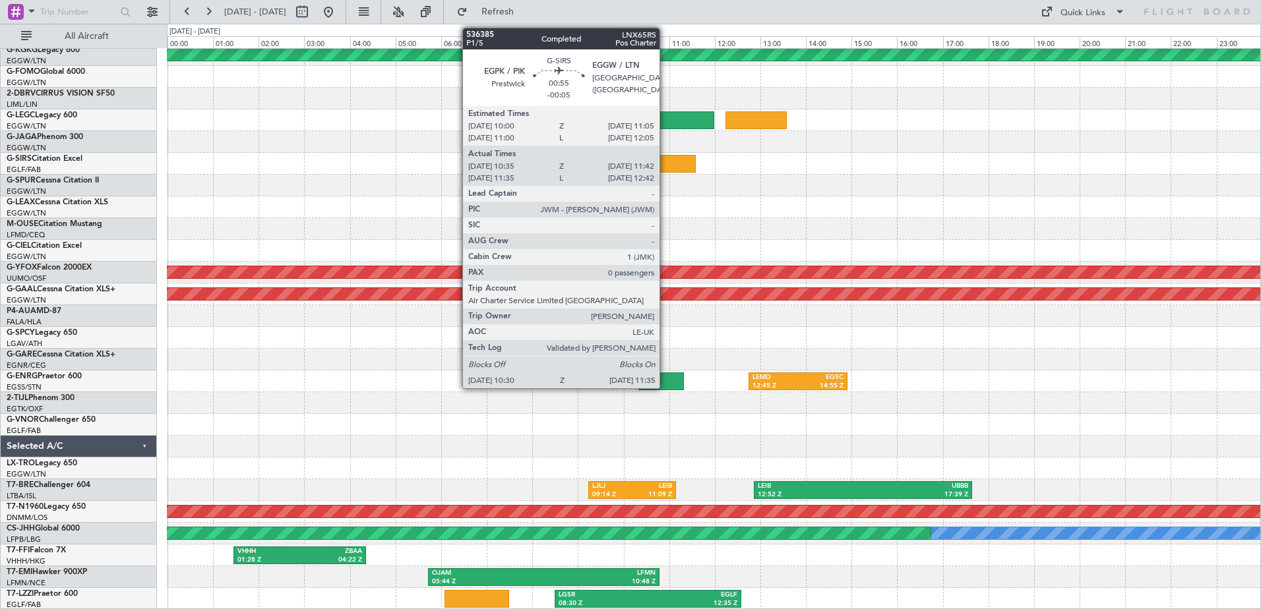
click at [666, 162] on div at bounding box center [670, 164] width 49 height 18
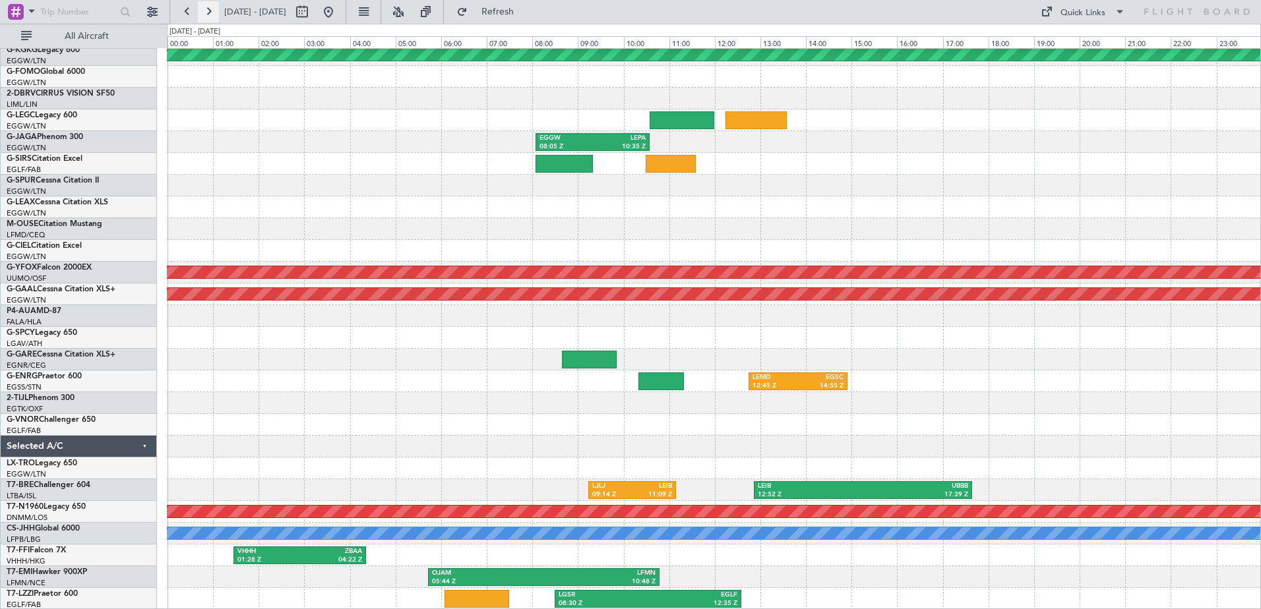
click at [212, 8] on button at bounding box center [208, 11] width 21 height 21
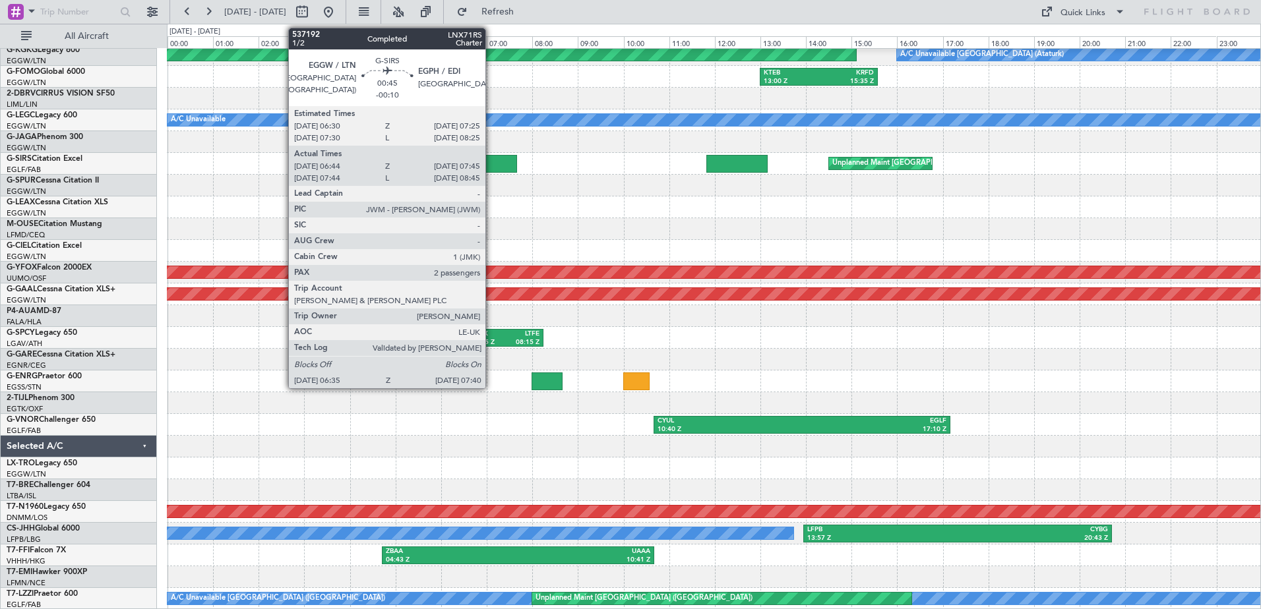
click at [491, 164] on div at bounding box center [491, 164] width 49 height 18
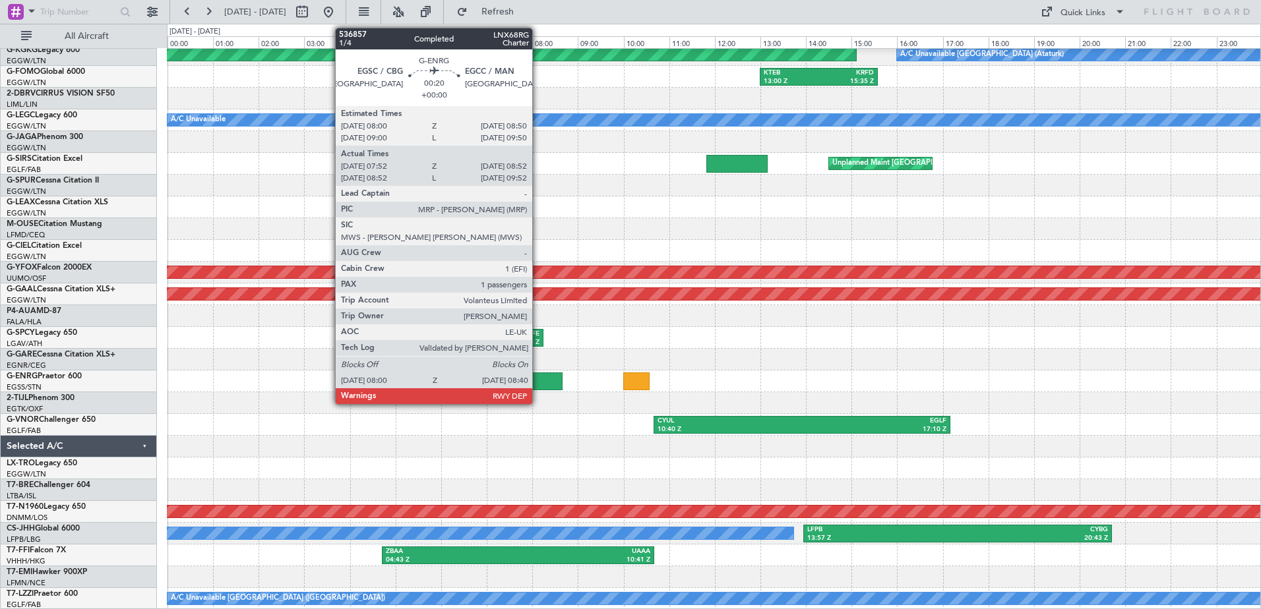
click at [538, 382] on div at bounding box center [547, 382] width 31 height 18
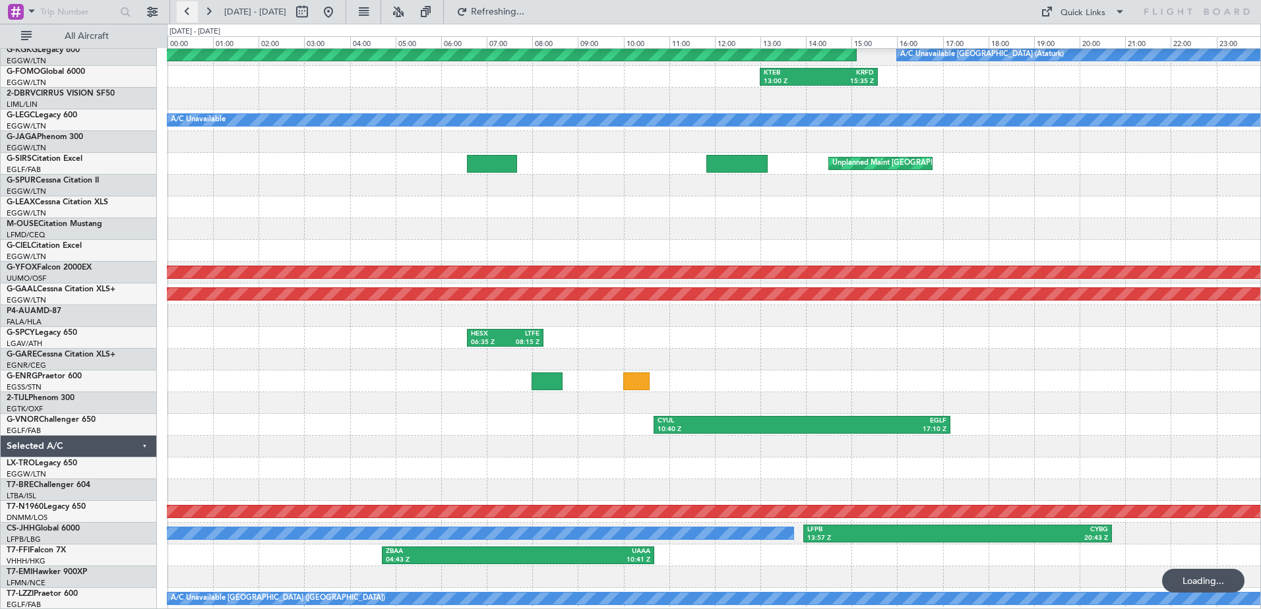
click at [183, 10] on button at bounding box center [187, 11] width 21 height 21
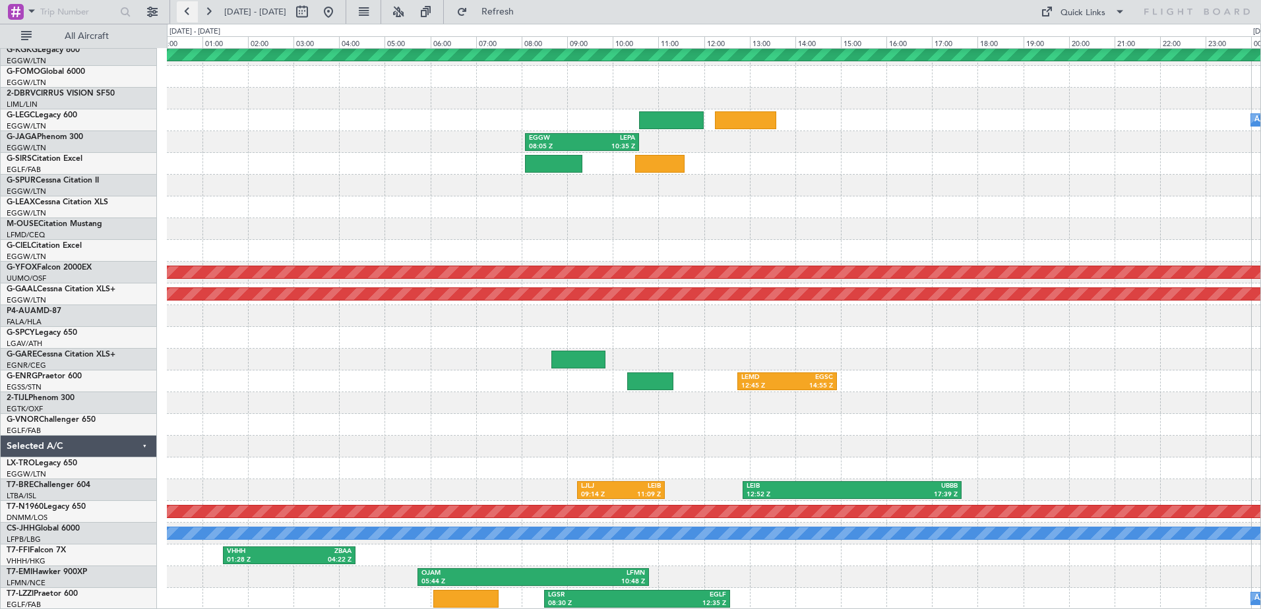
click at [183, 10] on button at bounding box center [187, 11] width 21 height 21
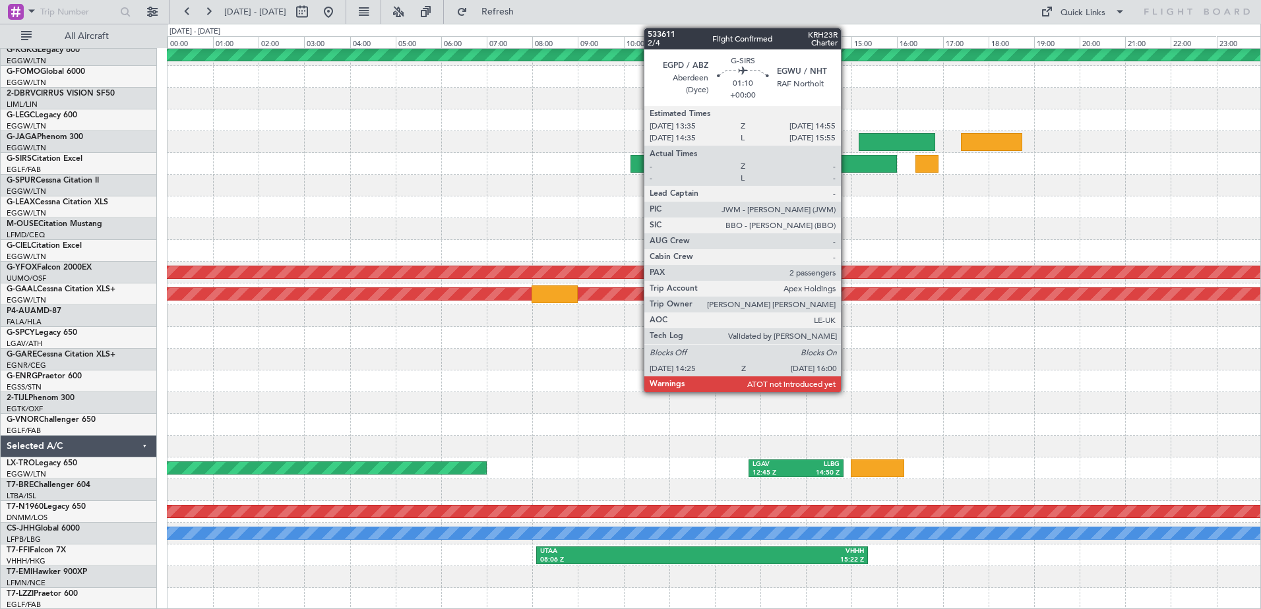
click at [847, 157] on div at bounding box center [861, 164] width 73 height 18
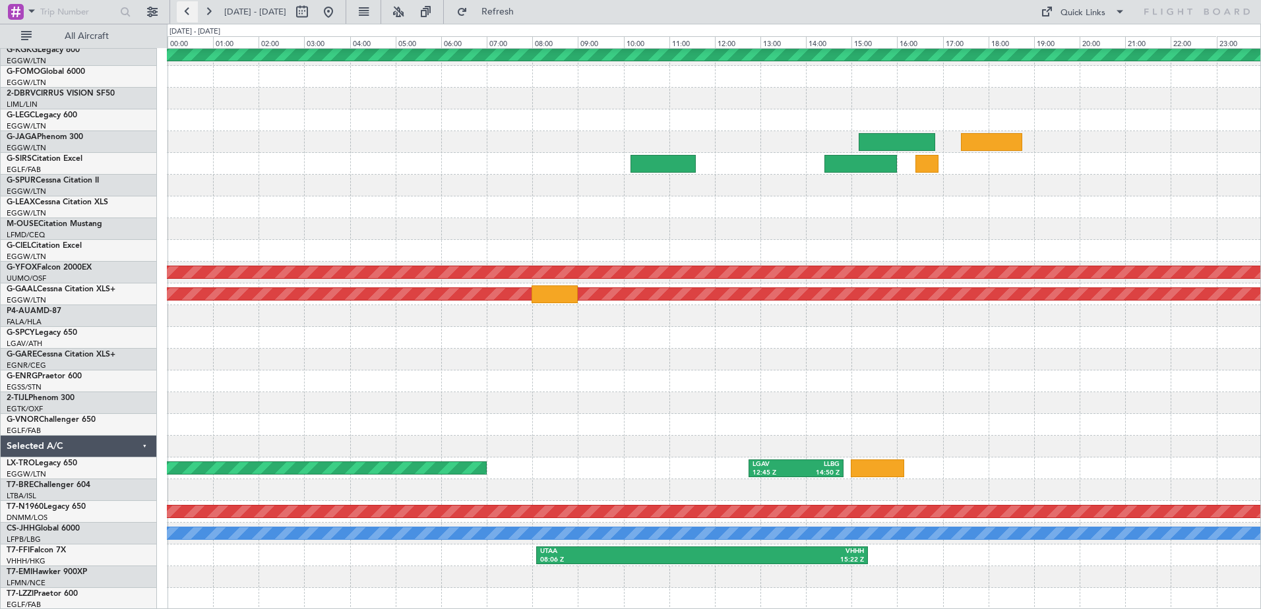
click at [189, 14] on button at bounding box center [187, 11] width 21 height 21
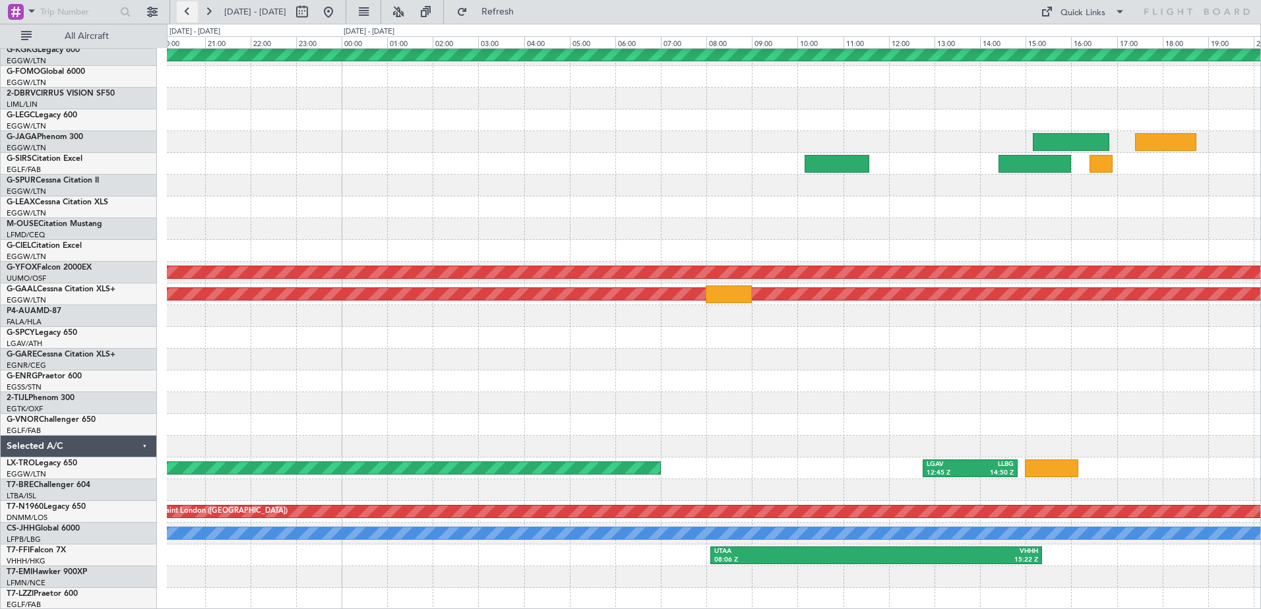
click at [189, 14] on button at bounding box center [187, 11] width 21 height 21
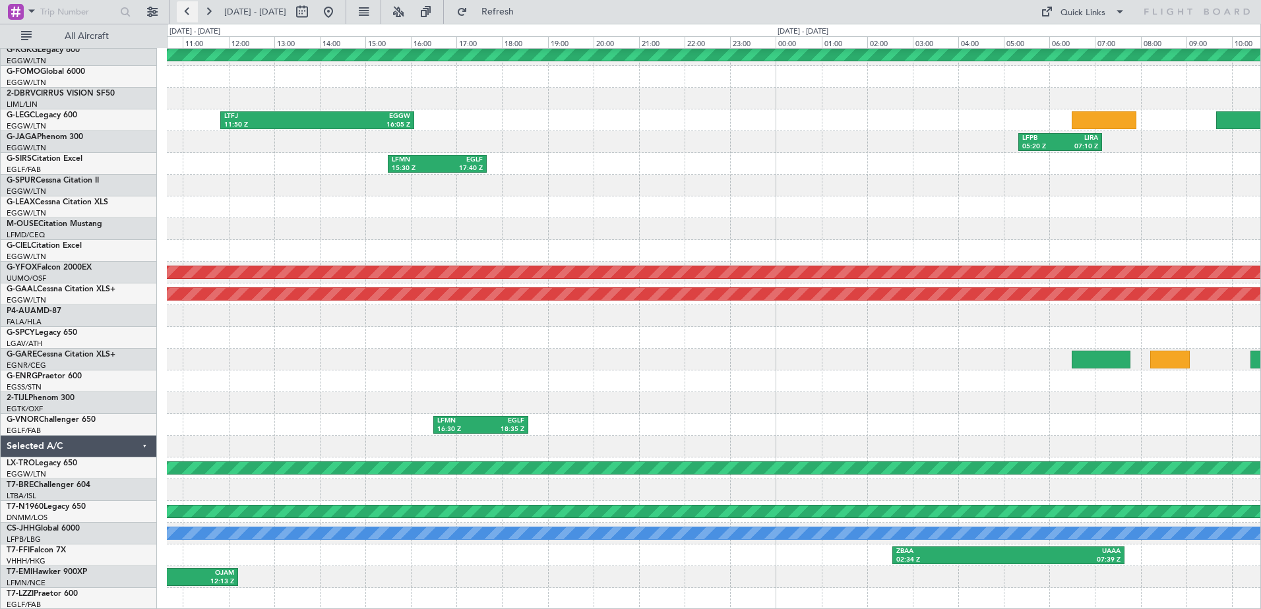
click at [189, 14] on button at bounding box center [187, 11] width 21 height 21
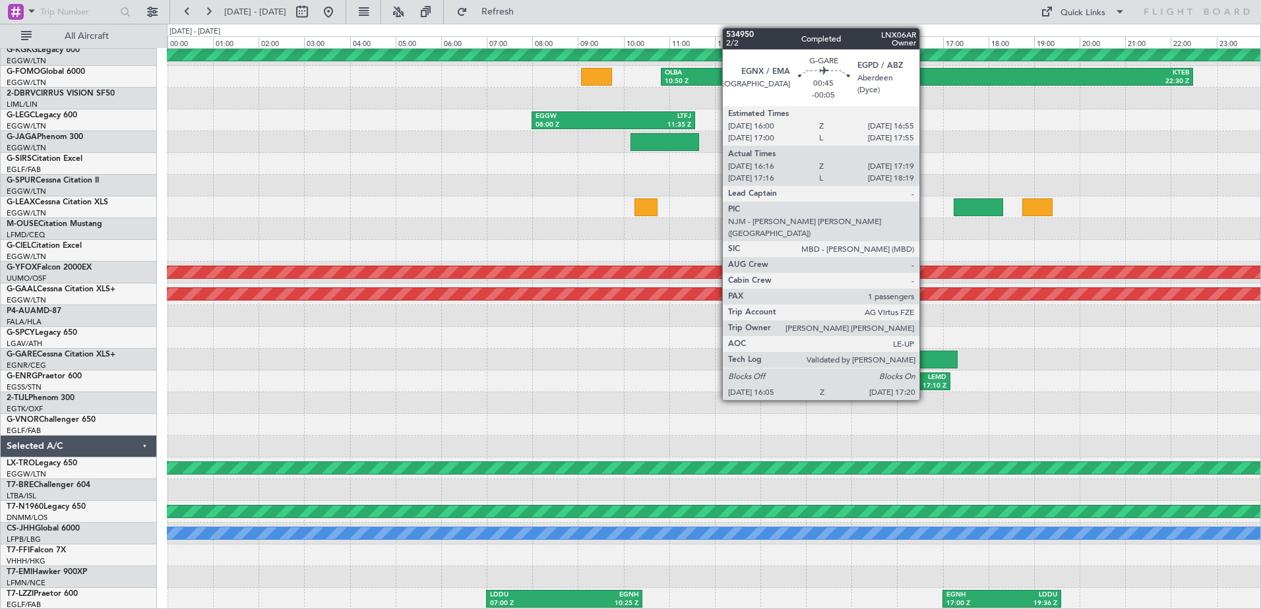
click at [925, 354] on div at bounding box center [928, 360] width 57 height 18
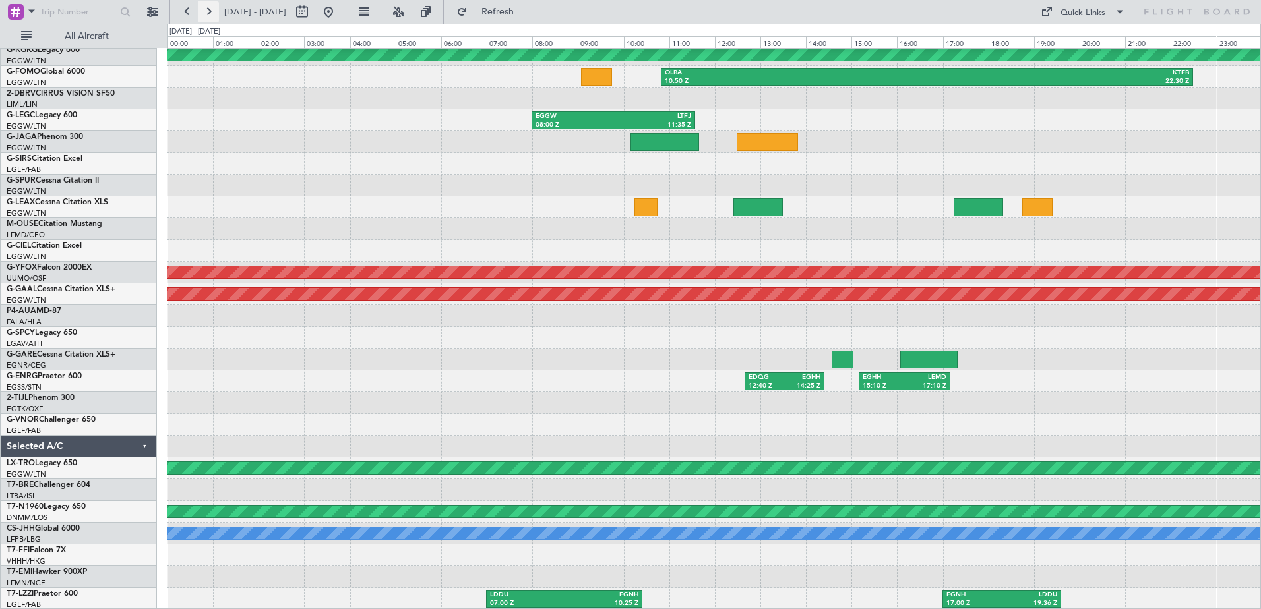
click at [209, 11] on button at bounding box center [208, 11] width 21 height 21
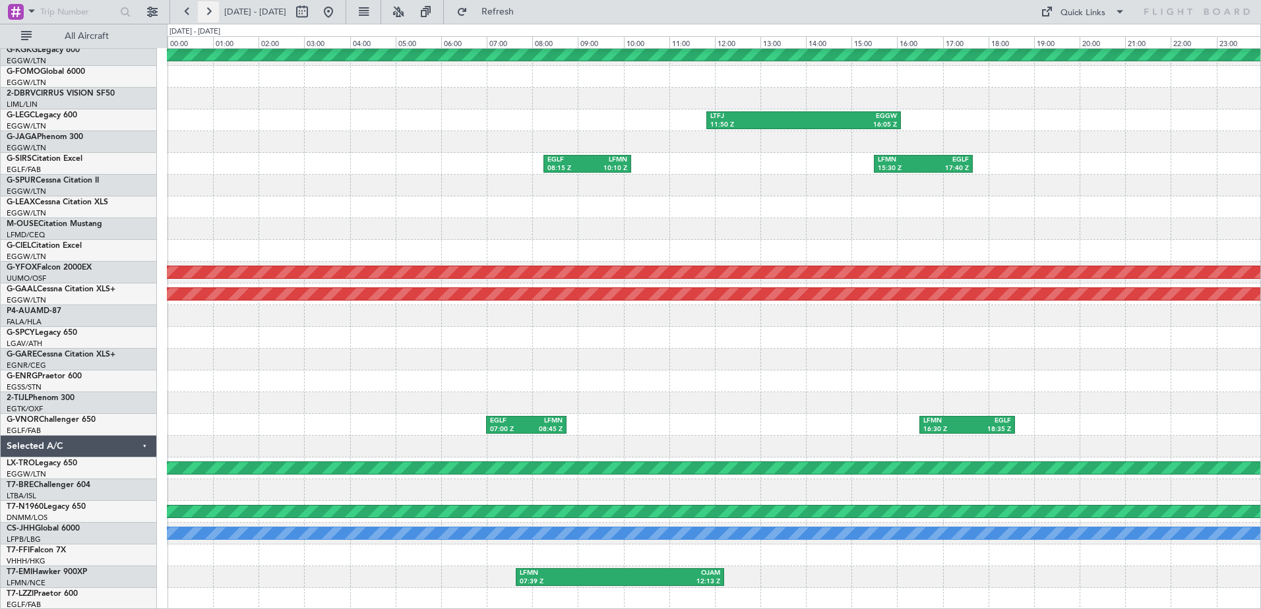
click at [209, 11] on button at bounding box center [208, 11] width 21 height 21
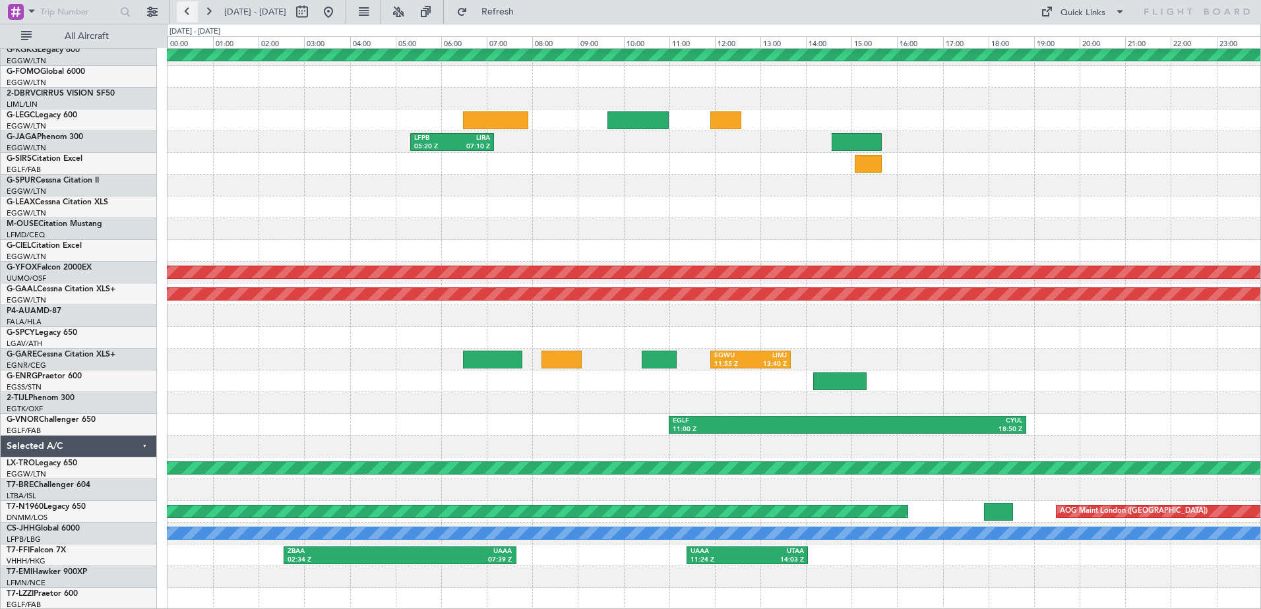
click at [190, 8] on button at bounding box center [187, 11] width 21 height 21
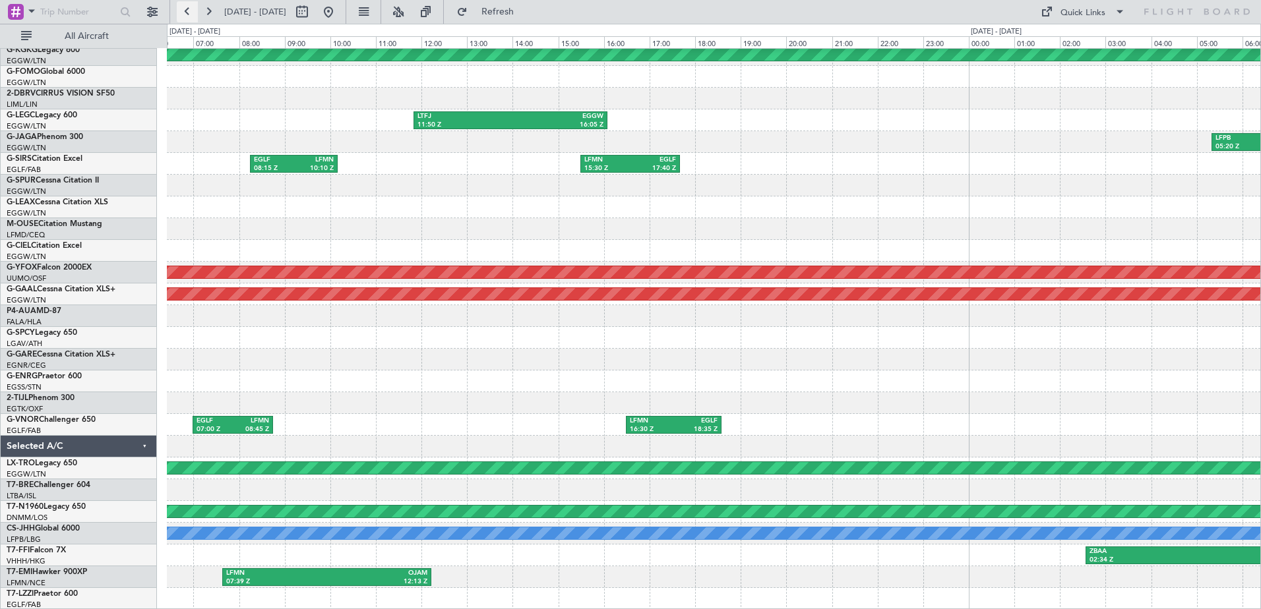
click at [190, 8] on button at bounding box center [187, 11] width 21 height 21
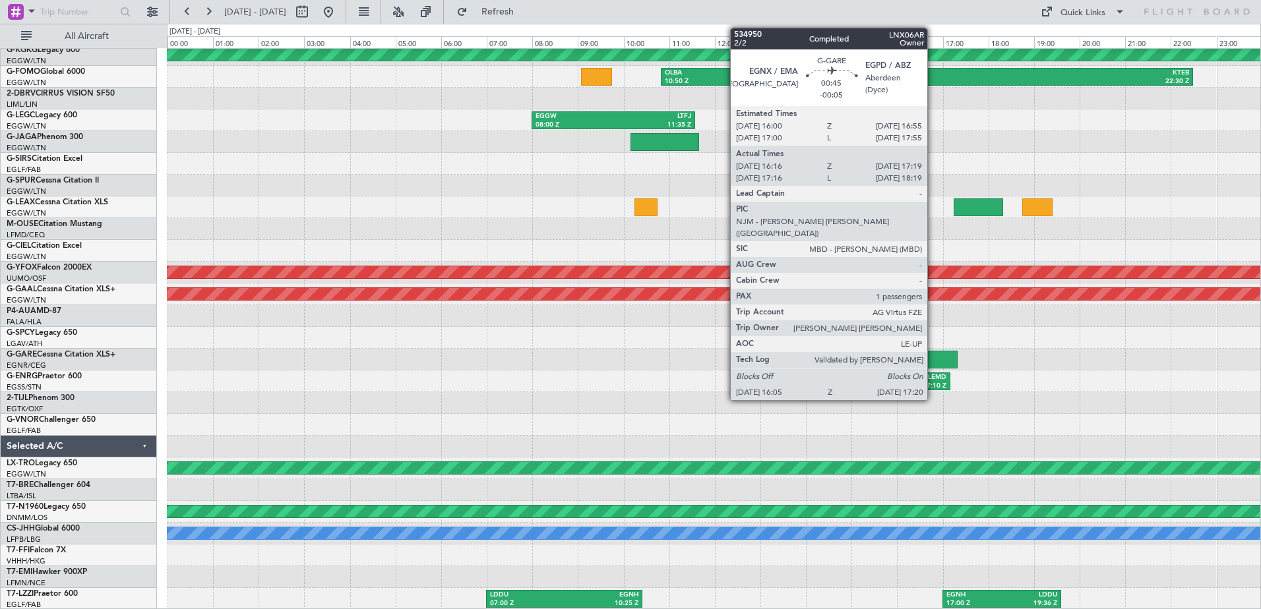
click at [933, 351] on div at bounding box center [928, 360] width 57 height 18
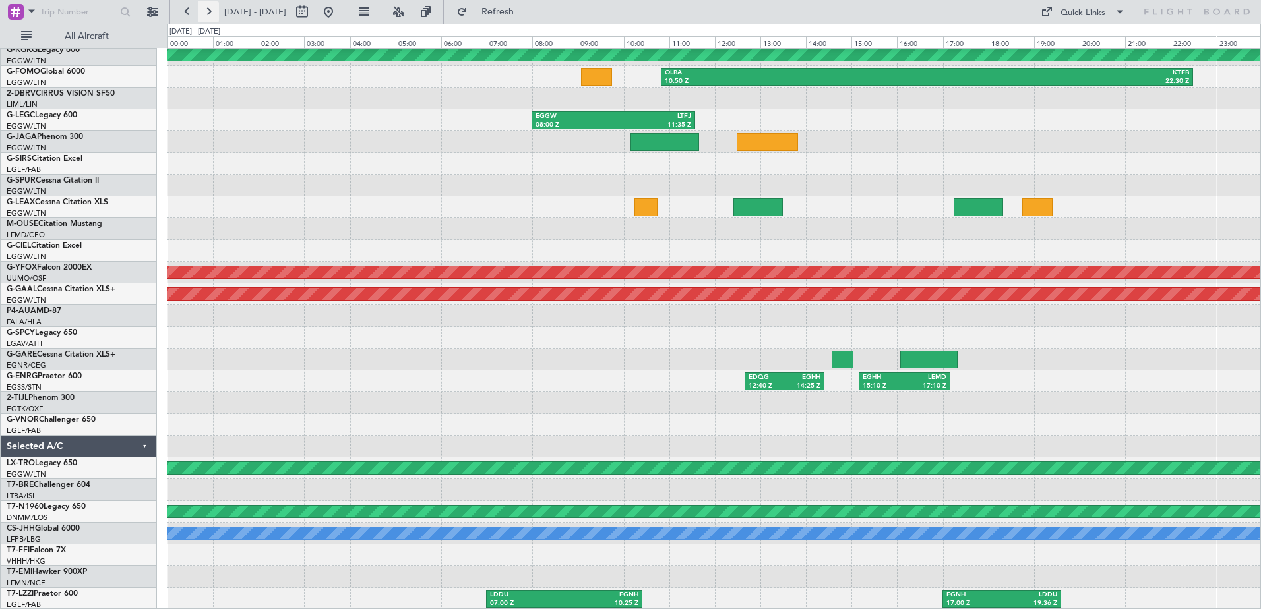
click at [212, 11] on button at bounding box center [208, 11] width 21 height 21
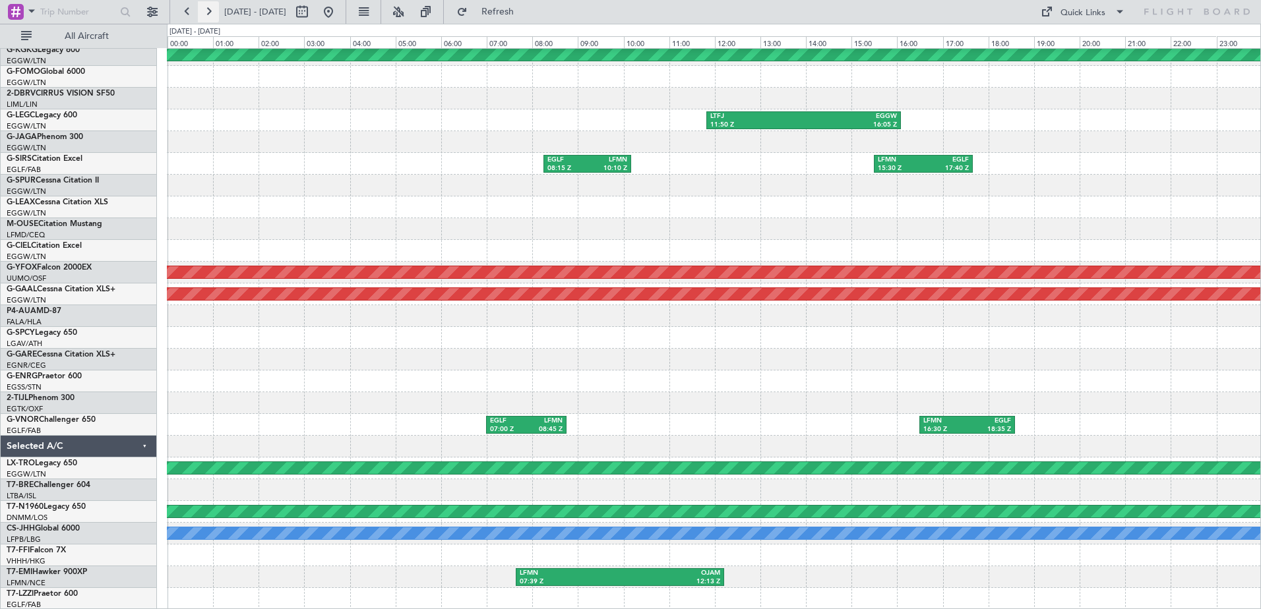
click at [212, 11] on button at bounding box center [208, 11] width 21 height 21
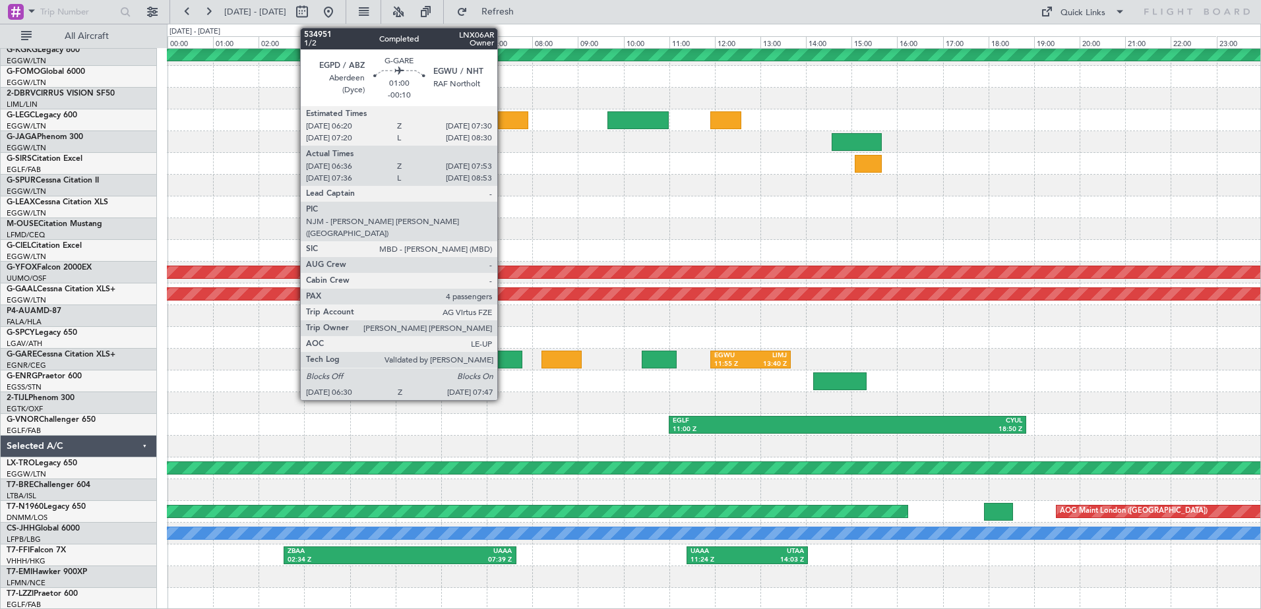
click at [503, 357] on div at bounding box center [492, 360] width 59 height 18
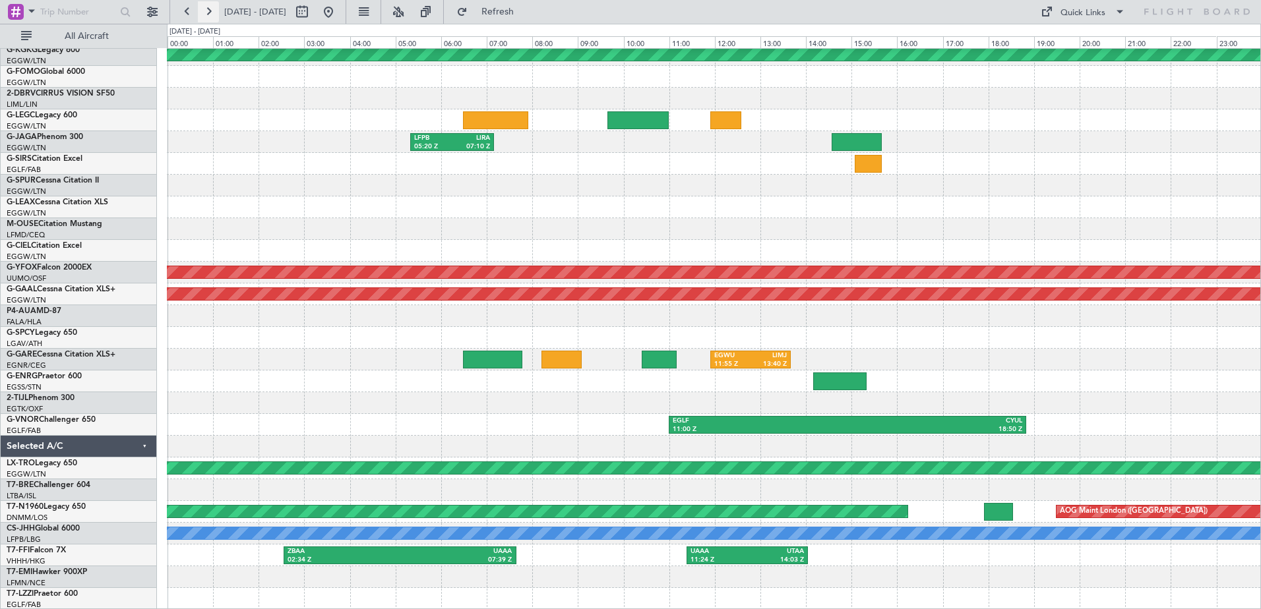
click at [209, 8] on button at bounding box center [208, 11] width 21 height 21
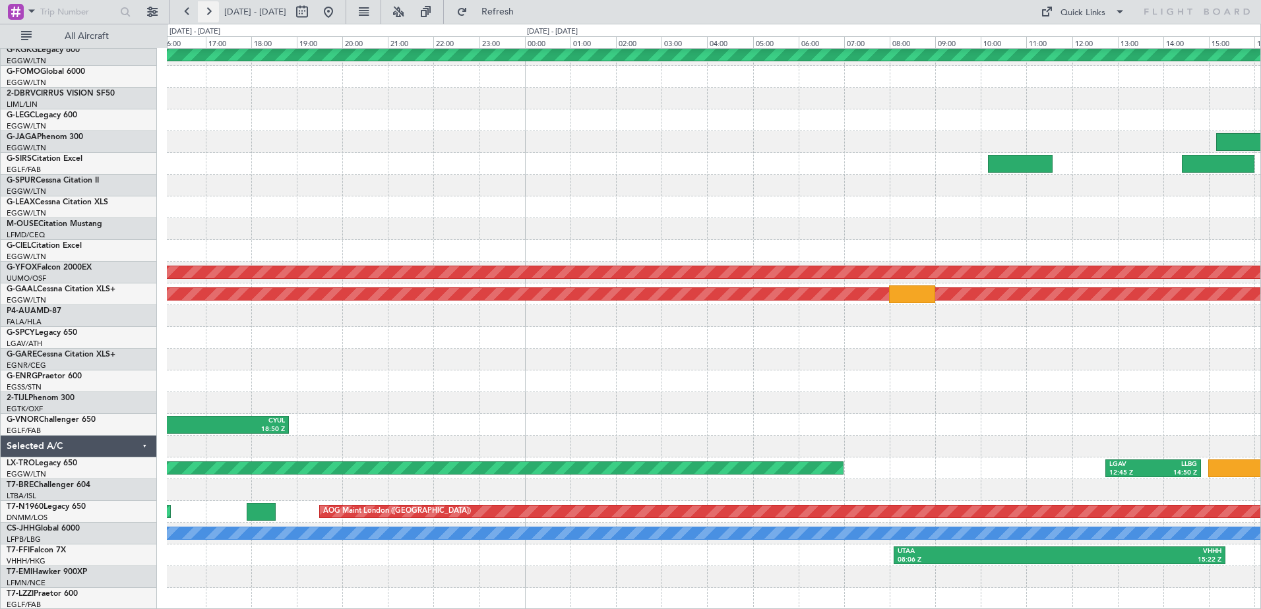
click at [209, 8] on button at bounding box center [208, 11] width 21 height 21
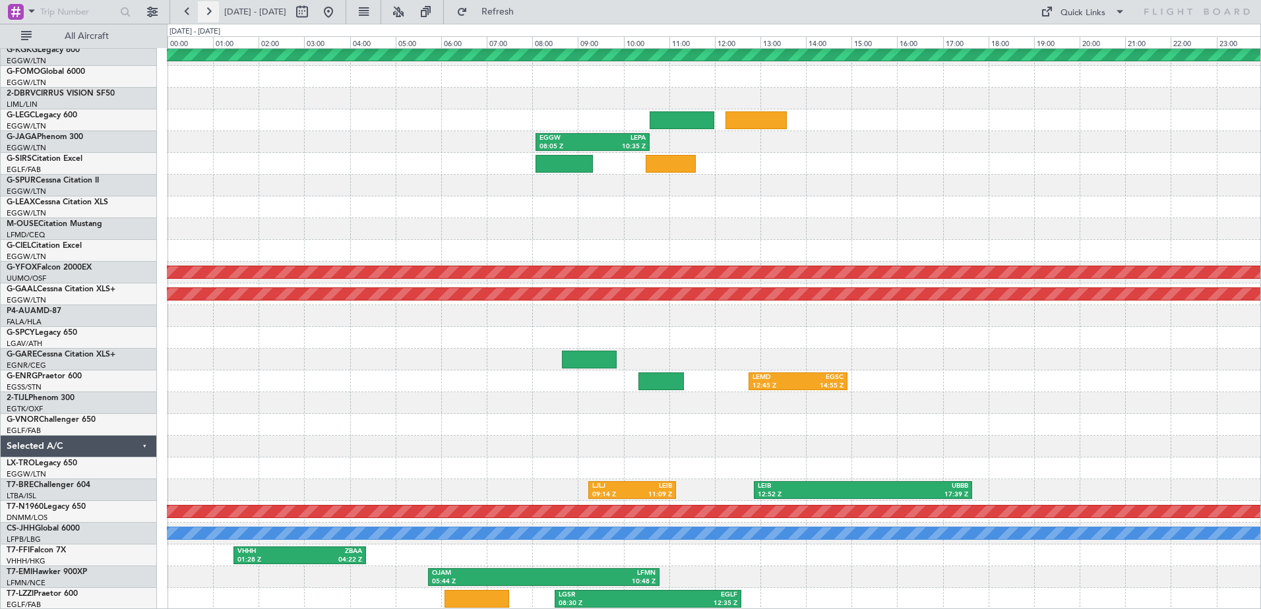
click at [209, 8] on button at bounding box center [208, 11] width 21 height 21
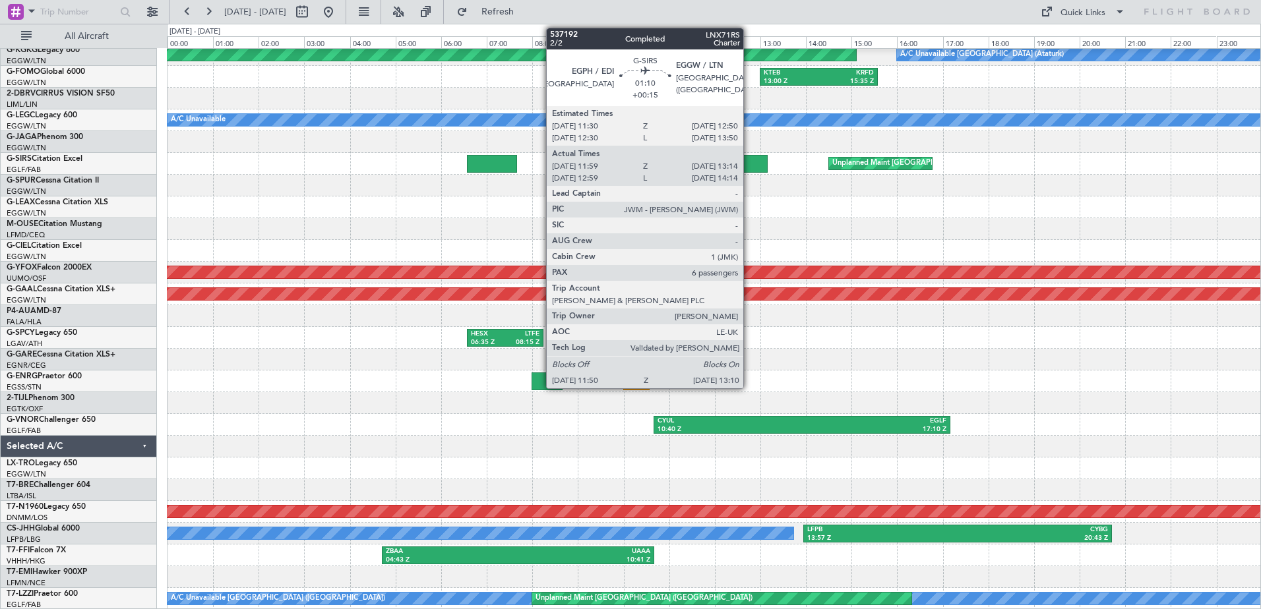
click at [749, 160] on div at bounding box center [736, 164] width 61 height 18
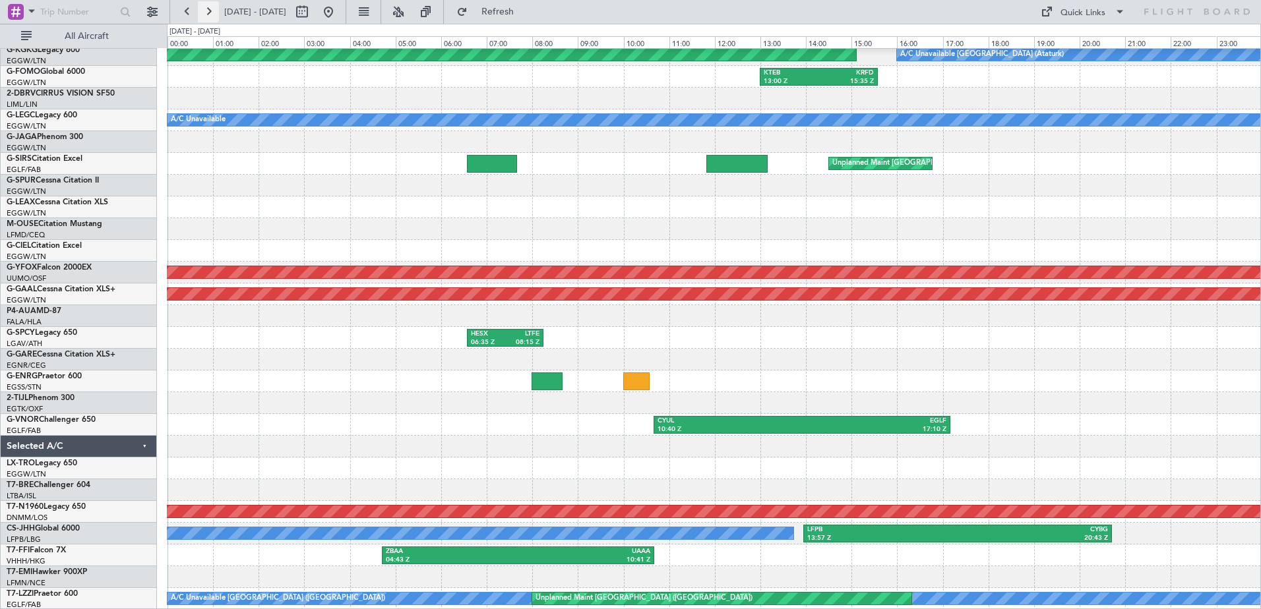
click at [206, 15] on button at bounding box center [208, 11] width 21 height 21
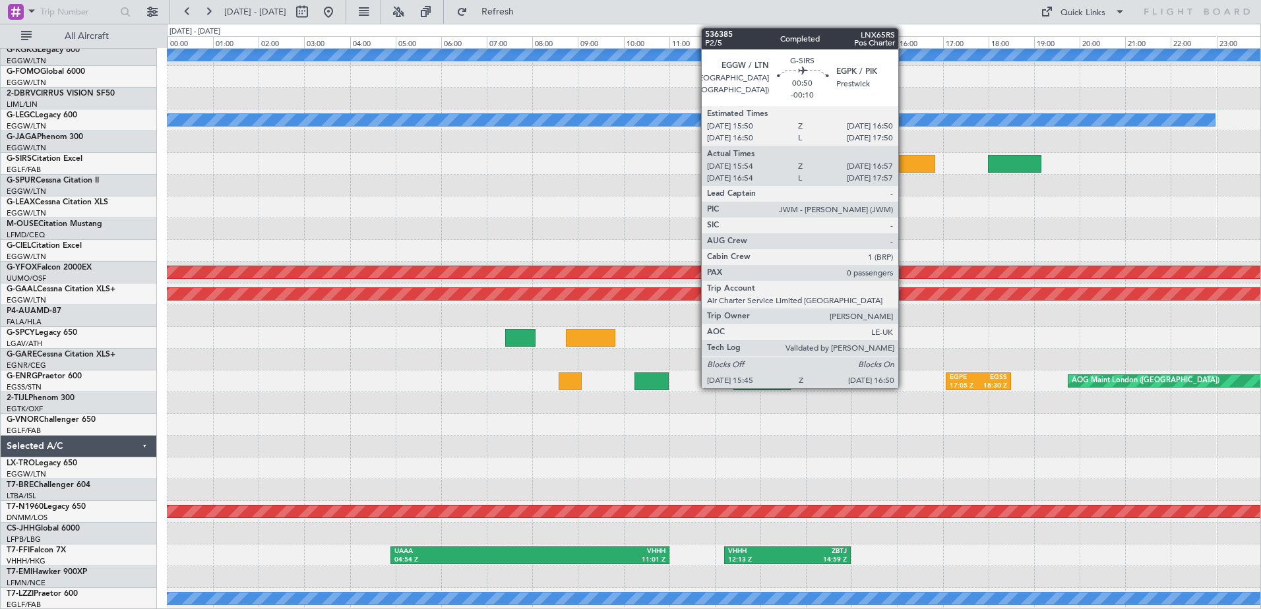
click at [904, 161] on div at bounding box center [909, 164] width 49 height 18
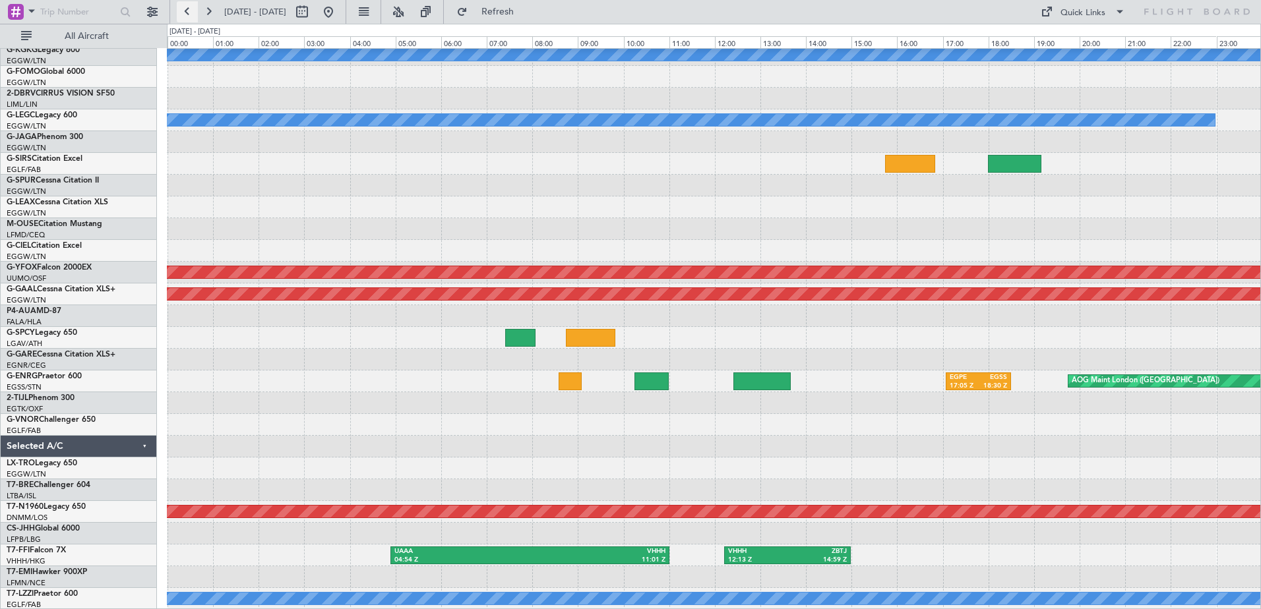
click at [186, 11] on button at bounding box center [187, 11] width 21 height 21
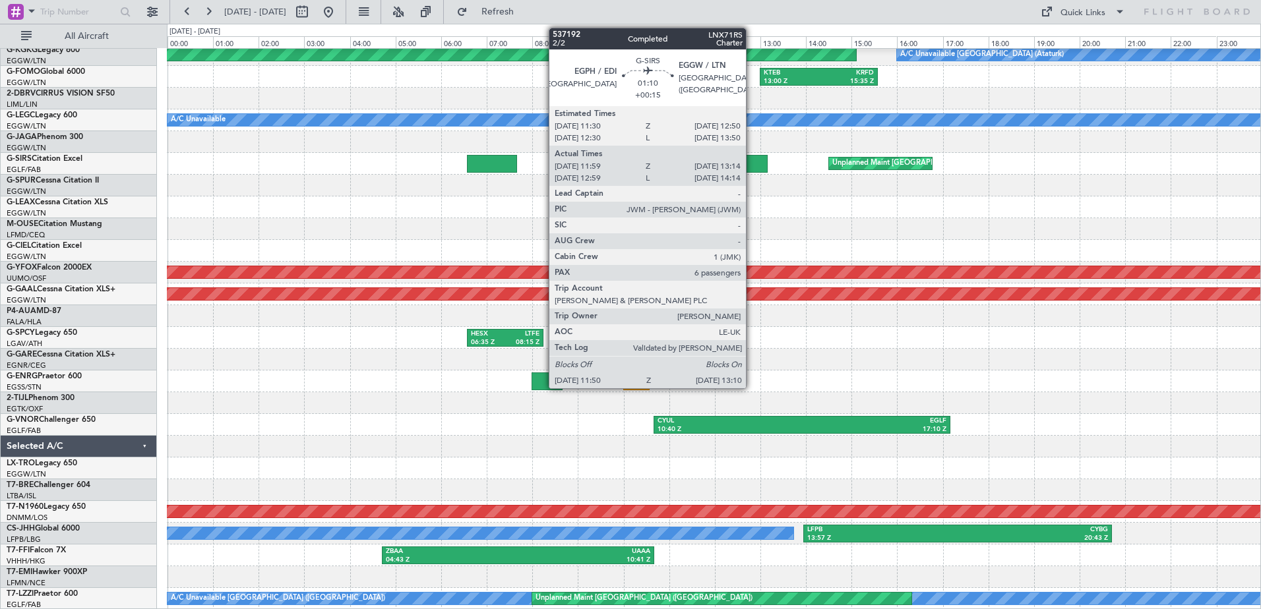
click at [752, 160] on div at bounding box center [736, 164] width 61 height 18
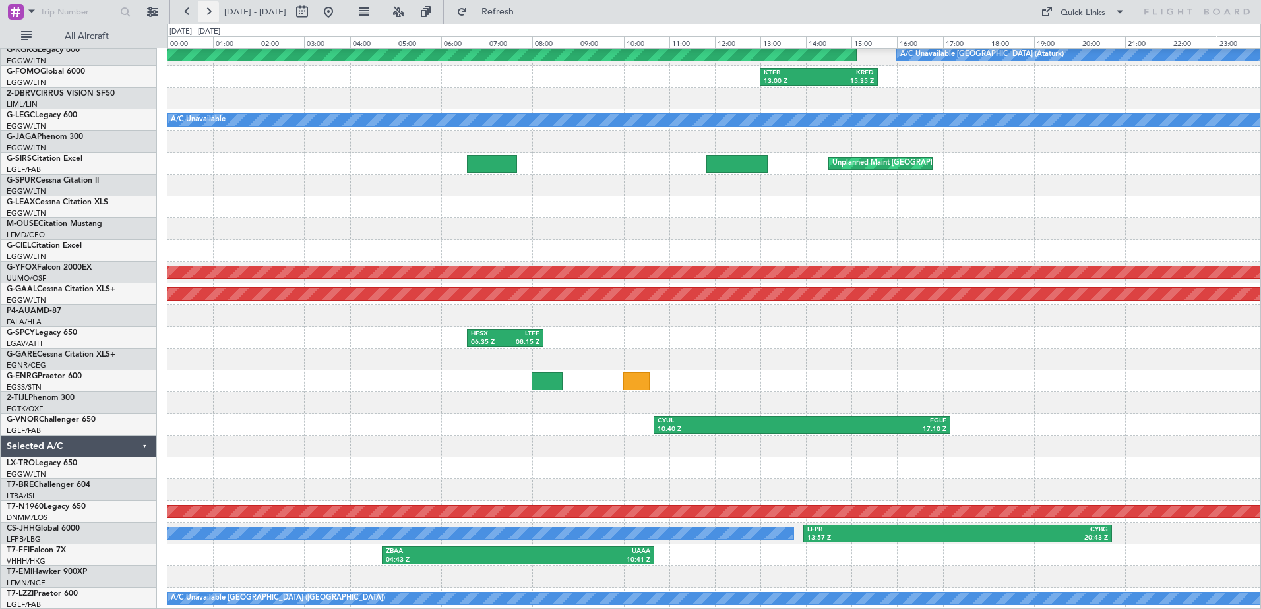
click at [206, 10] on button at bounding box center [208, 11] width 21 height 21
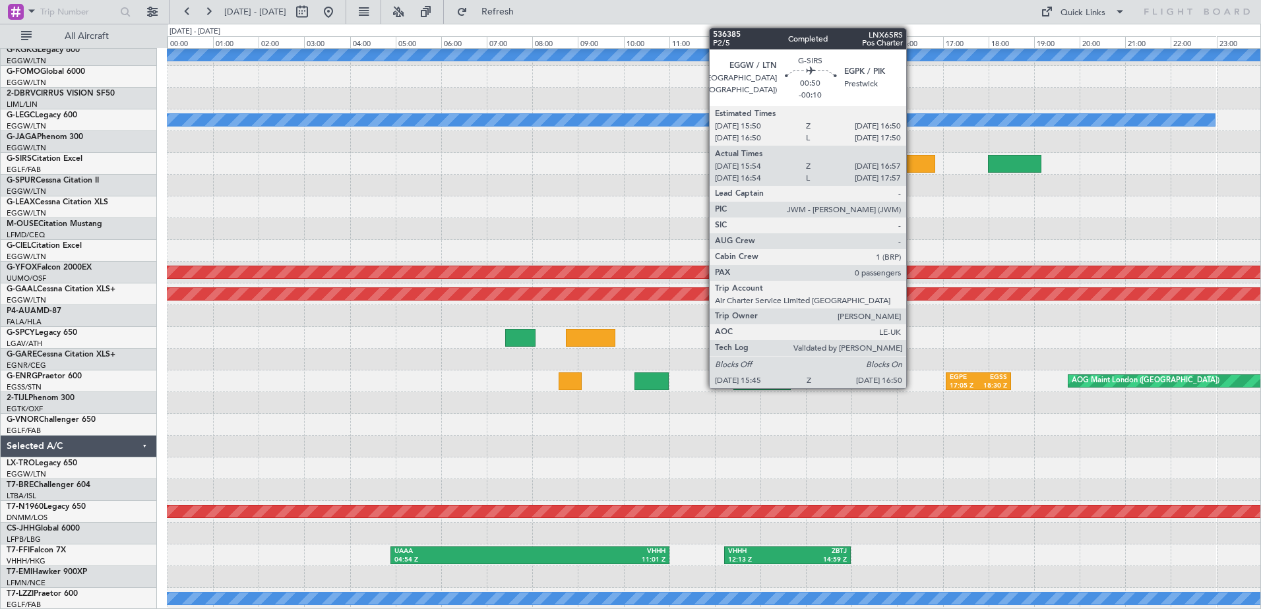
click at [912, 160] on div at bounding box center [909, 164] width 49 height 18
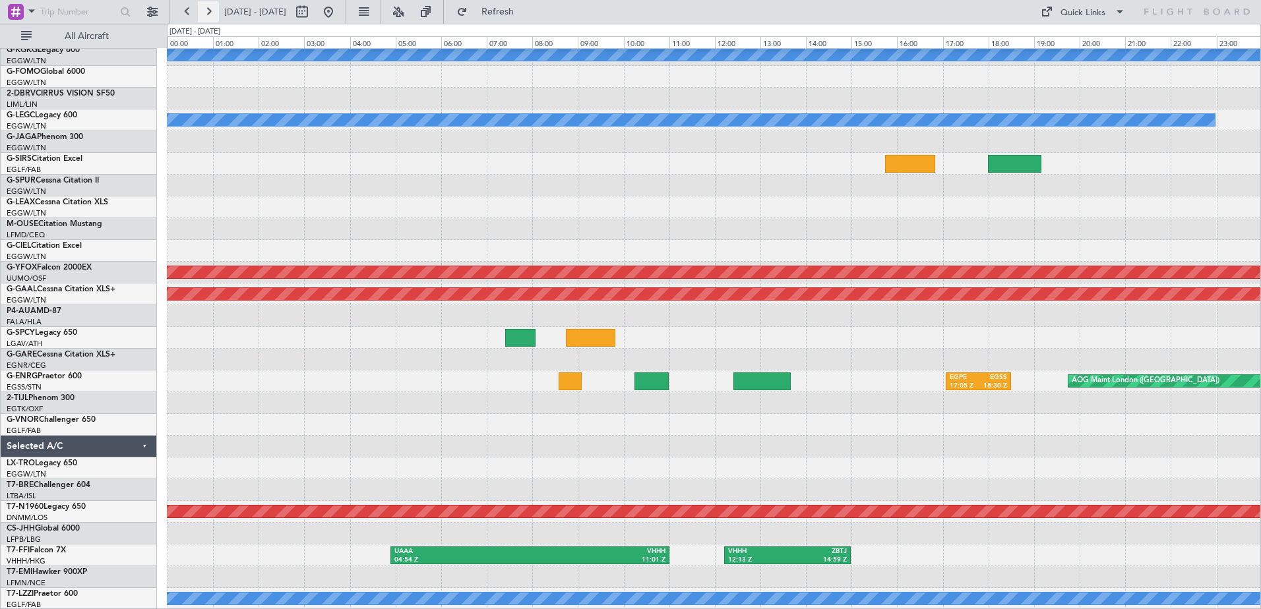
click at [211, 8] on button at bounding box center [208, 11] width 21 height 21
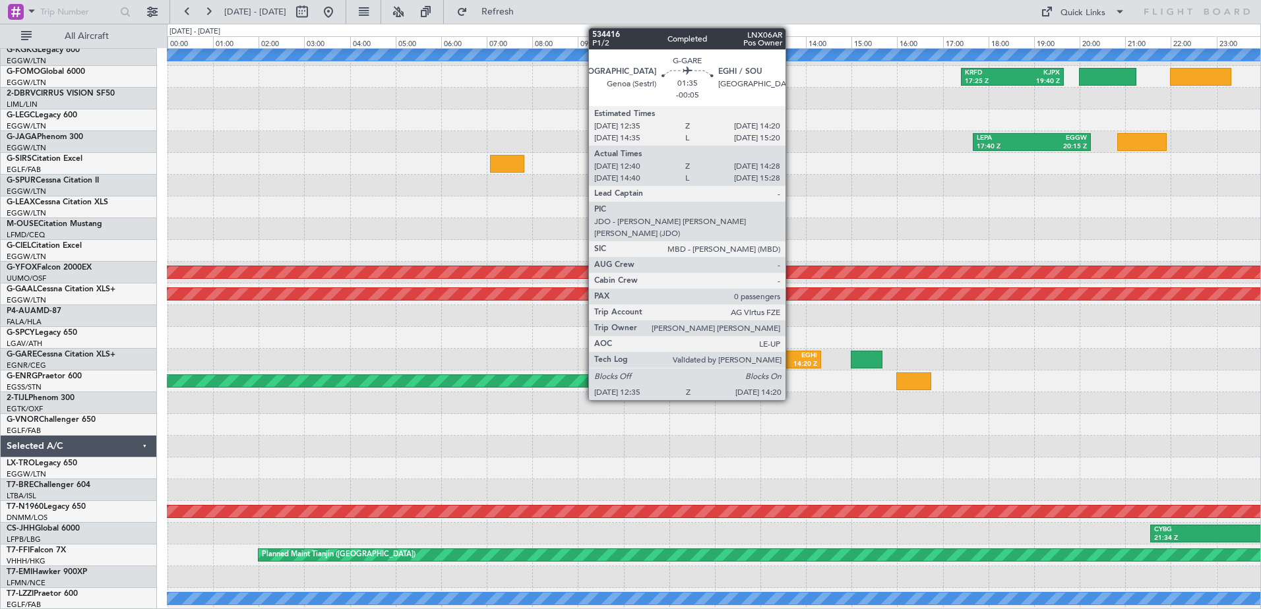
click at [792, 358] on div "EGHI" at bounding box center [799, 356] width 36 height 9
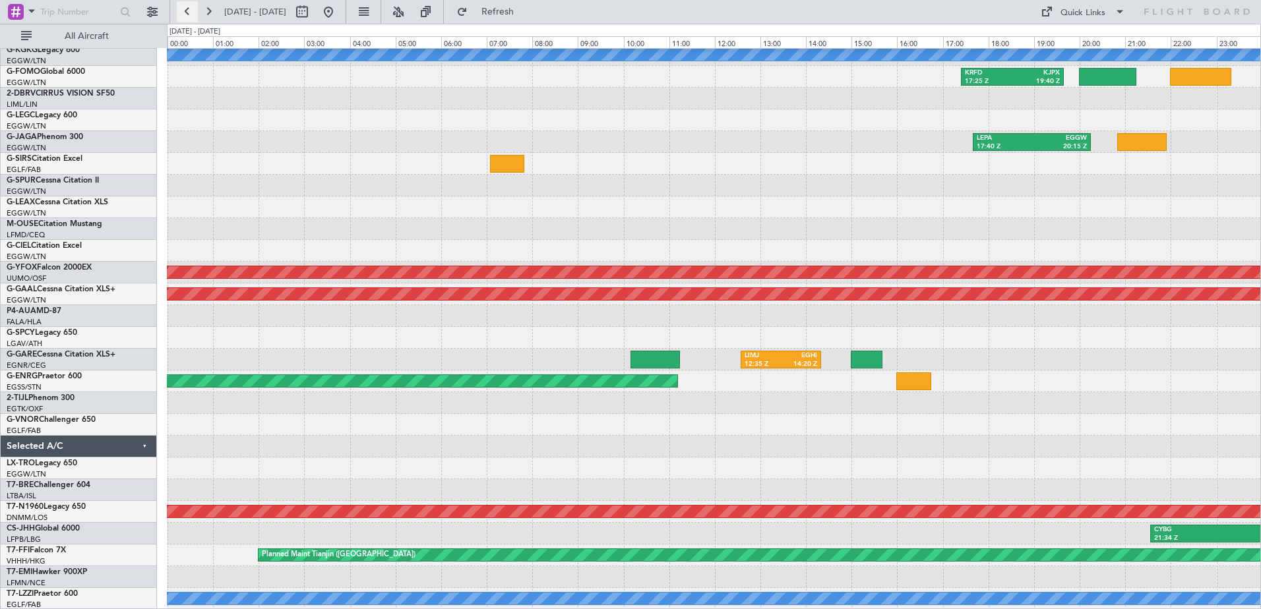
click at [183, 11] on button at bounding box center [187, 11] width 21 height 21
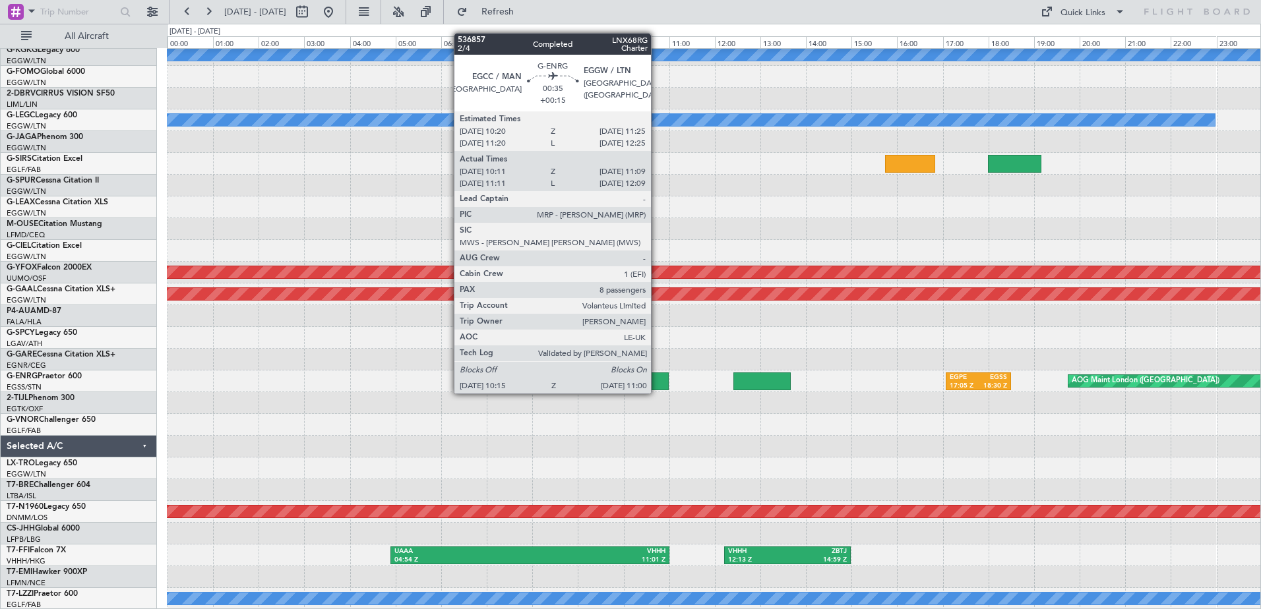
click at [657, 381] on div at bounding box center [652, 382] width 34 height 18
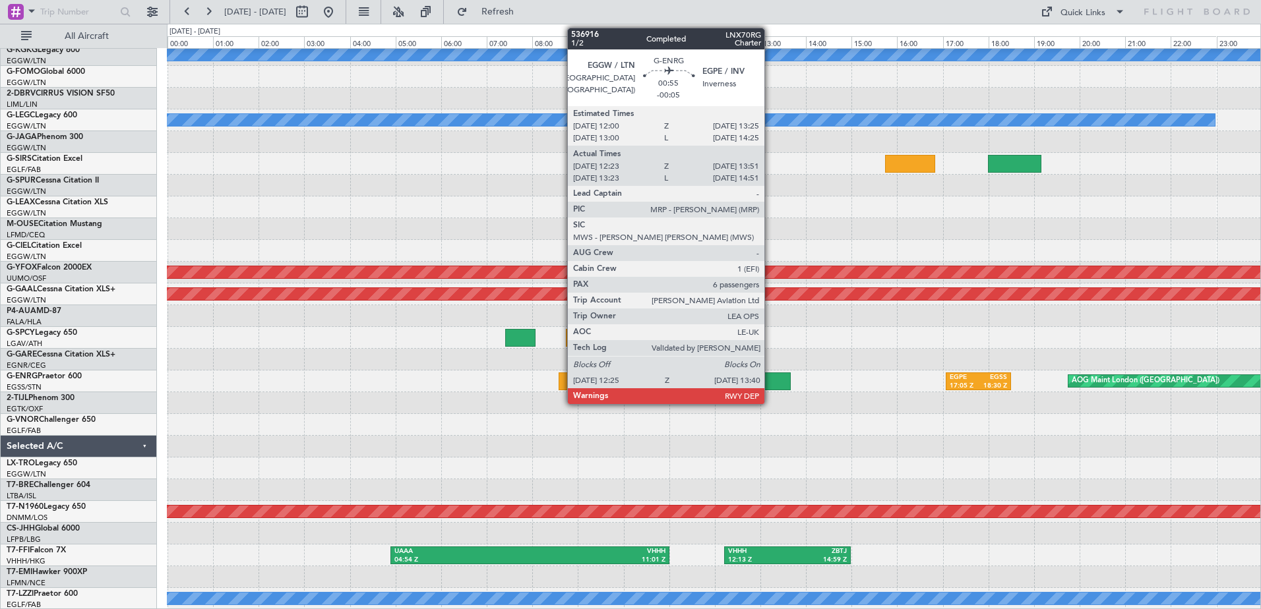
click at [770, 378] on div at bounding box center [762, 382] width 57 height 18
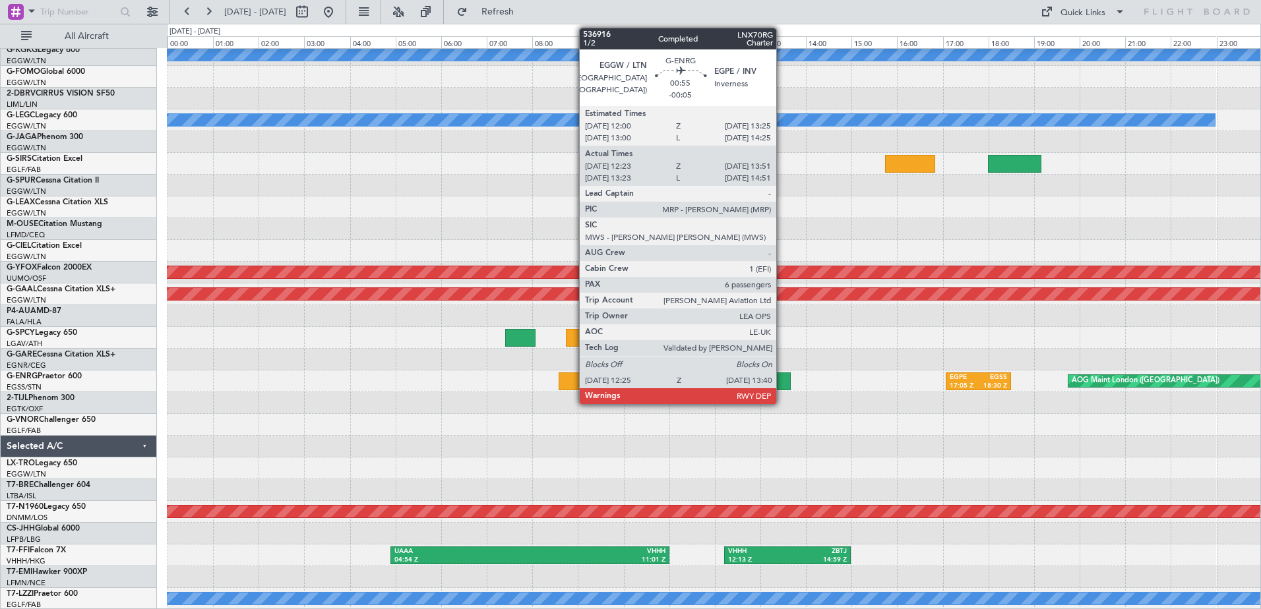
click at [782, 380] on div at bounding box center [762, 382] width 57 height 18
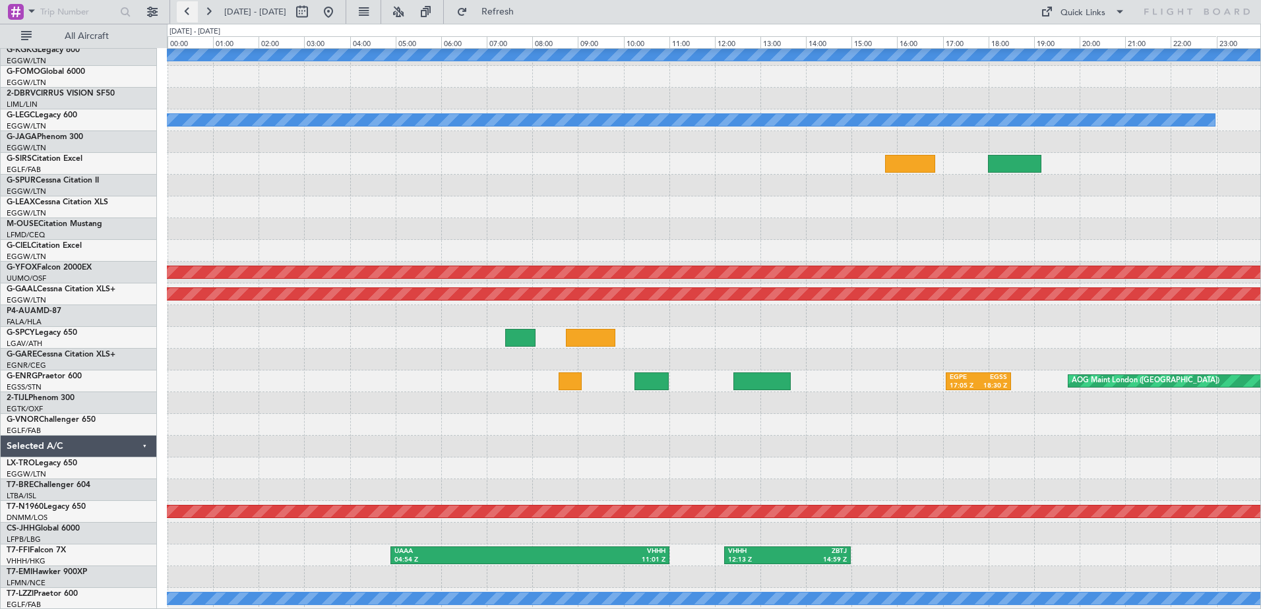
click at [185, 3] on button at bounding box center [187, 11] width 21 height 21
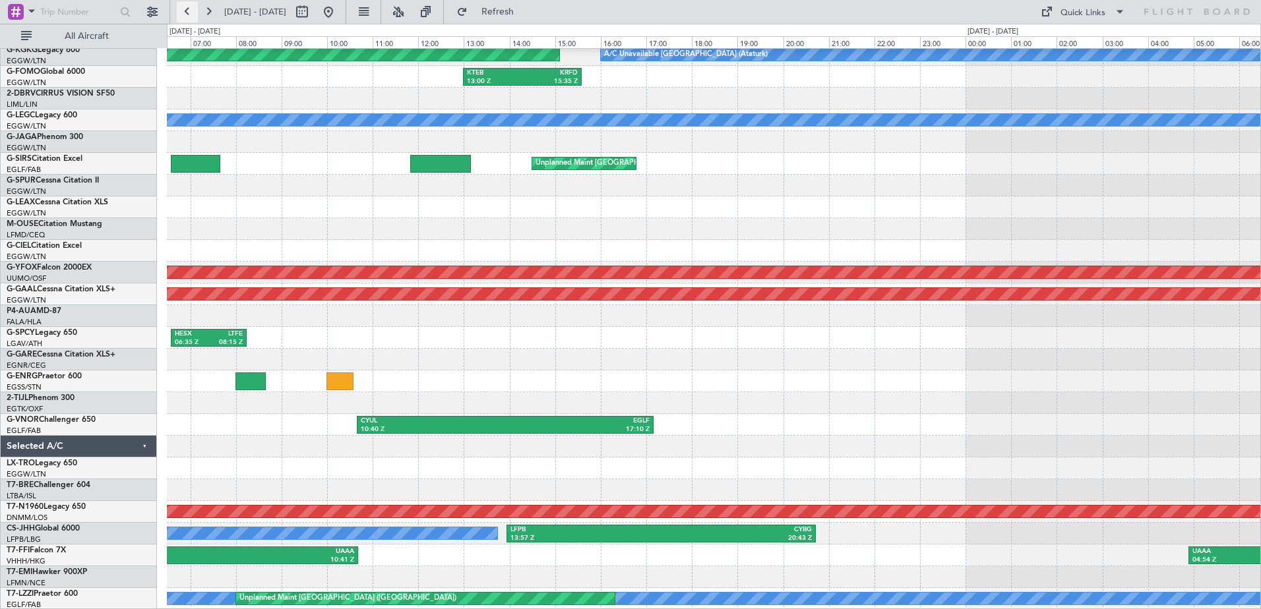
click at [185, 3] on button at bounding box center [187, 11] width 21 height 21
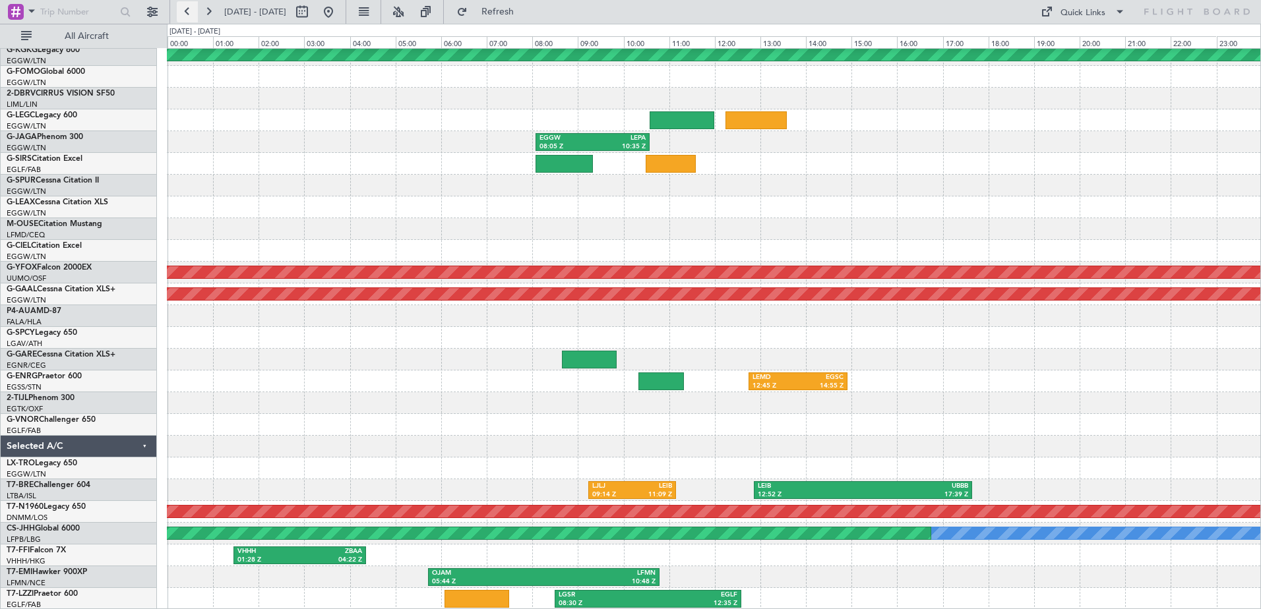
click at [185, 3] on button at bounding box center [187, 11] width 21 height 21
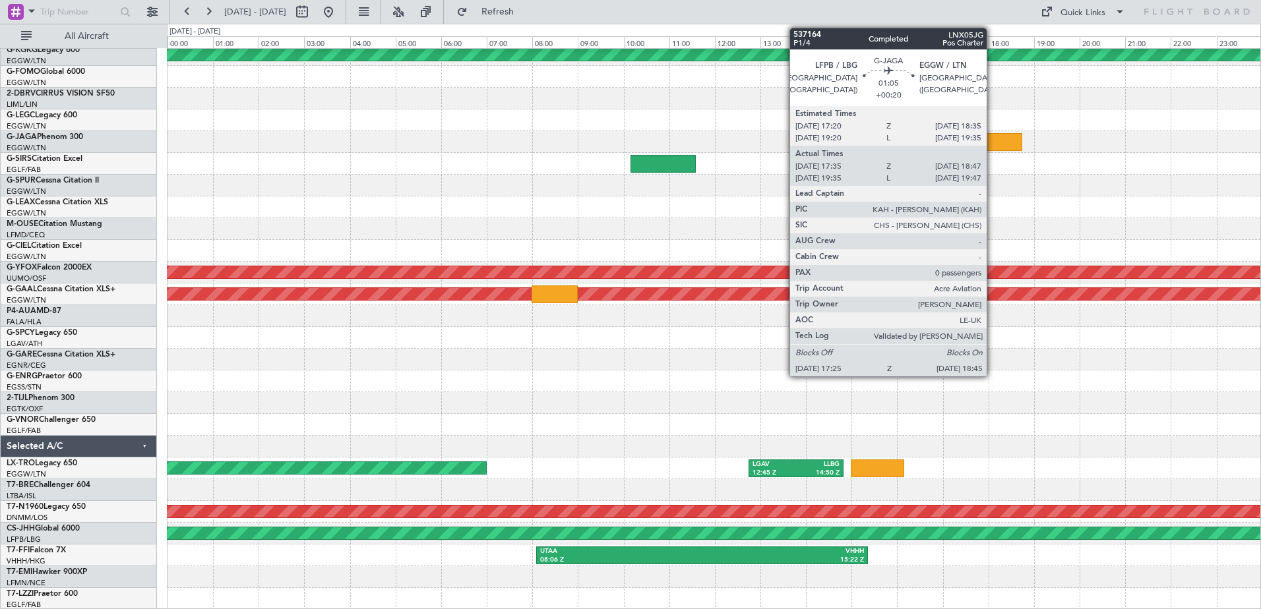
click at [993, 142] on div at bounding box center [991, 142] width 61 height 18
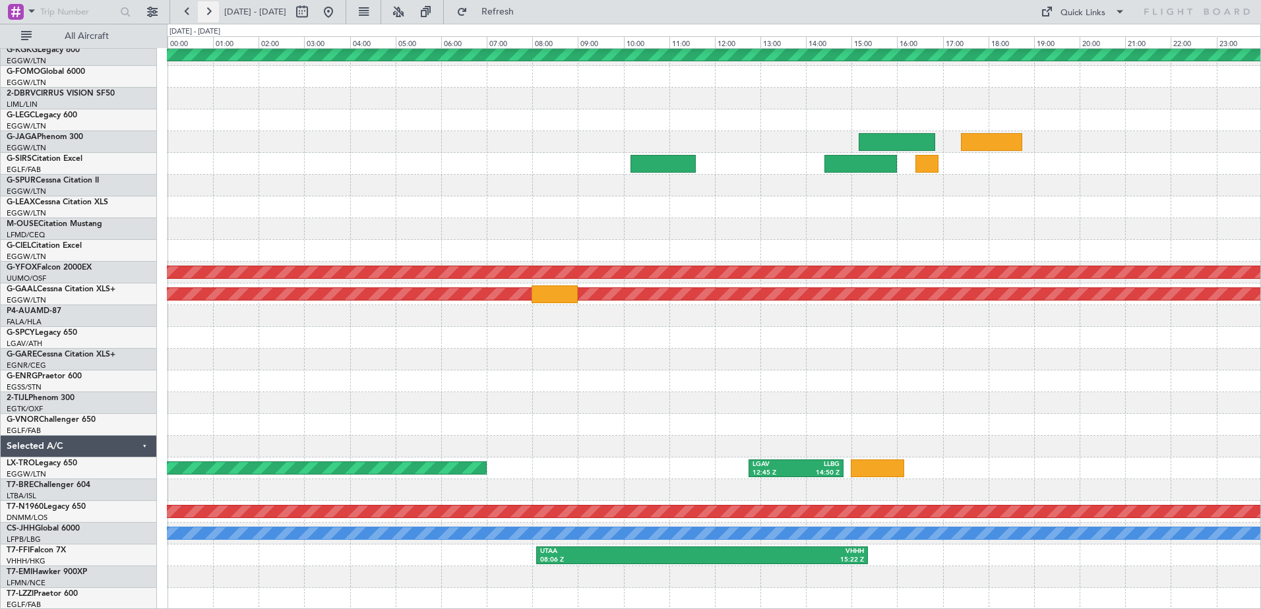
click at [212, 11] on button at bounding box center [208, 11] width 21 height 21
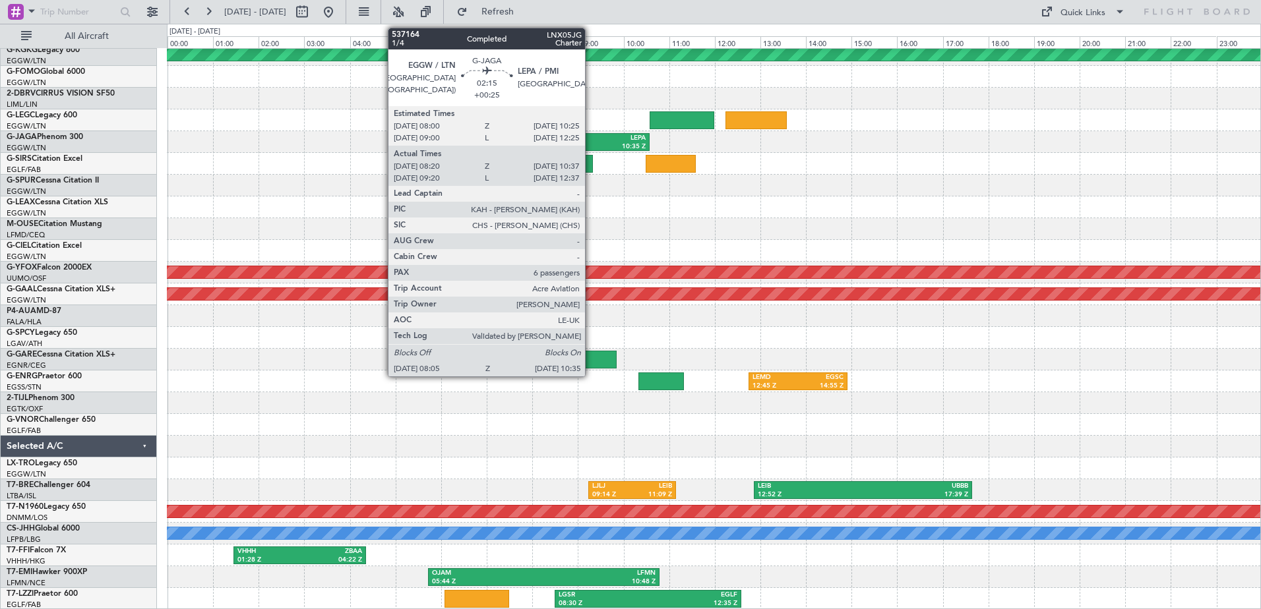
click at [591, 139] on div "EGGW" at bounding box center [566, 138] width 53 height 9
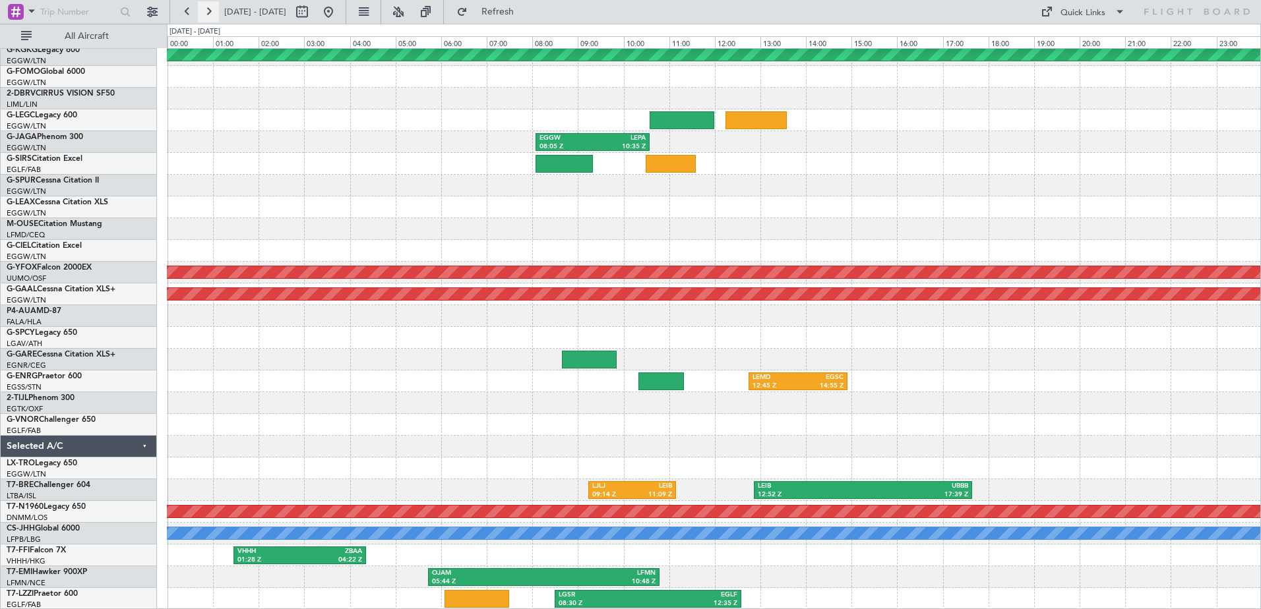
click at [206, 7] on button at bounding box center [208, 11] width 21 height 21
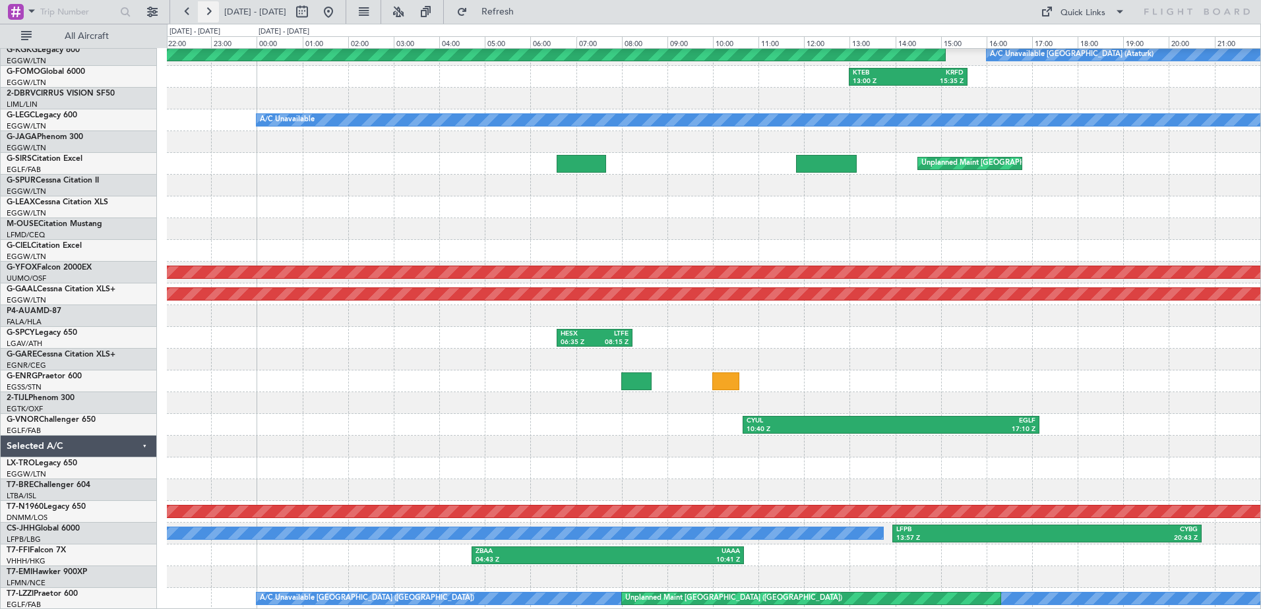
click at [206, 7] on button at bounding box center [208, 11] width 21 height 21
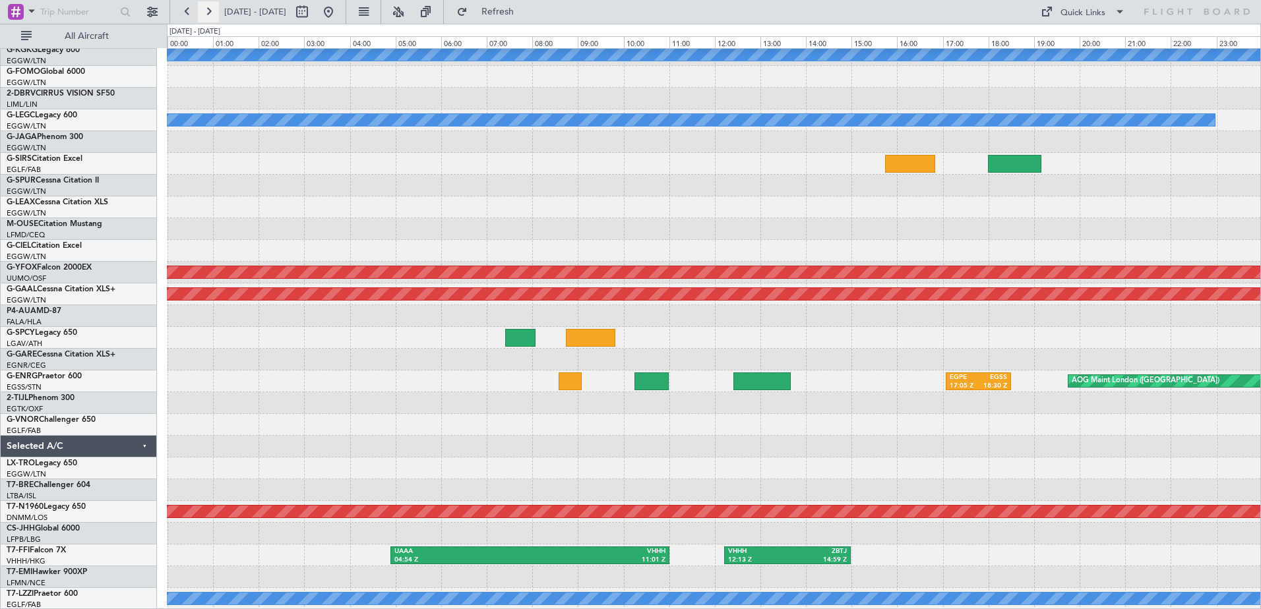
click at [206, 7] on button at bounding box center [208, 11] width 21 height 21
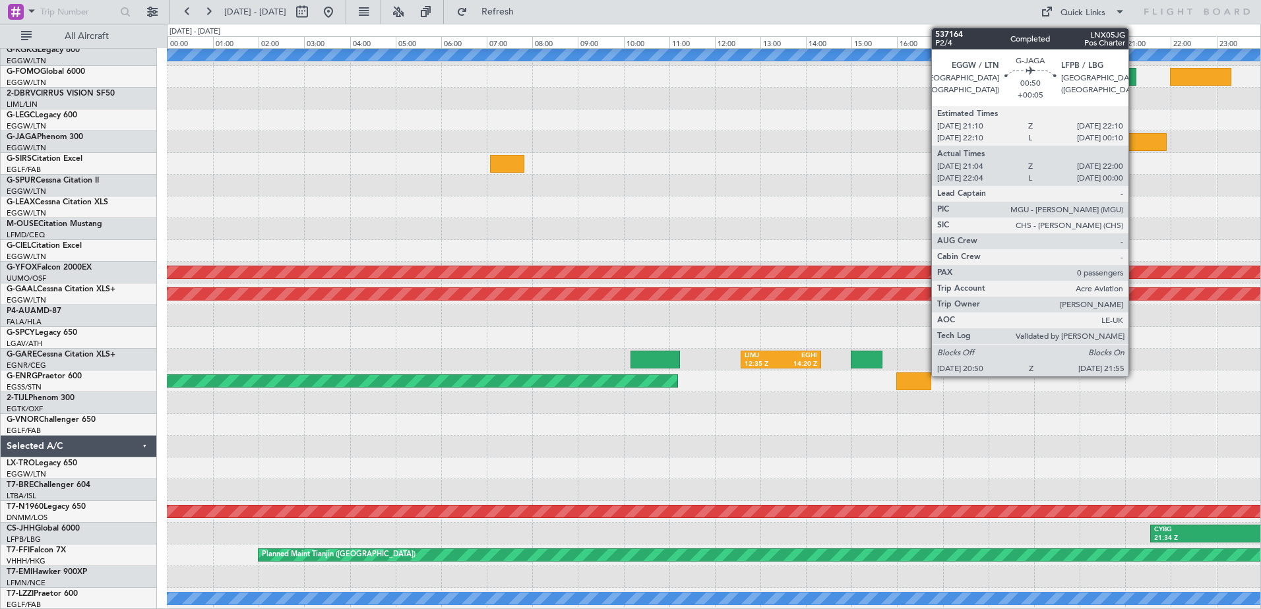
click at [1135, 139] on div at bounding box center [1141, 142] width 49 height 18
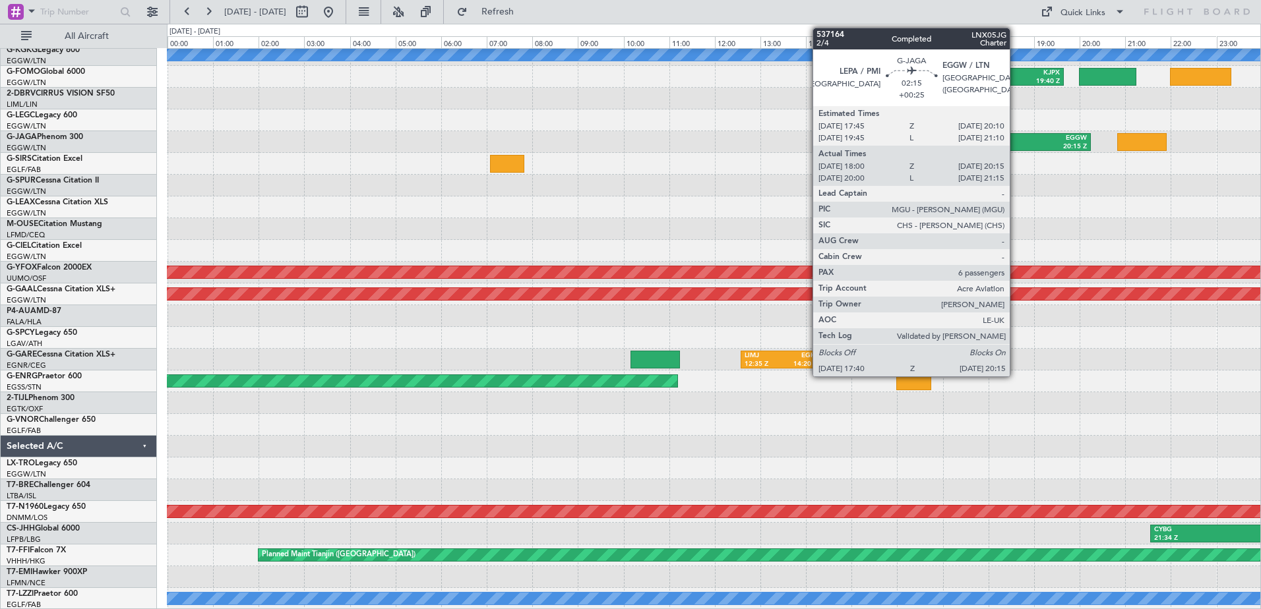
click at [1016, 137] on div "LEPA" at bounding box center [1004, 138] width 55 height 9
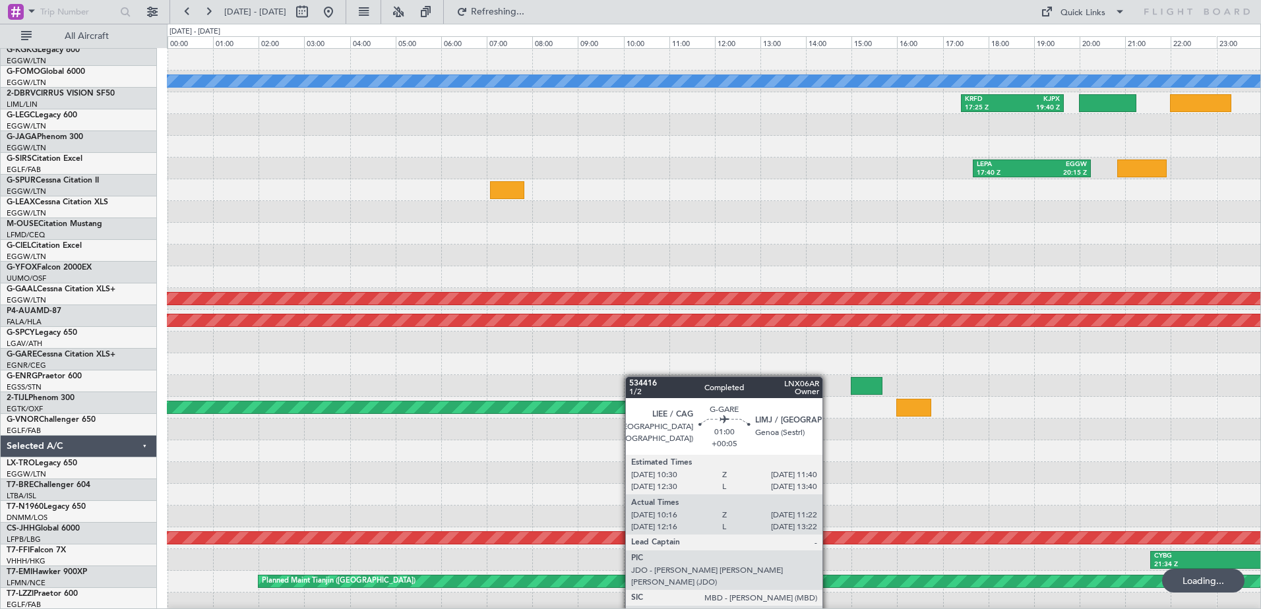
scroll to position [0, 0]
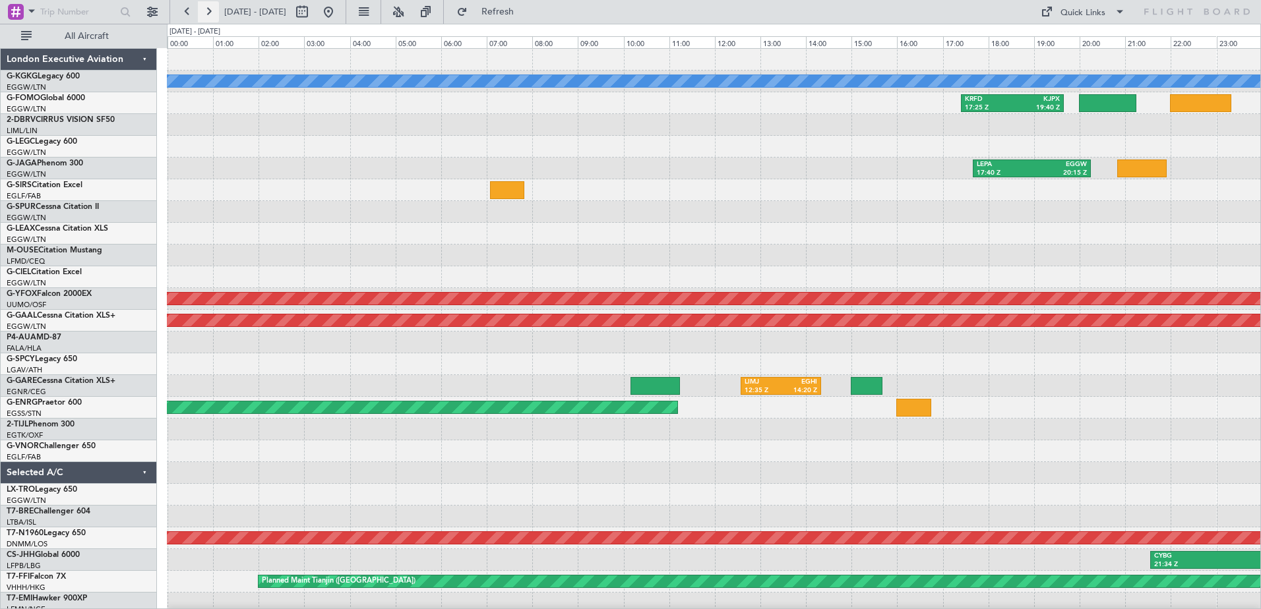
click at [212, 10] on button at bounding box center [208, 11] width 21 height 21
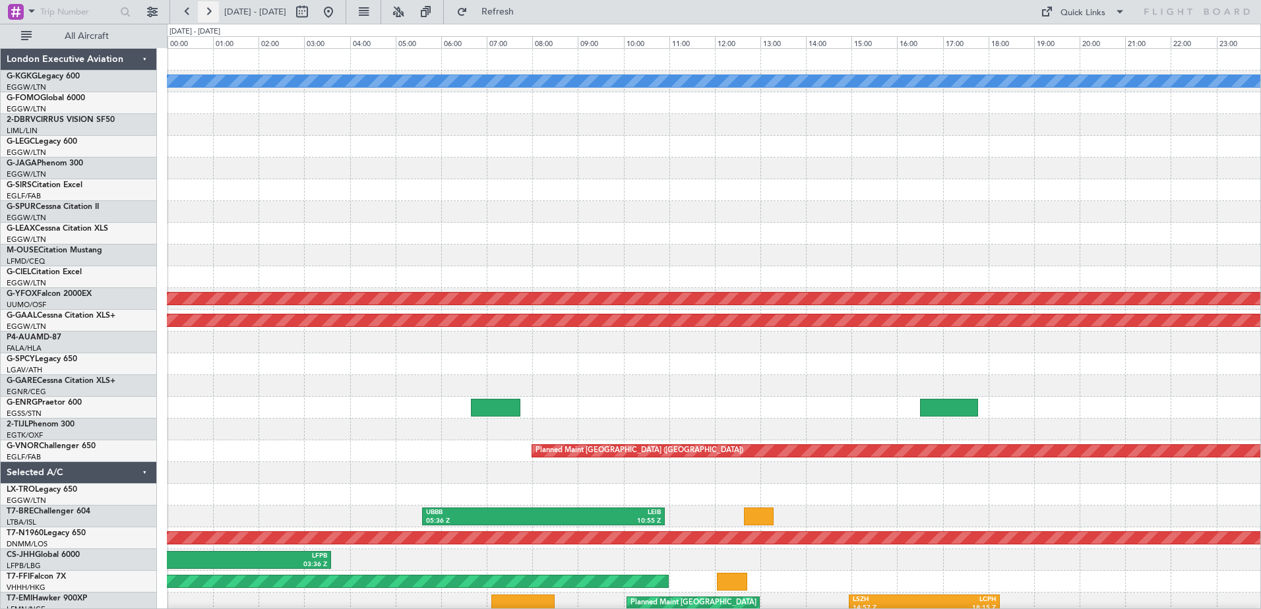
click at [212, 10] on button at bounding box center [208, 11] width 21 height 21
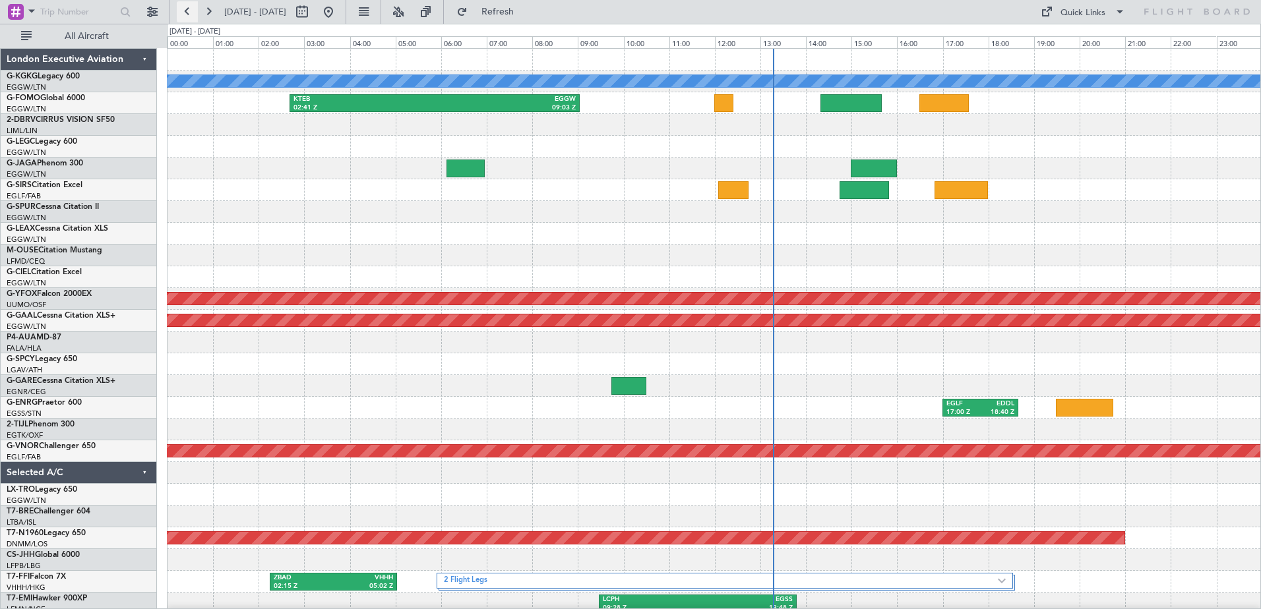
click at [189, 10] on button at bounding box center [187, 11] width 21 height 21
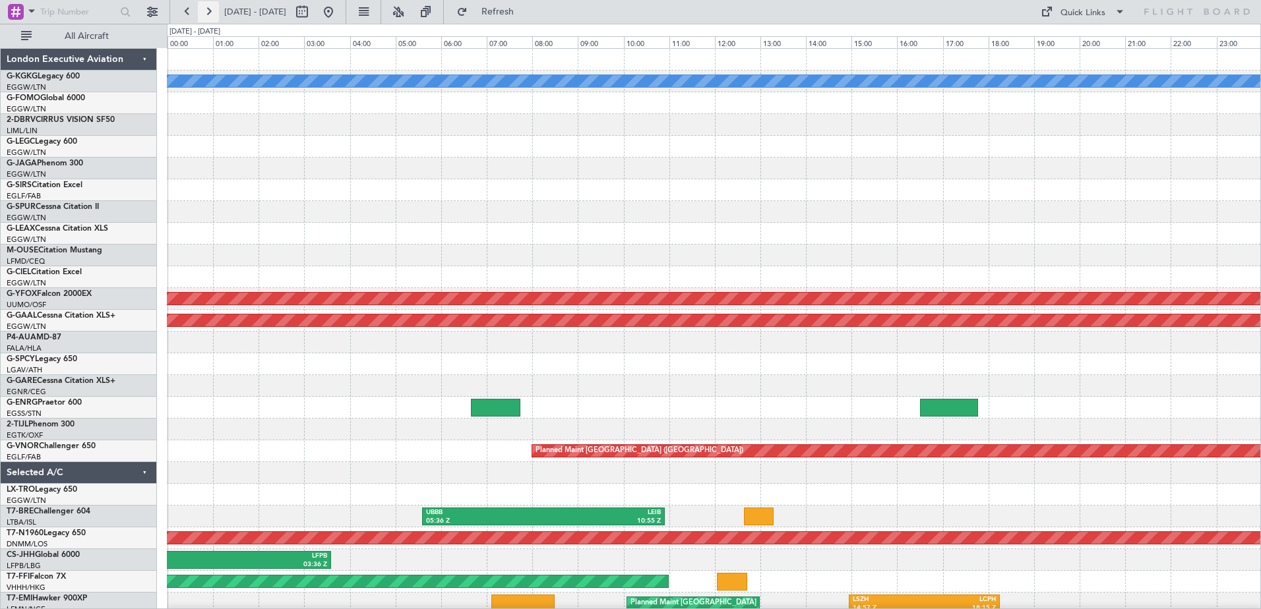
click at [208, 8] on button at bounding box center [208, 11] width 21 height 21
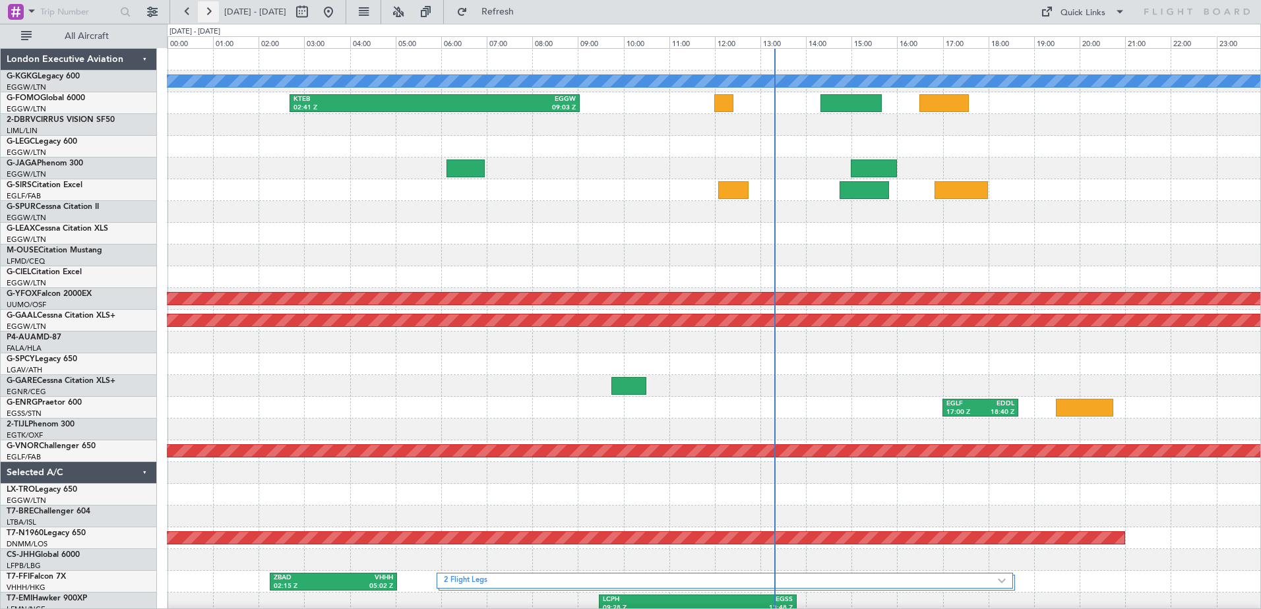
click at [208, 8] on button at bounding box center [208, 11] width 21 height 21
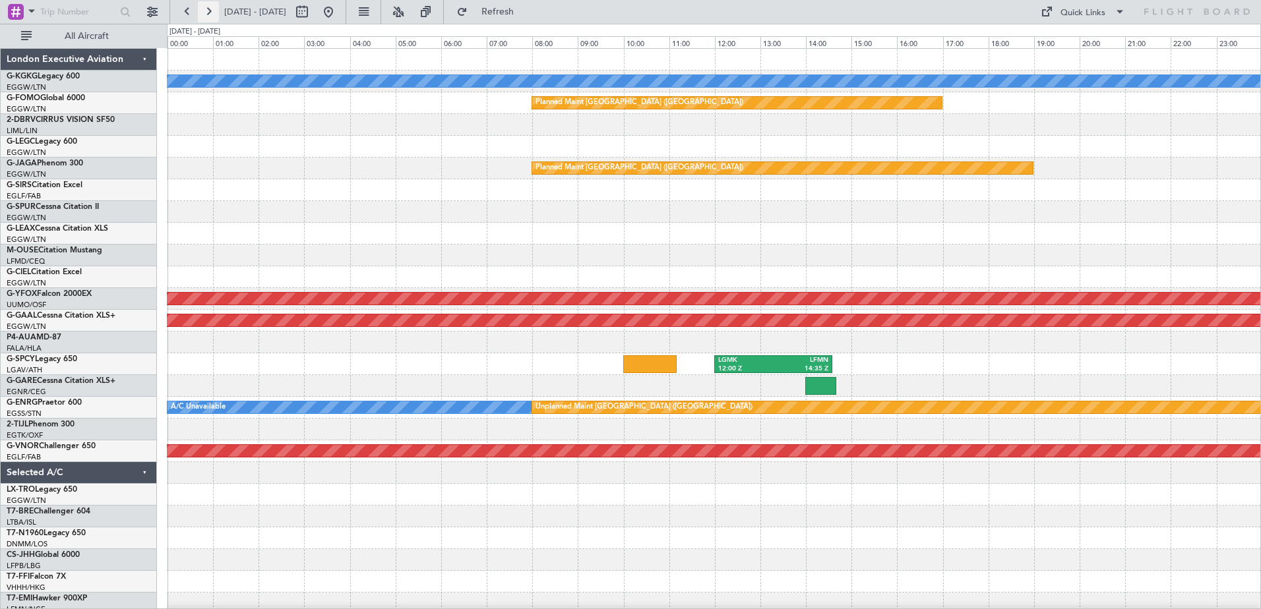
click at [208, 8] on button at bounding box center [208, 11] width 21 height 21
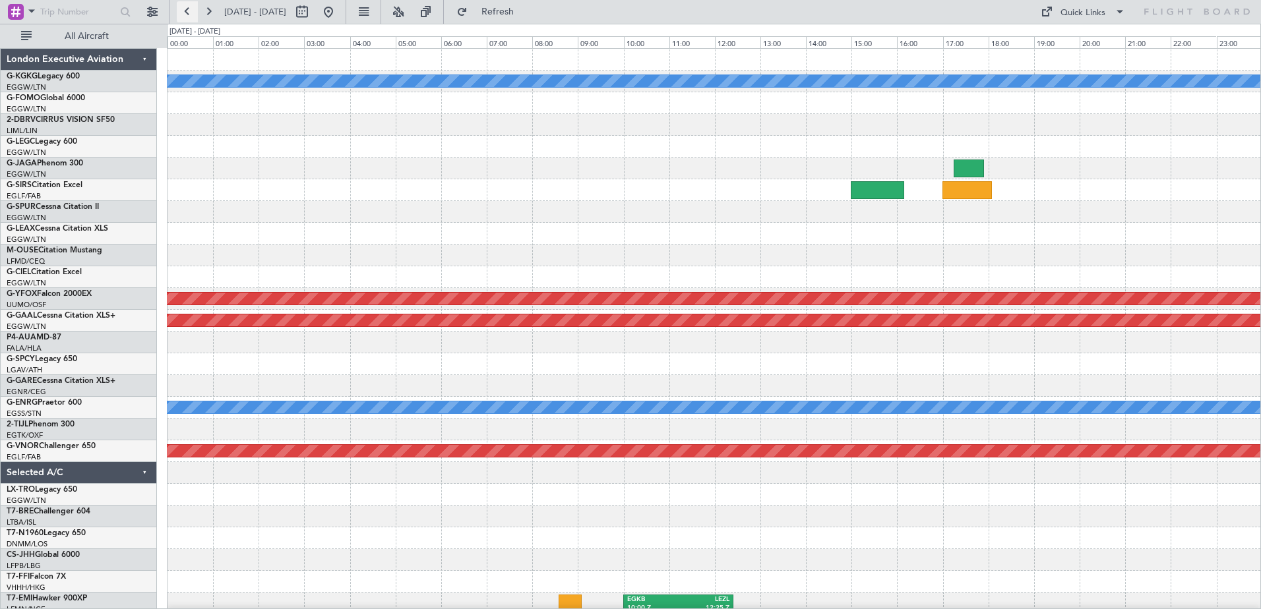
click at [189, 10] on button at bounding box center [187, 11] width 21 height 21
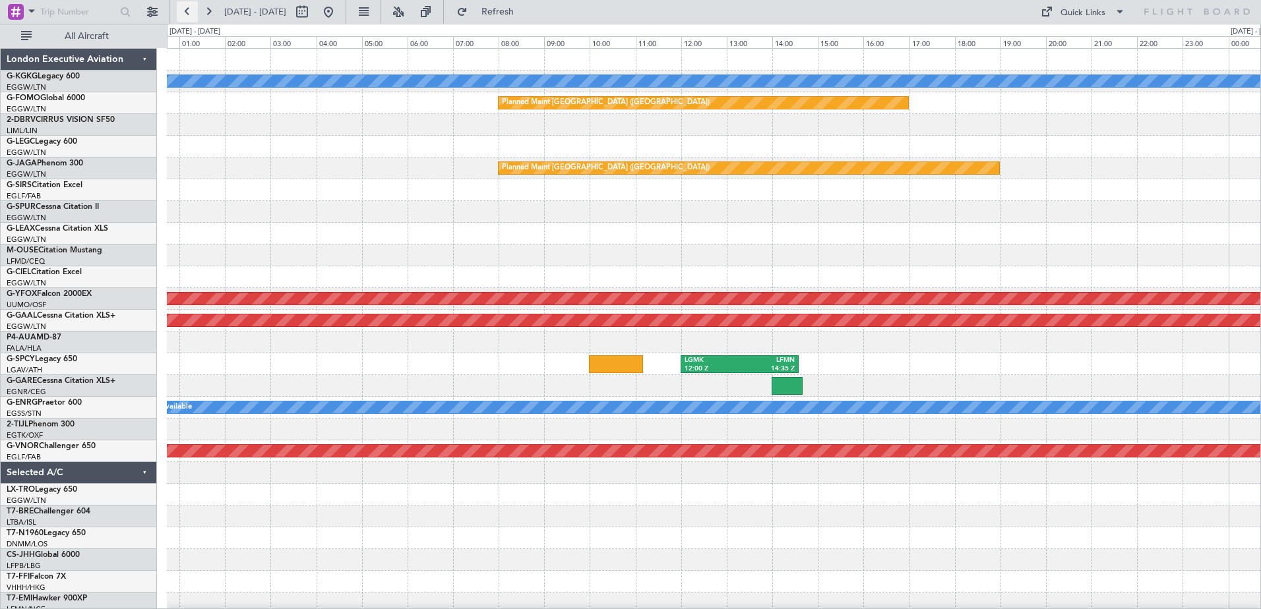
click at [189, 10] on button at bounding box center [187, 11] width 21 height 21
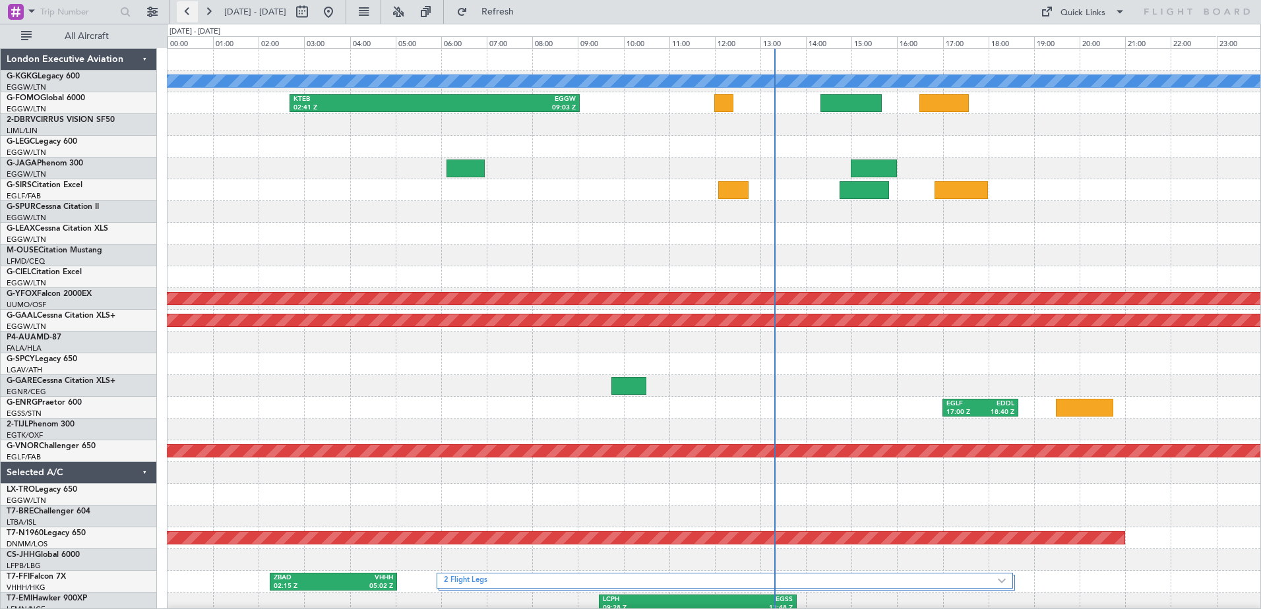
click at [189, 10] on button at bounding box center [187, 11] width 21 height 21
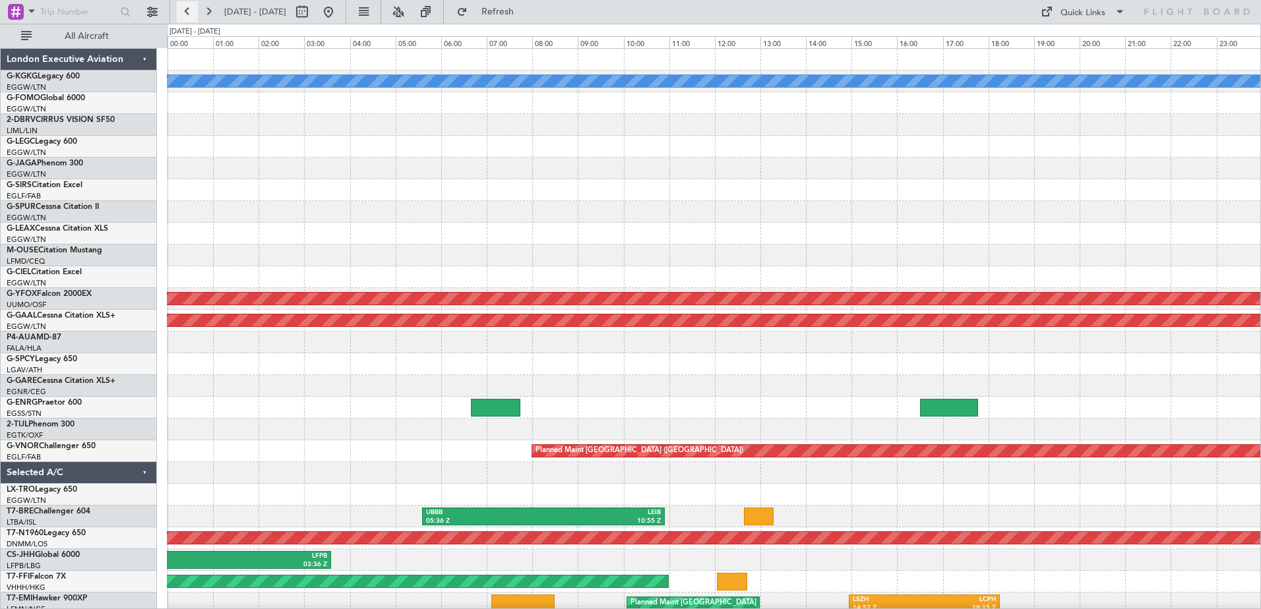
click at [187, 12] on button at bounding box center [187, 11] width 21 height 21
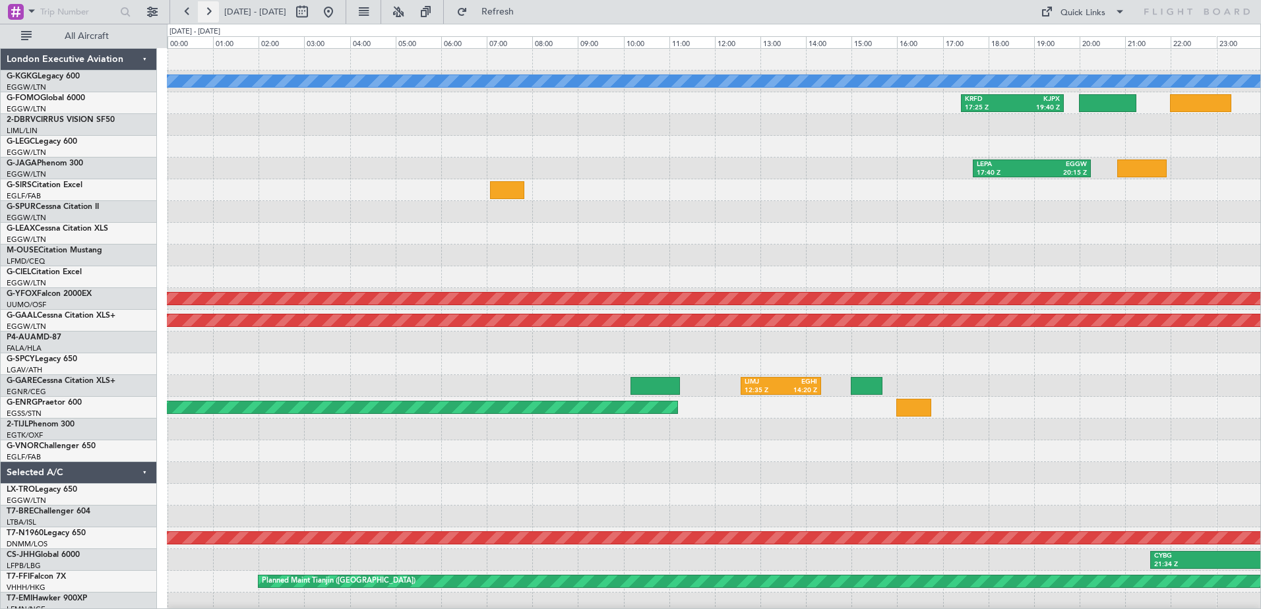
click at [211, 7] on button at bounding box center [208, 11] width 21 height 21
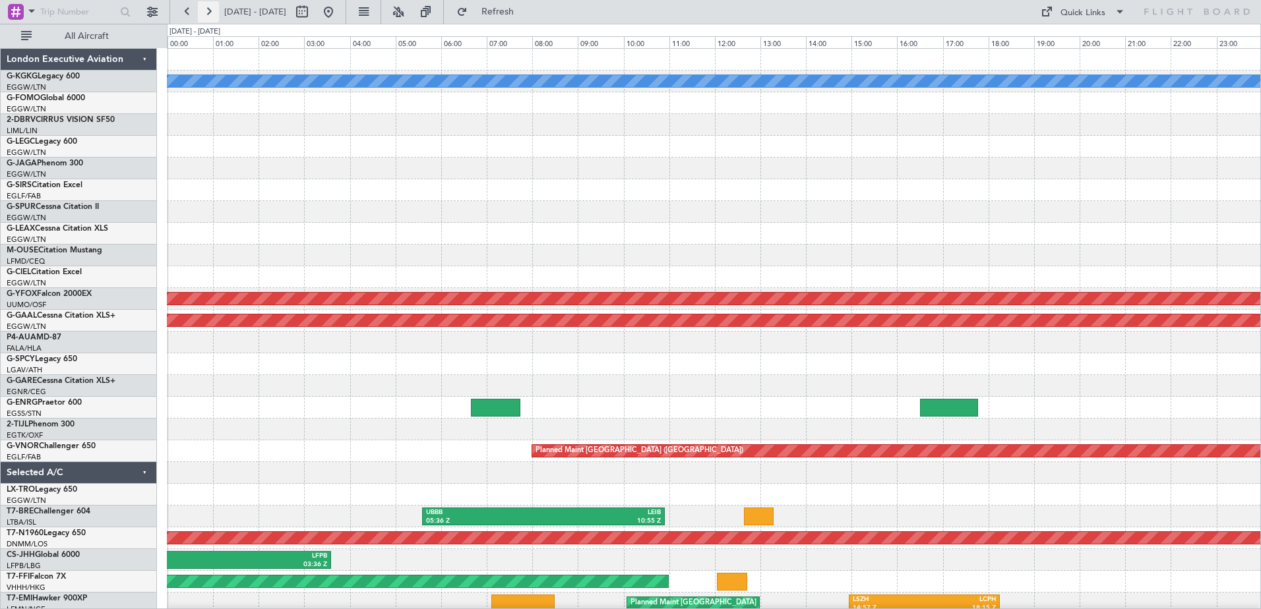
click at [208, 11] on button at bounding box center [208, 11] width 21 height 21
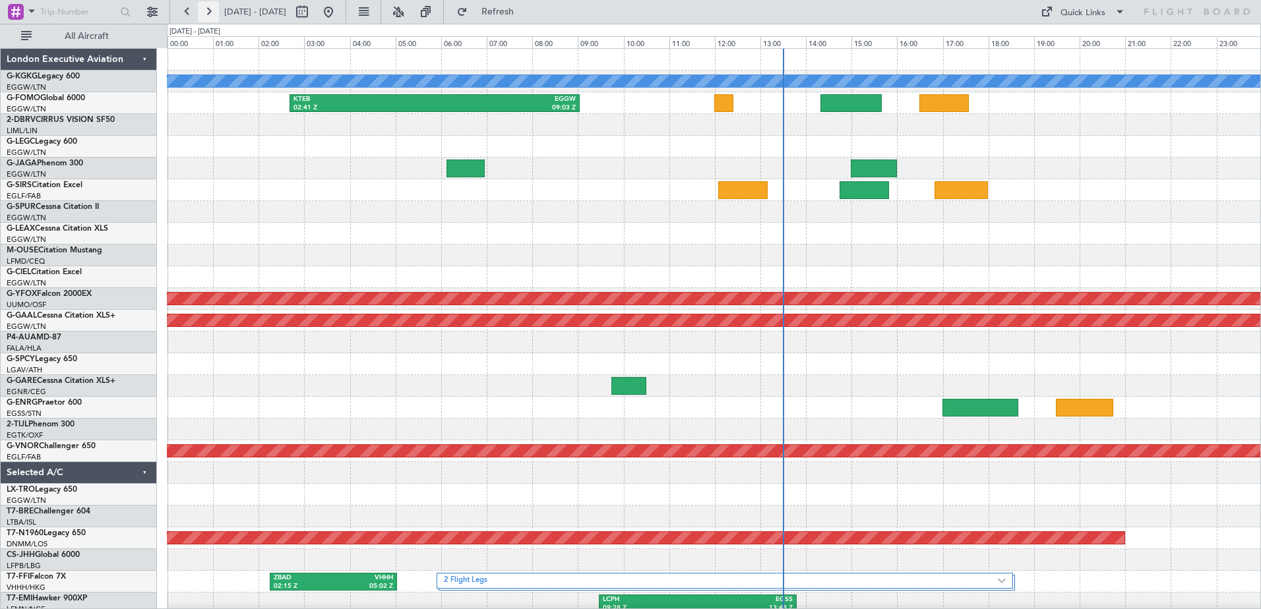
click at [214, 9] on button at bounding box center [208, 11] width 21 height 21
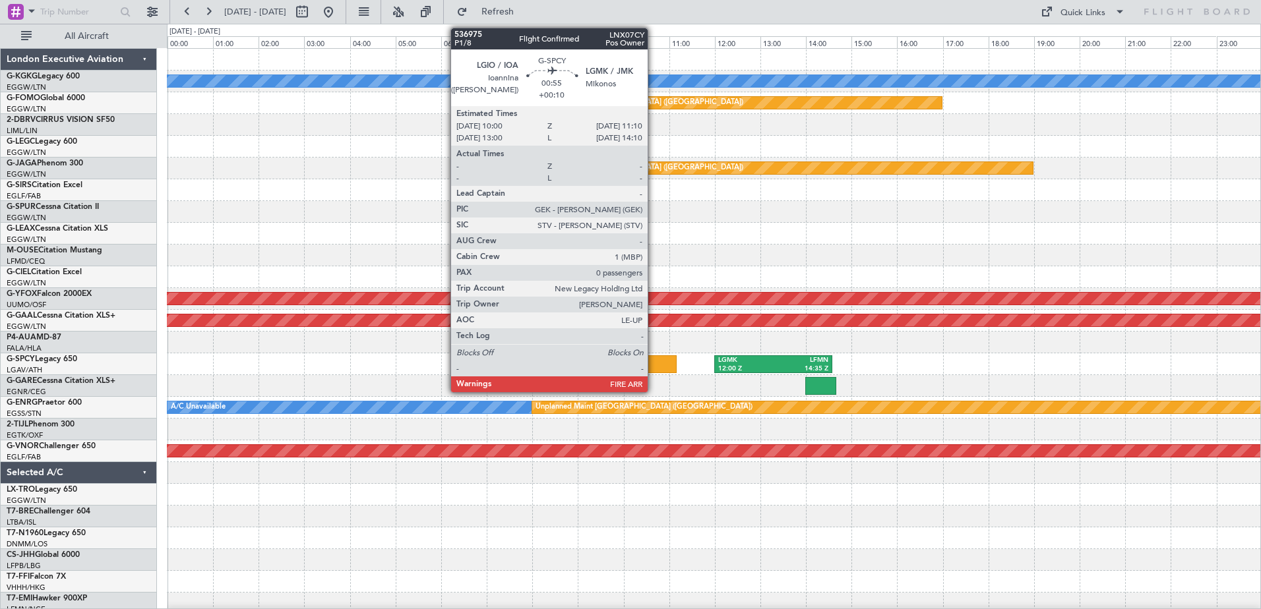
click at [654, 364] on div at bounding box center [649, 365] width 53 height 18
